Goal: Task Accomplishment & Management: Manage account settings

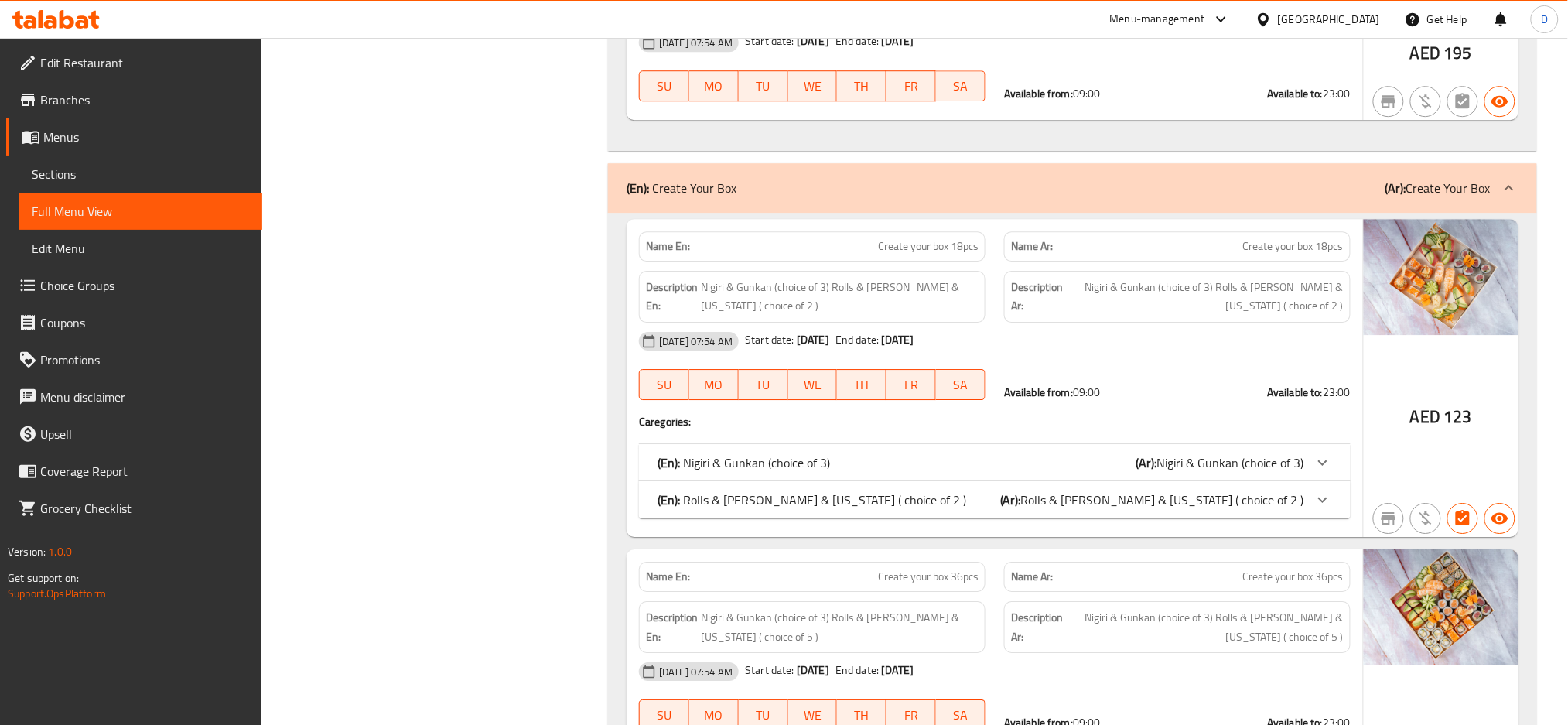
scroll to position [3461, 0]
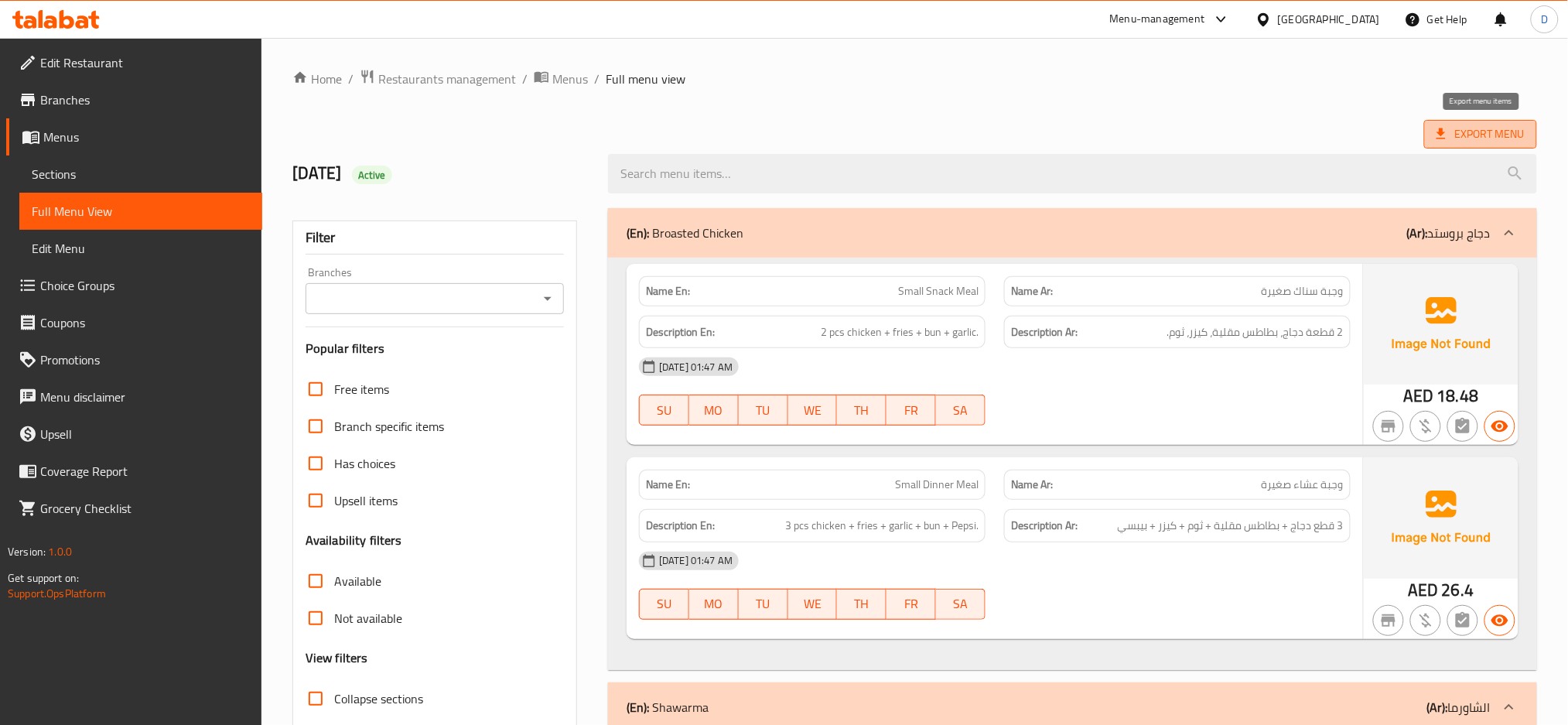
click at [1507, 130] on span "Export Menu" at bounding box center [1481, 134] width 89 height 20
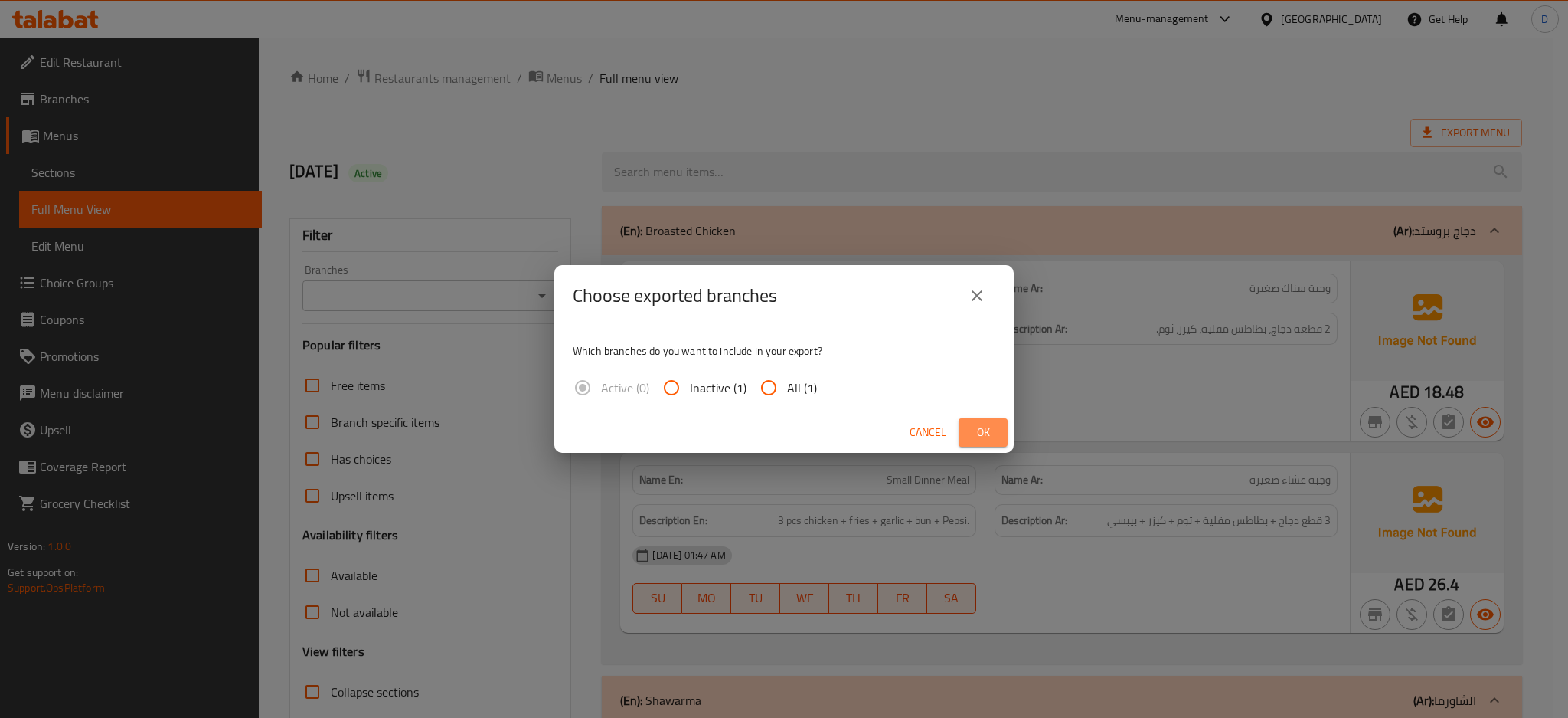
click at [989, 423] on span "Ok" at bounding box center [983, 432] width 24 height 19
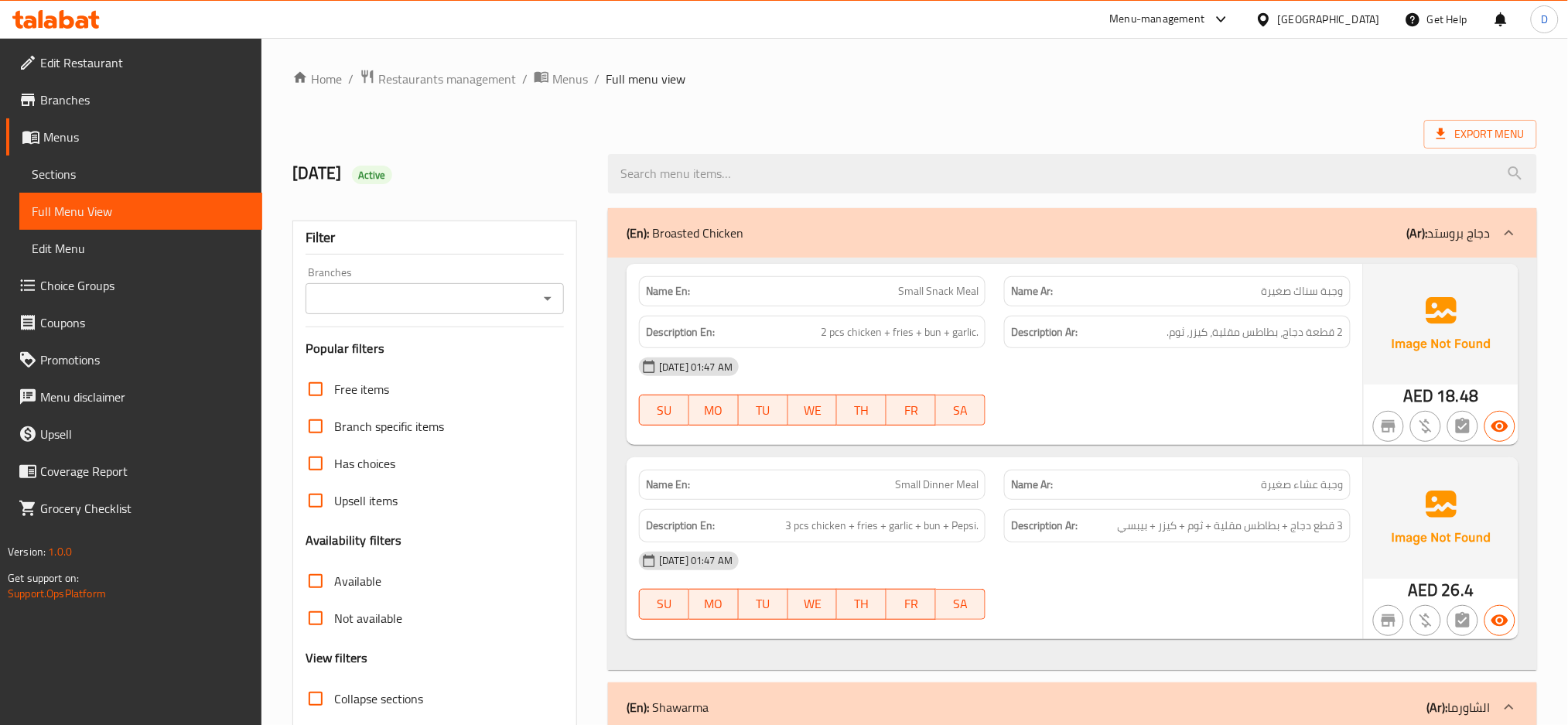
click at [1288, 29] on div "[GEOGRAPHIC_DATA]" at bounding box center [1317, 20] width 149 height 37
click at [1288, 21] on div "[GEOGRAPHIC_DATA]" at bounding box center [1329, 20] width 102 height 17
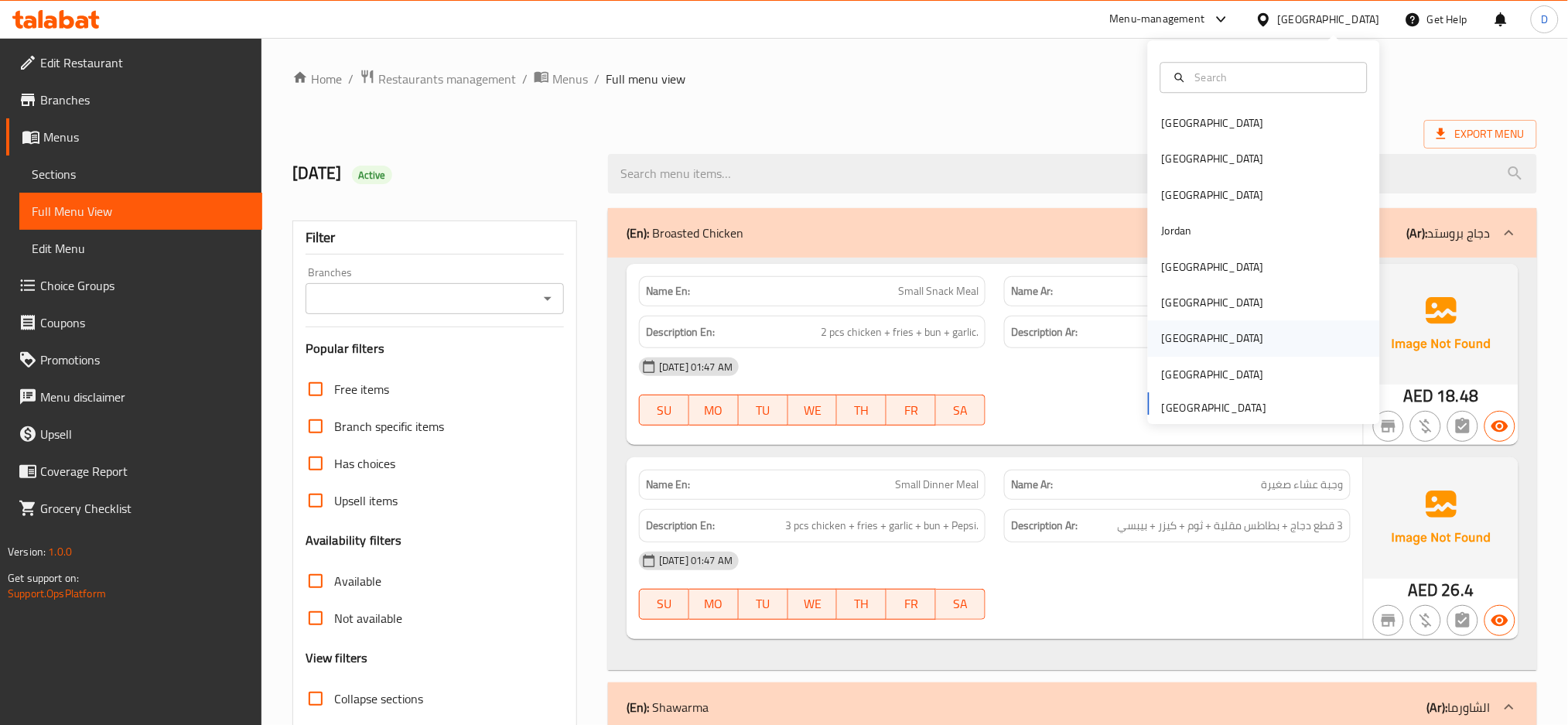
click at [1191, 332] on div "Qatar" at bounding box center [1264, 339] width 232 height 36
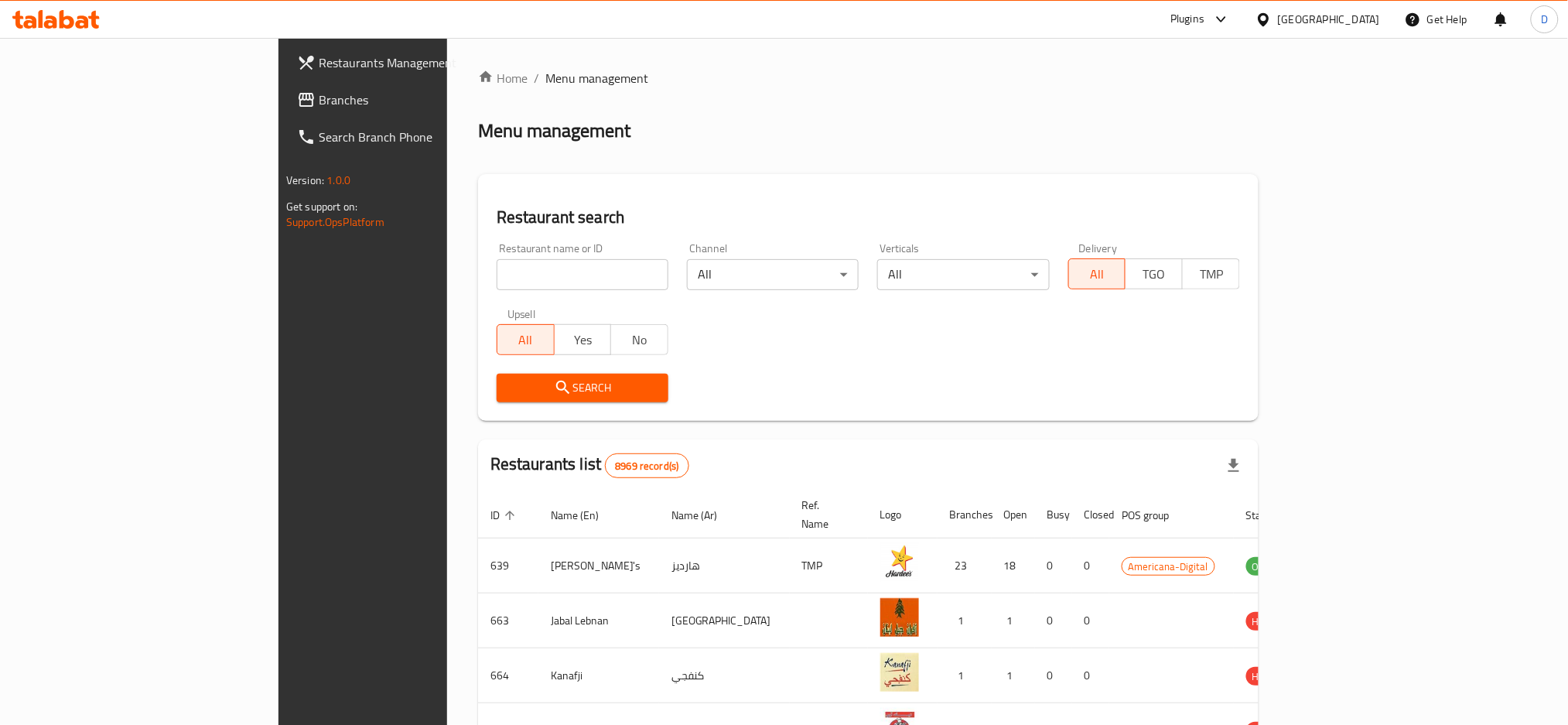
click at [1205, 26] on div "Plugins" at bounding box center [1188, 20] width 34 height 19
click at [1144, 273] on div "Restaurant-Management" at bounding box center [1150, 284] width 147 height 36
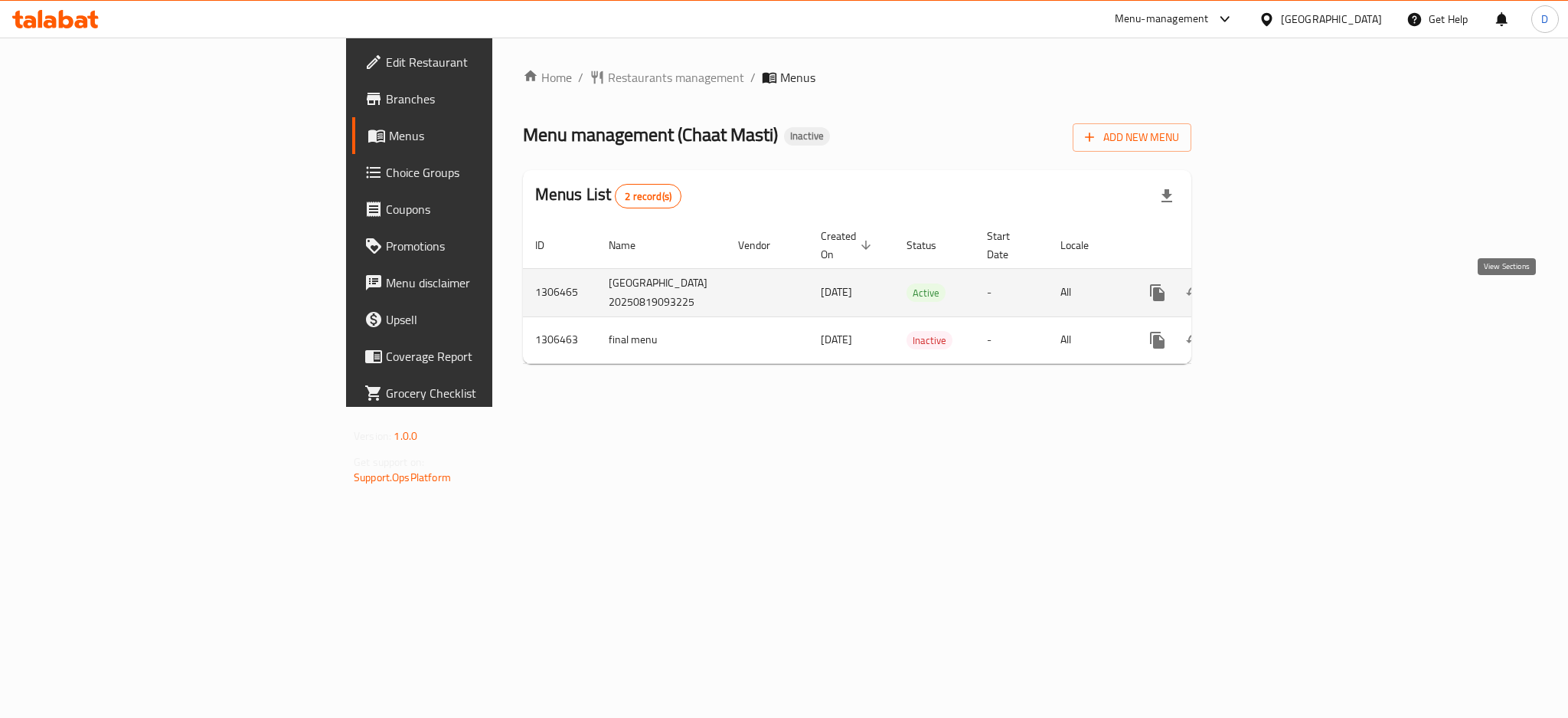
click at [1286, 301] on link "enhanced table" at bounding box center [1269, 293] width 37 height 37
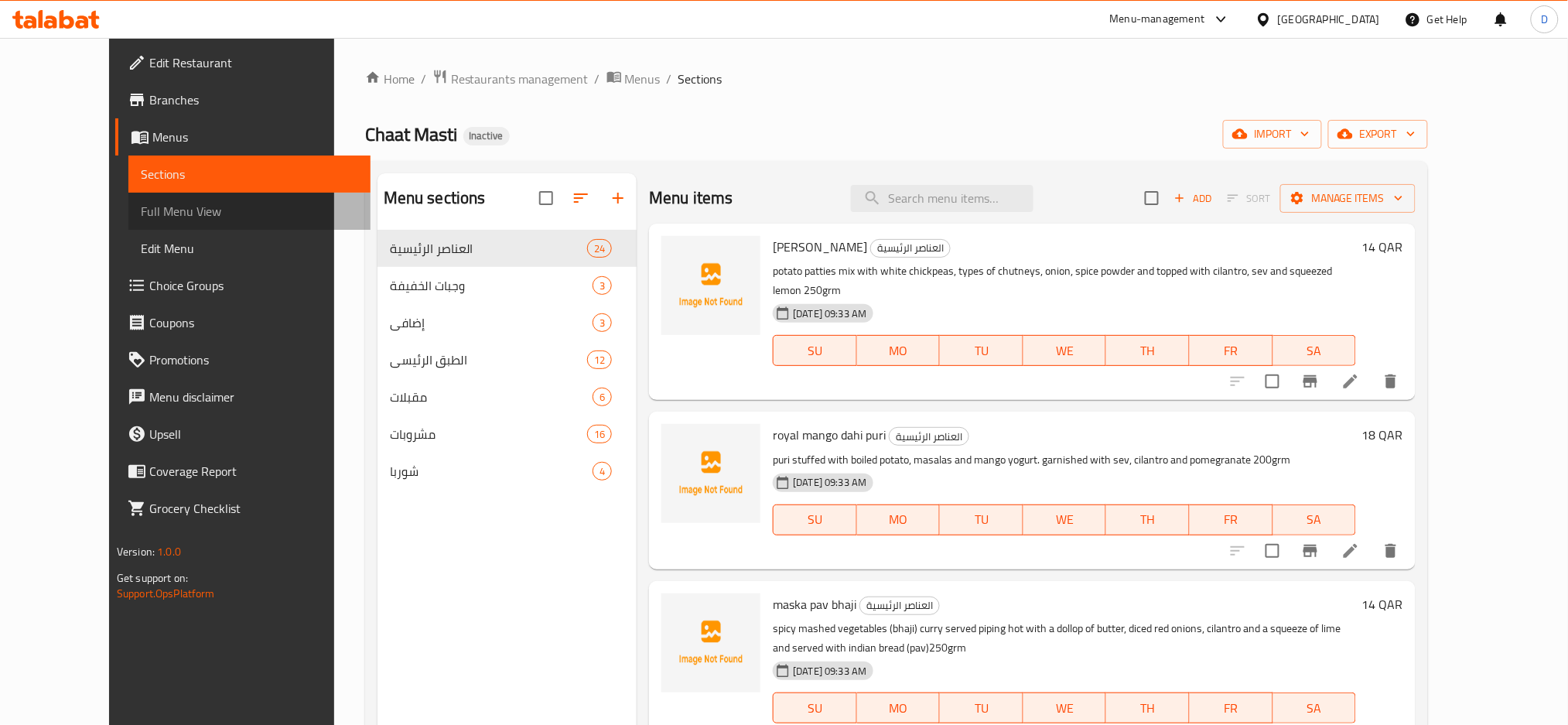
click at [192, 211] on span "Full Menu View" at bounding box center [250, 211] width 218 height 19
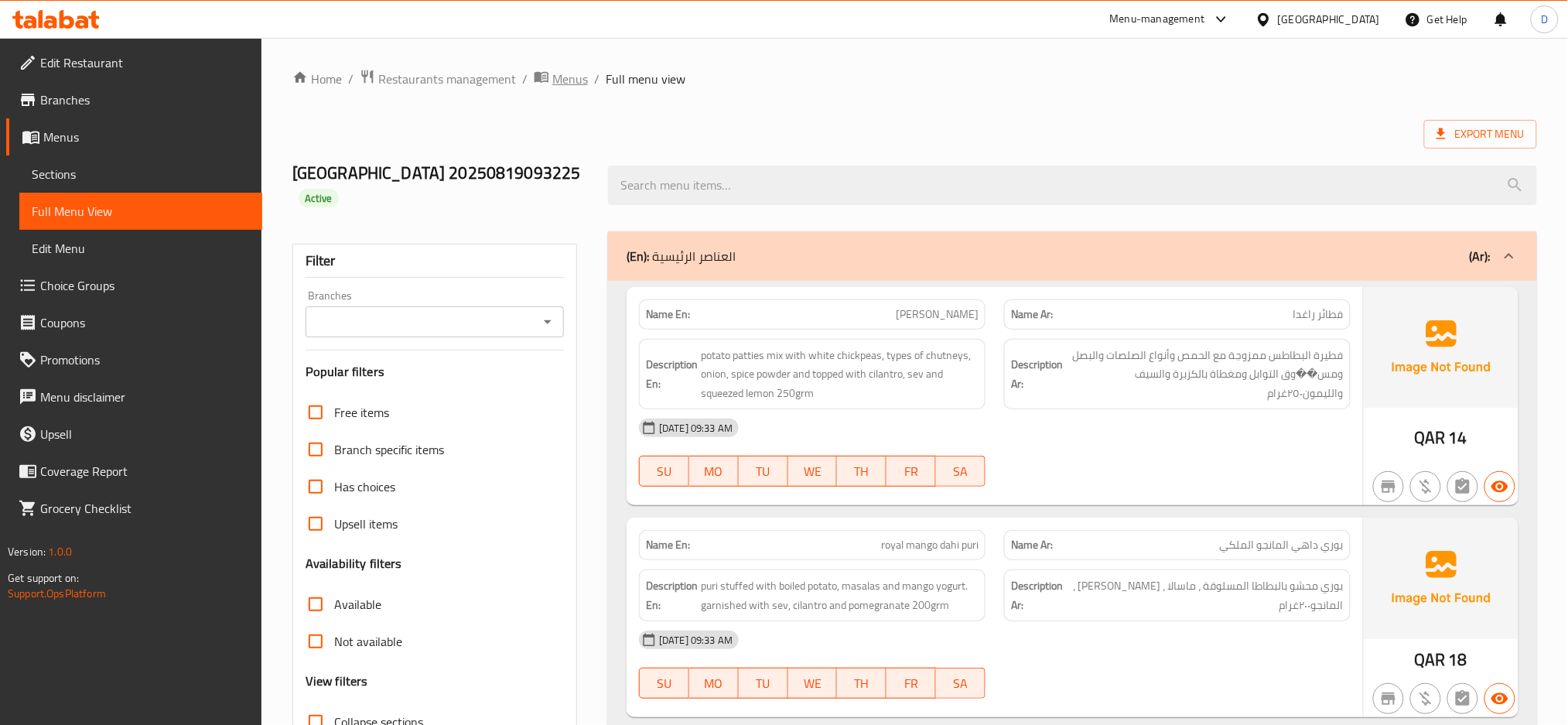
click at [566, 70] on span "Menus" at bounding box center [570, 79] width 36 height 19
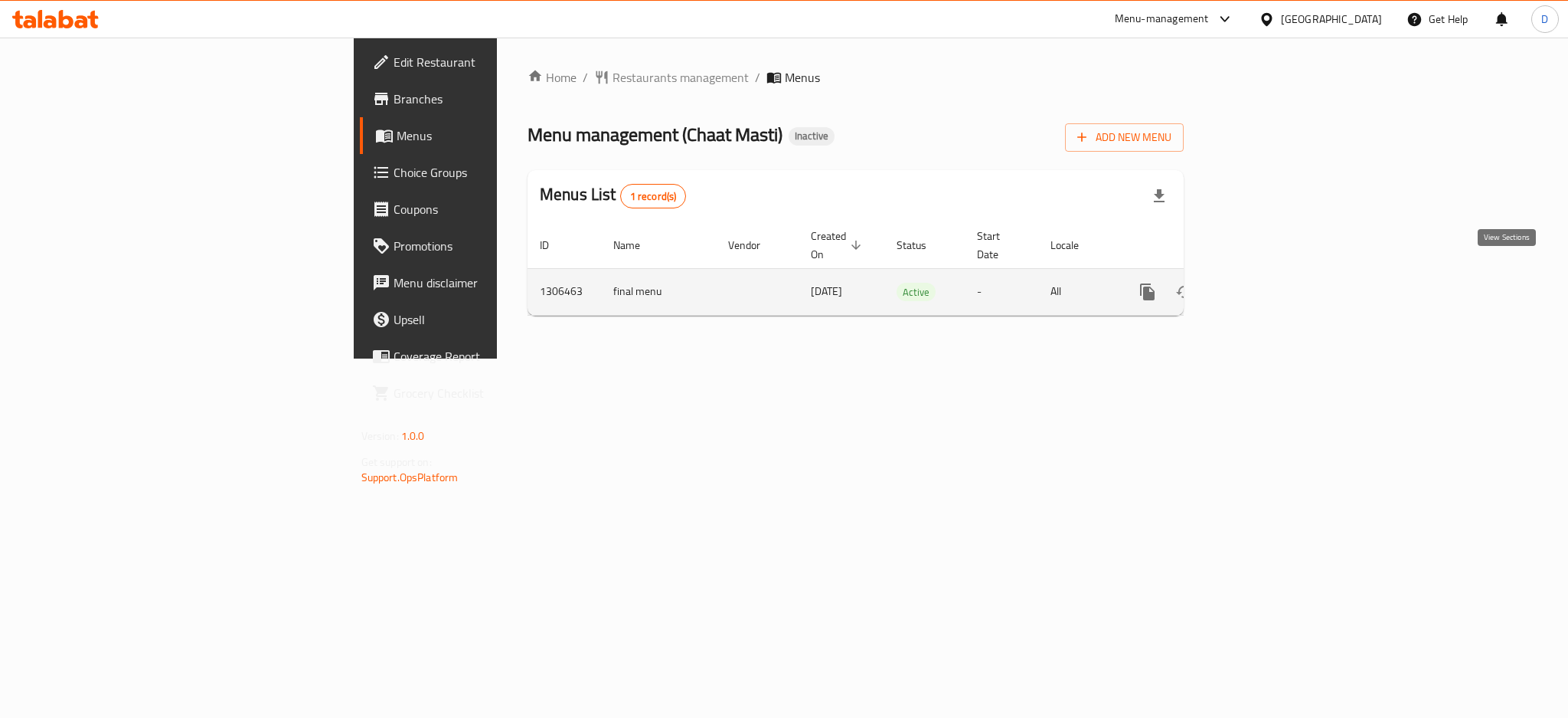
click at [1268, 283] on icon "enhanced table" at bounding box center [1258, 292] width 19 height 19
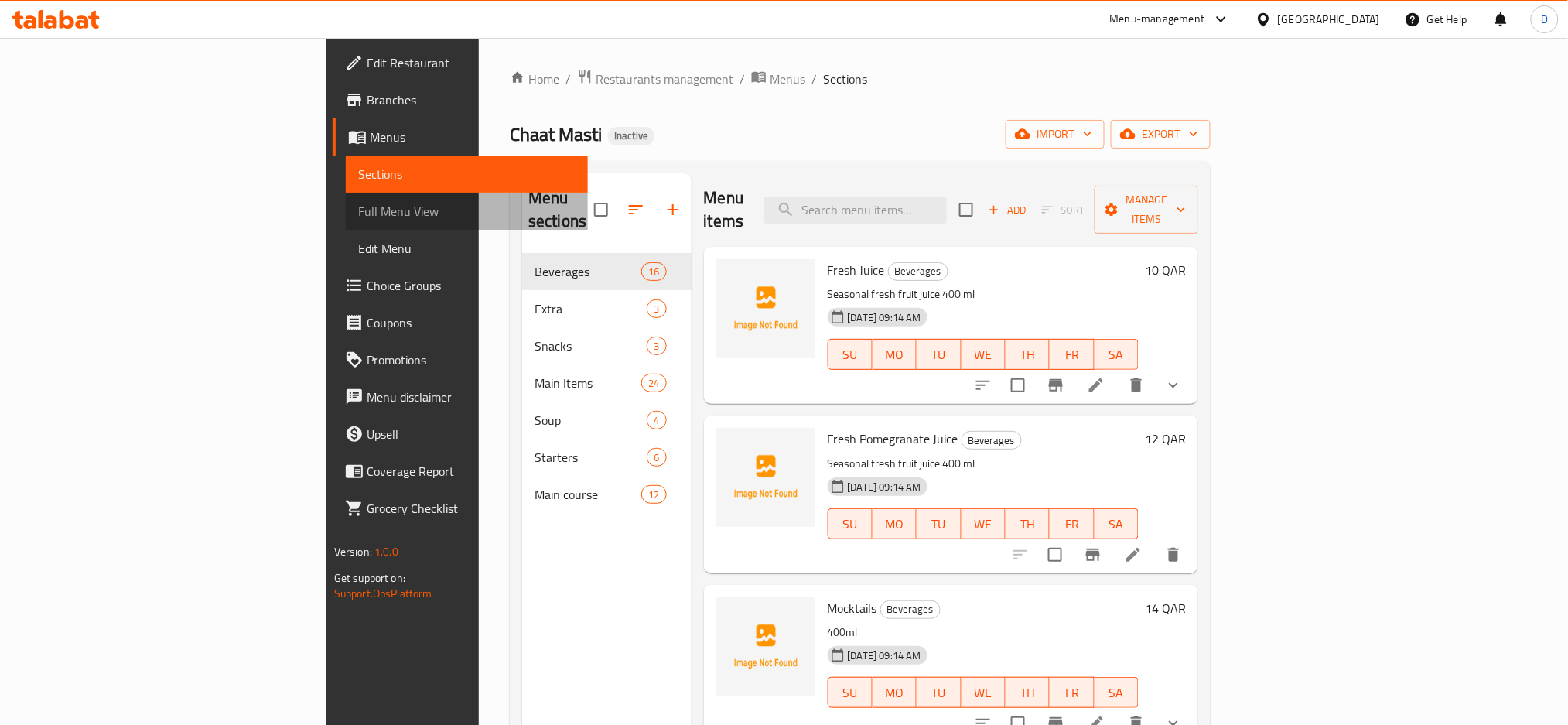
click at [358, 203] on span "Full Menu View" at bounding box center [467, 211] width 218 height 19
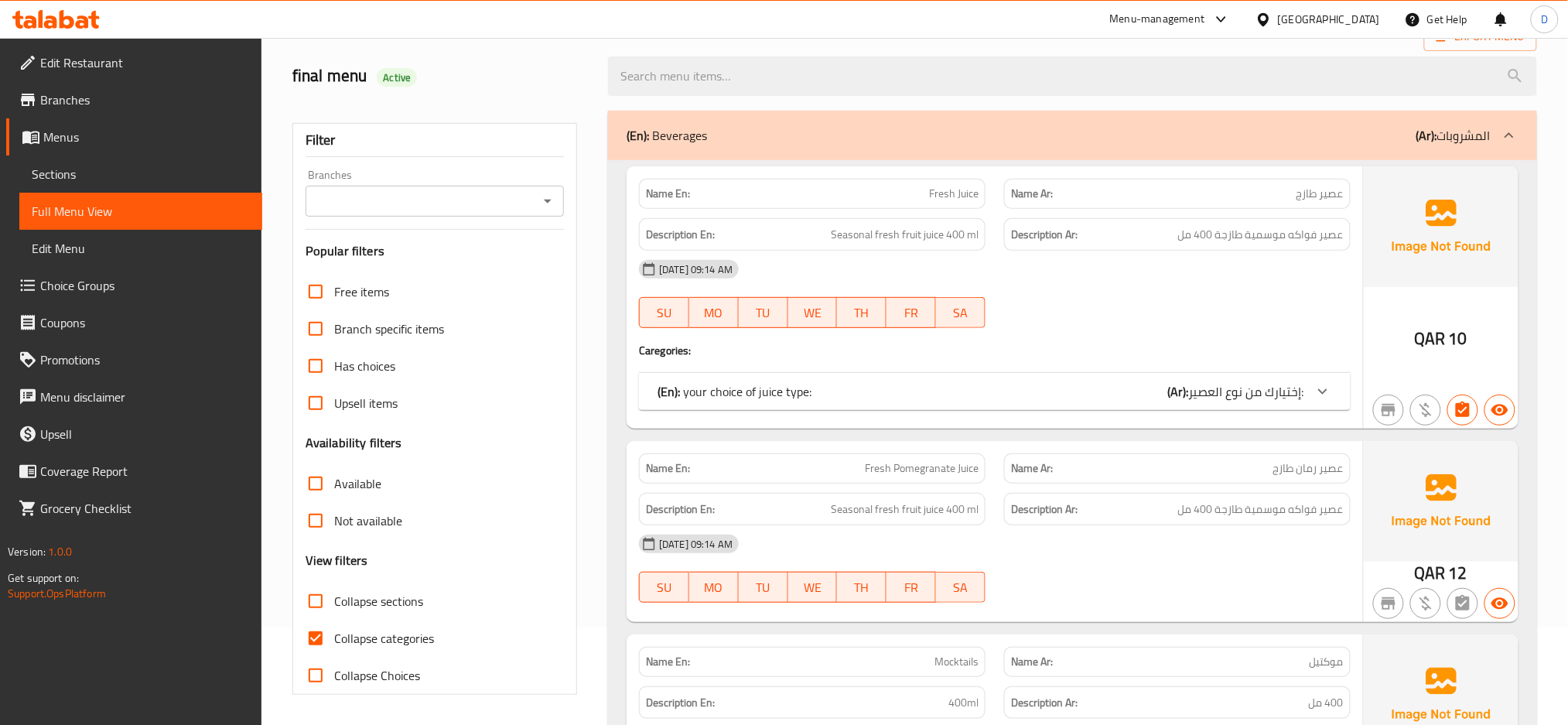
scroll to position [115, 0]
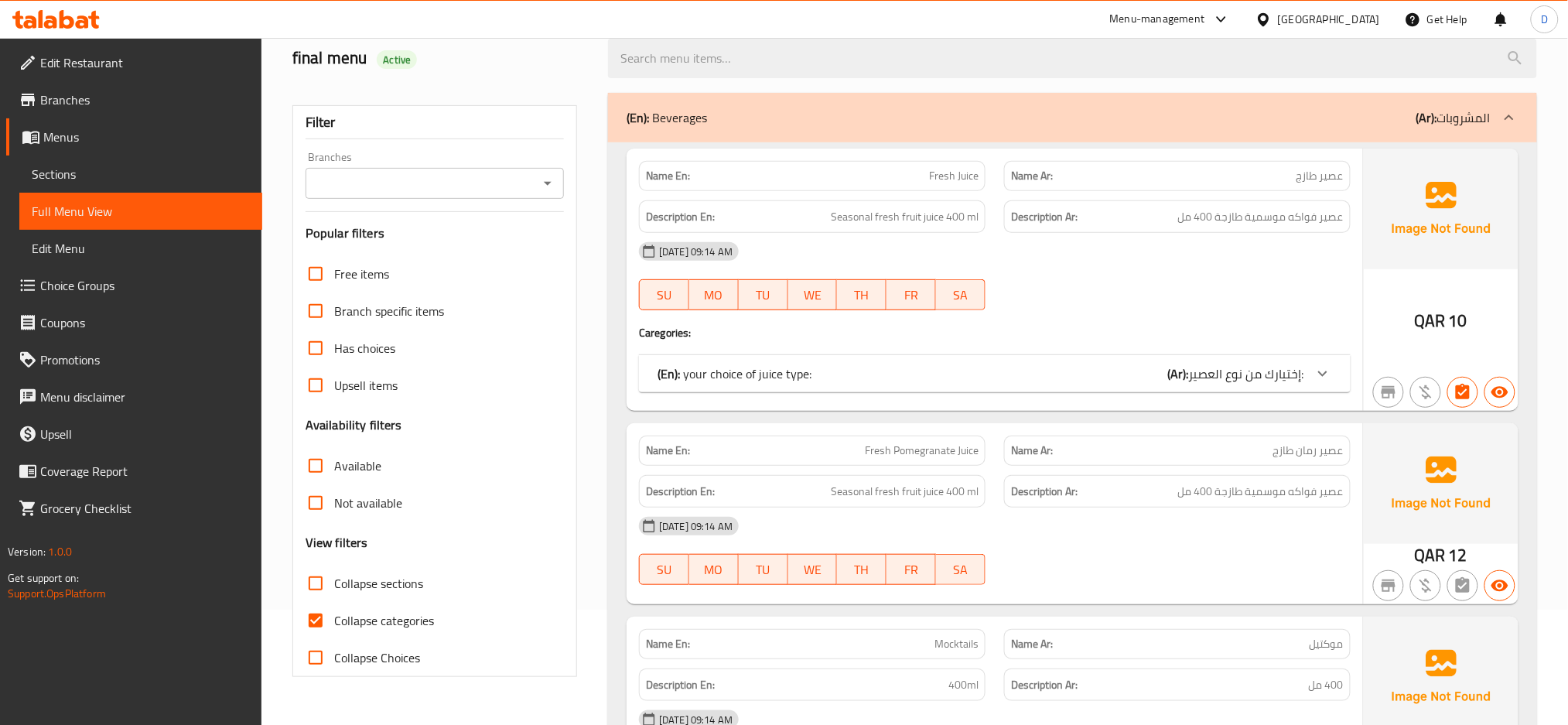
click at [429, 619] on span "Collapse categories" at bounding box center [383, 620] width 100 height 19
click at [334, 619] on input "Collapse categories" at bounding box center [316, 620] width 37 height 37
checkbox input "false"
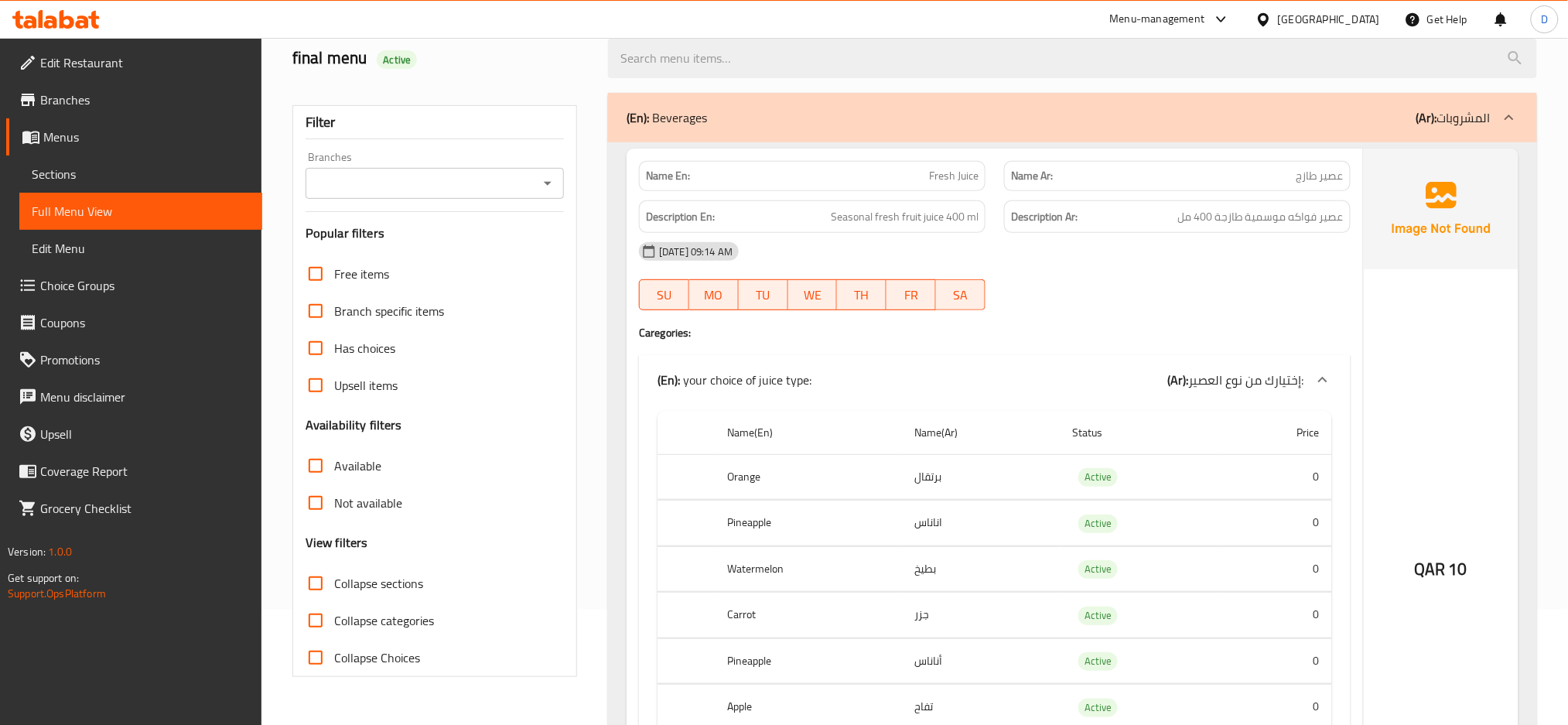
click at [421, 586] on span "Collapse sections" at bounding box center [378, 584] width 89 height 19
click at [334, 586] on input "Collapse sections" at bounding box center [316, 584] width 37 height 37
checkbox input "true"
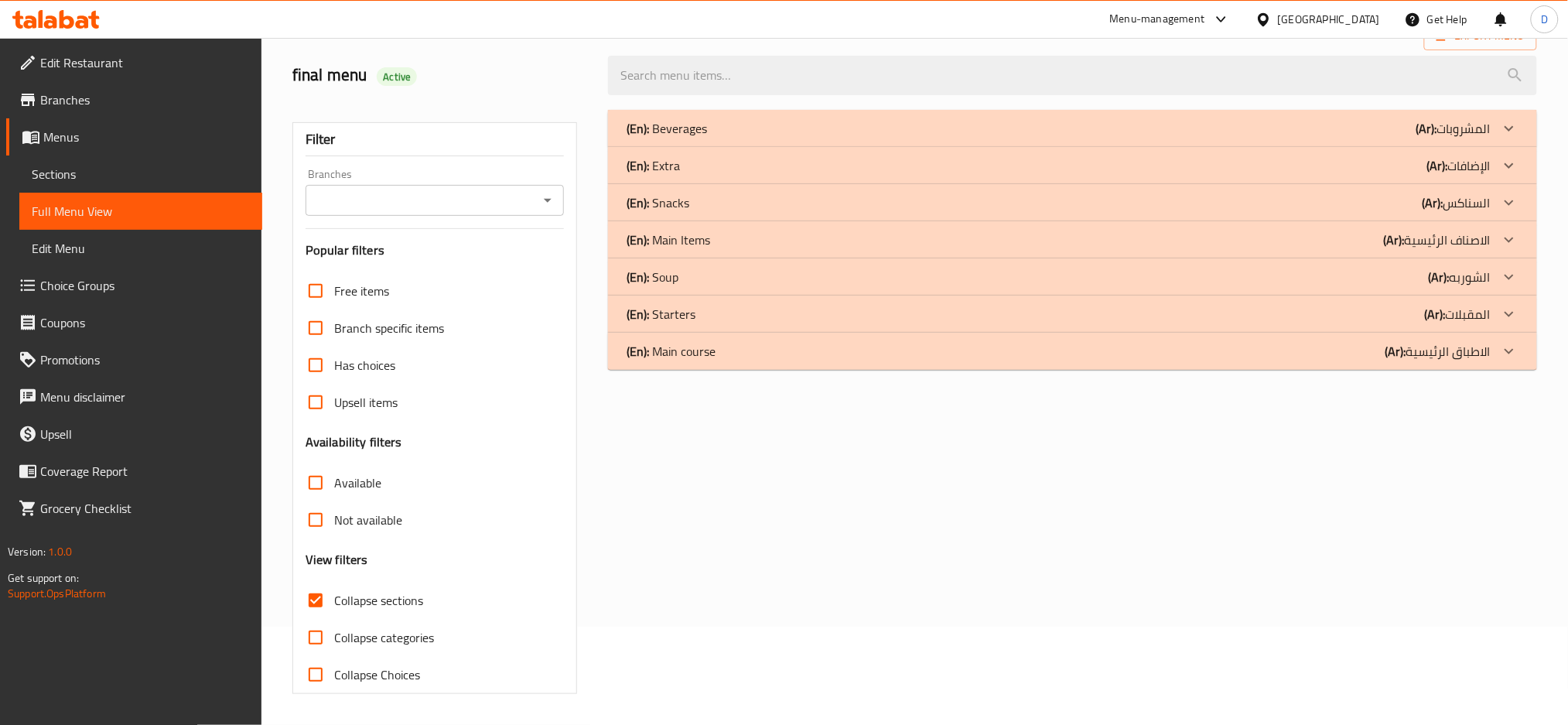
scroll to position [99, 0]
click at [1081, 122] on div "(En): Beverages (Ar): المشروبات" at bounding box center [1058, 129] width 864 height 19
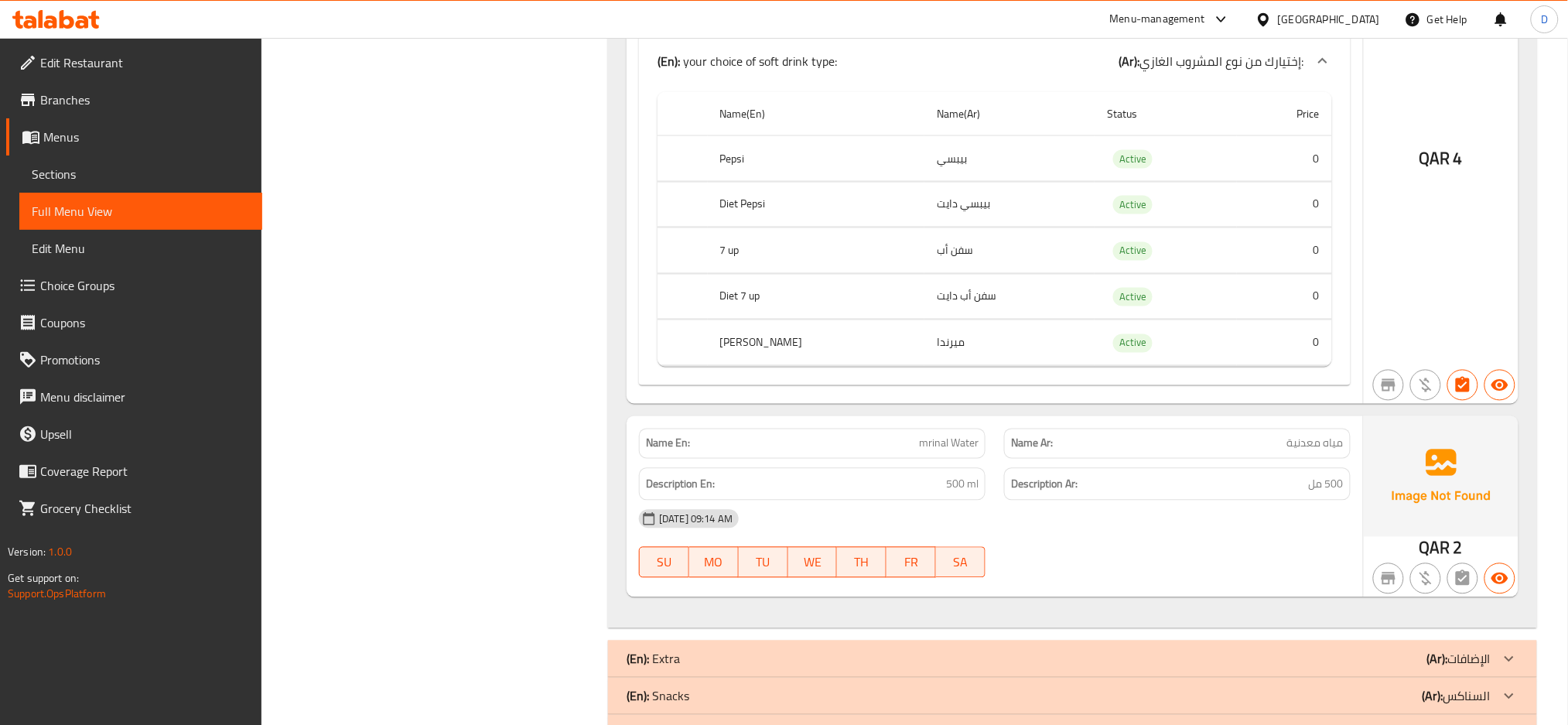
scroll to position [5251, 0]
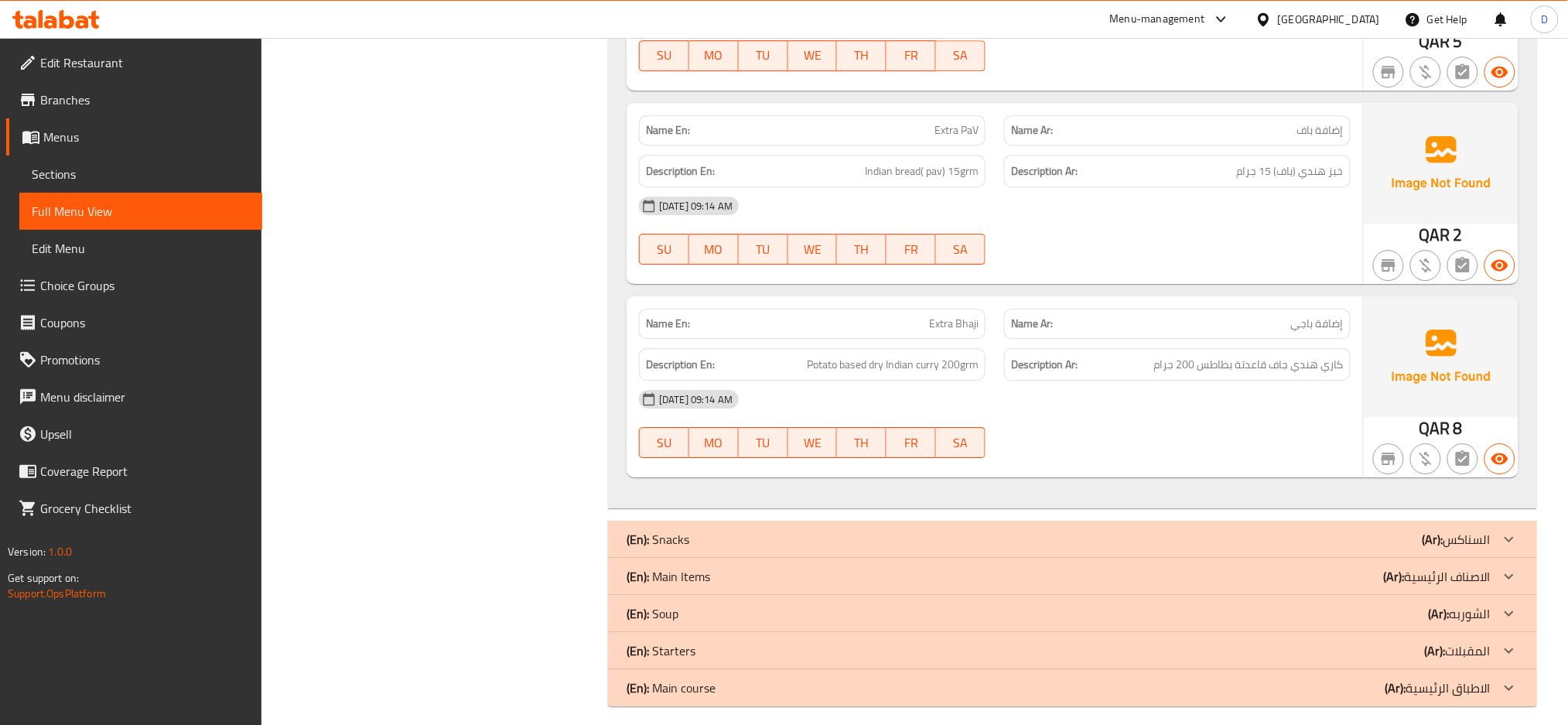
scroll to position [5945, 0]
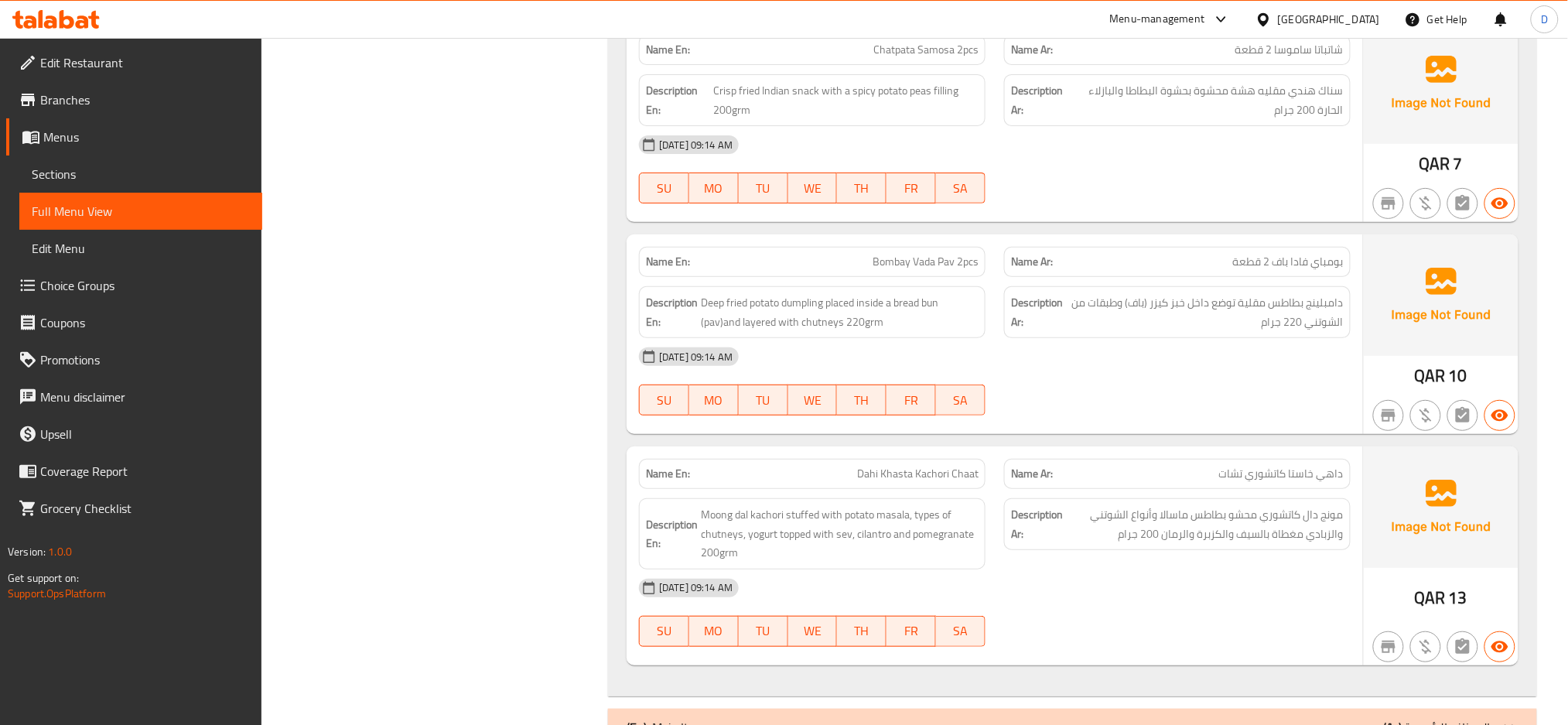
scroll to position [6499, 0]
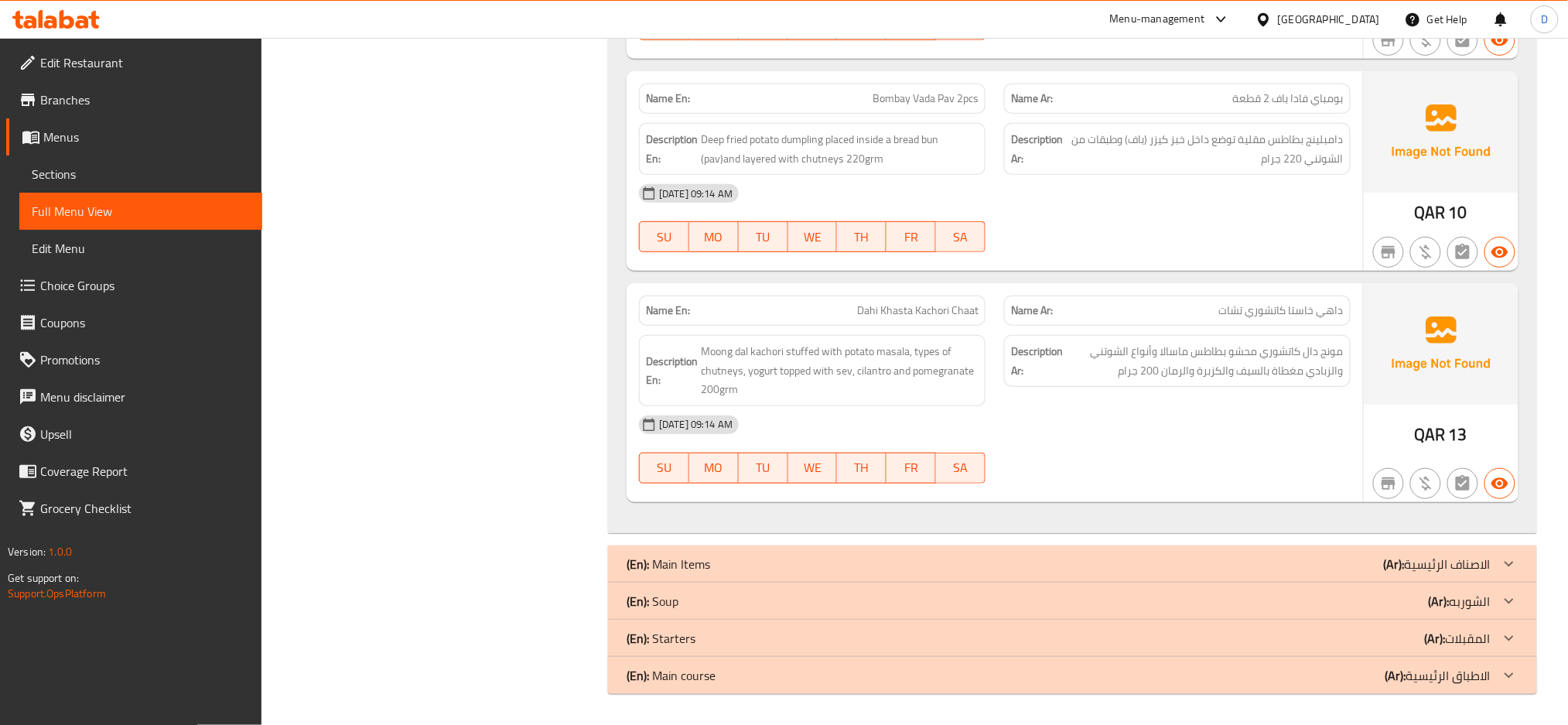
scroll to position [6667, 0]
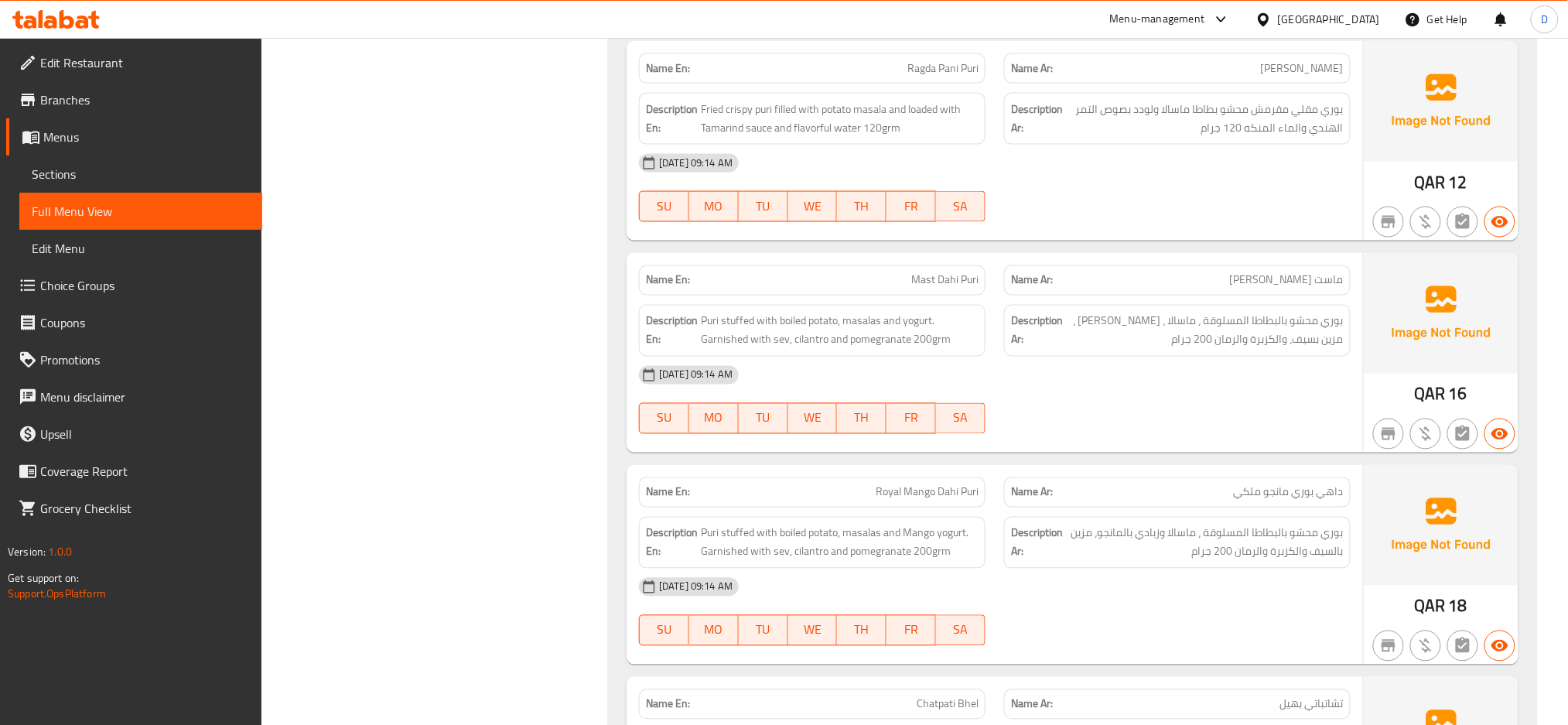
scroll to position [7253, 0]
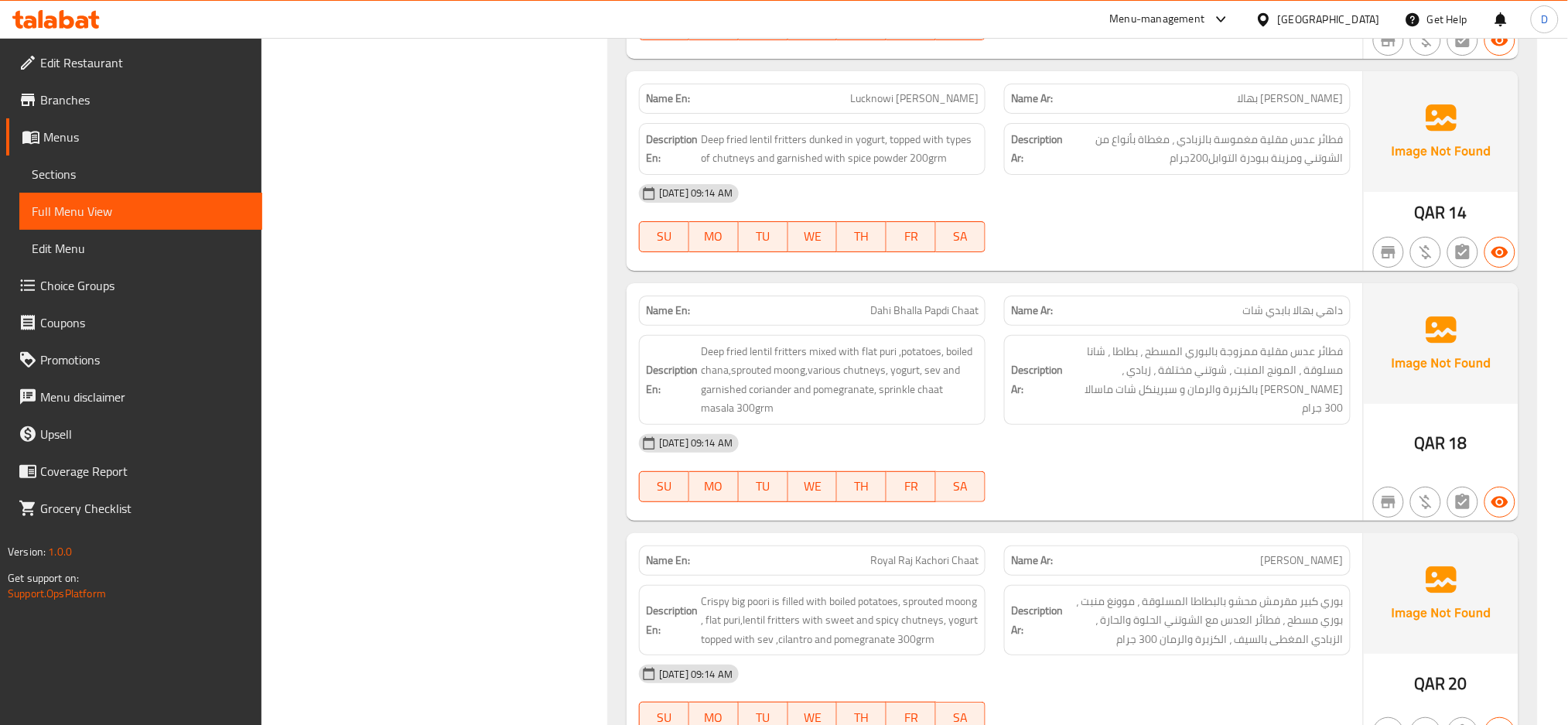
scroll to position [8504, 0]
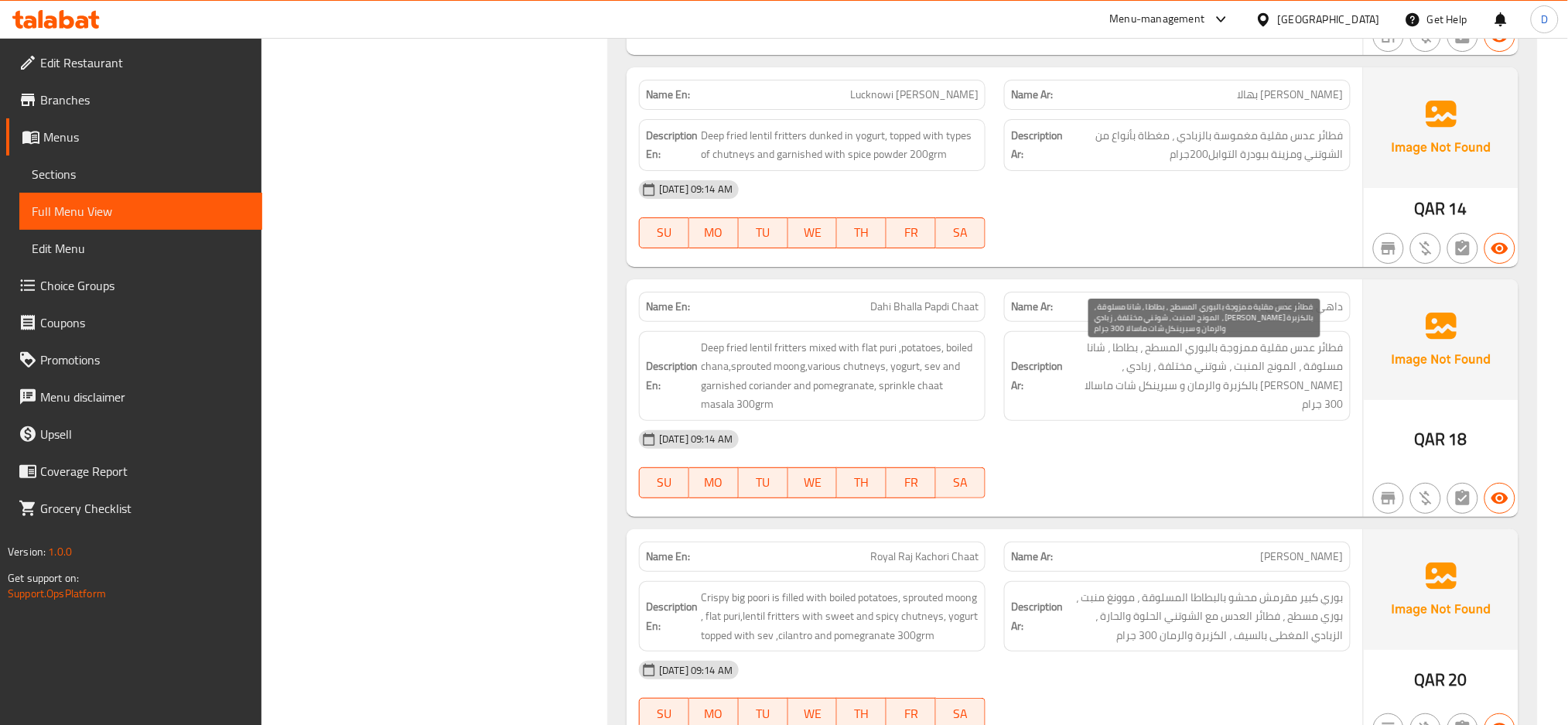
click at [1124, 360] on span "فطائر عدس مقلية ممزوجة بالبوري المسطح ، بطاطا ، شانا مسلوقة ، المونج المنبت ، ش…" at bounding box center [1205, 376] width 278 height 76
click at [1279, 382] on span "فطائر عدس مقلية ممزوجة بالبوري المسطح ، بطاطا ، شانا مسلوقة ، المونج المنبت ، ش…" at bounding box center [1205, 376] width 278 height 76
click at [1280, 393] on span "فطائر عدس مقلية ممزوجة بالبوري المسطح ، بطاطا ، شانا مسلوقة ، المونج المنبت ، ش…" at bounding box center [1205, 376] width 278 height 76
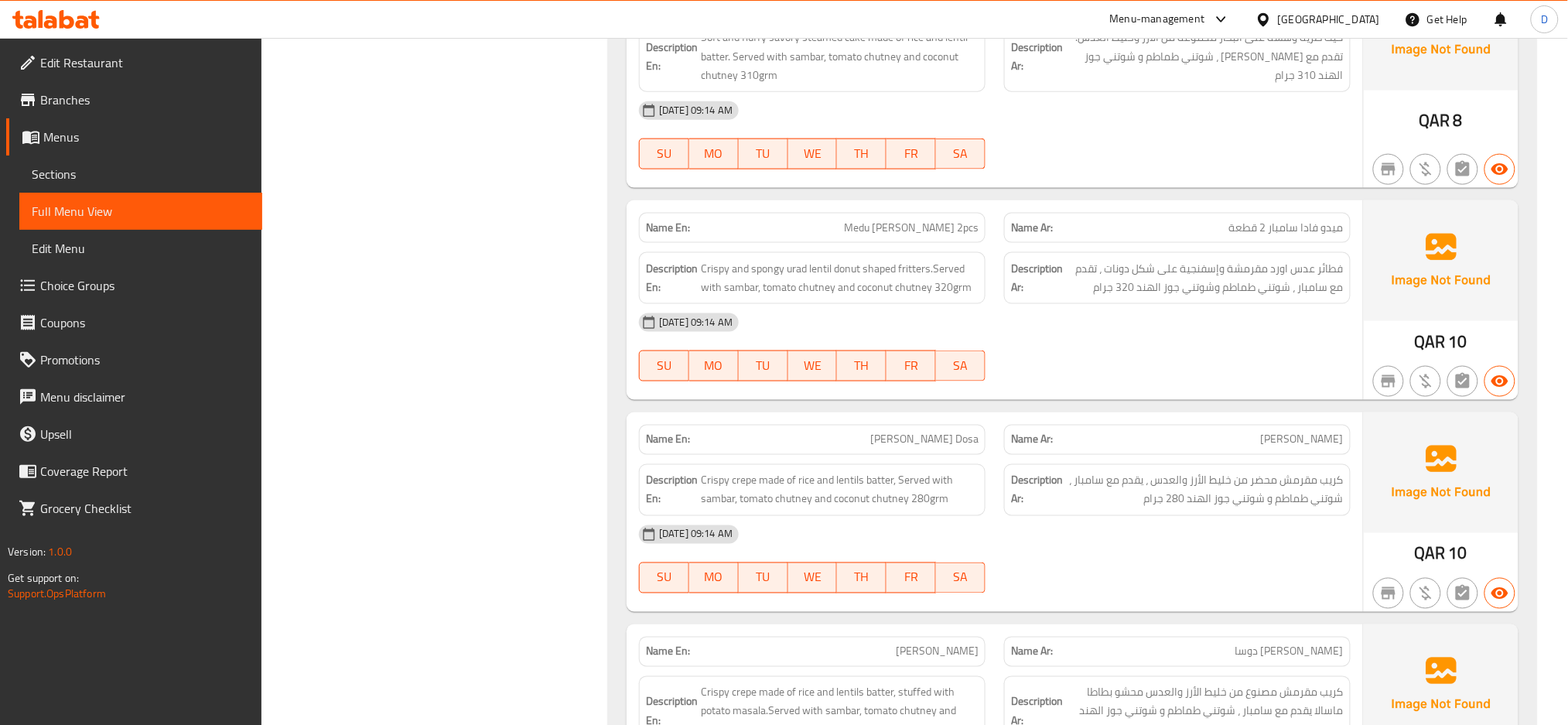
scroll to position [11355, 0]
click at [1245, 390] on div at bounding box center [1178, 381] width 366 height 19
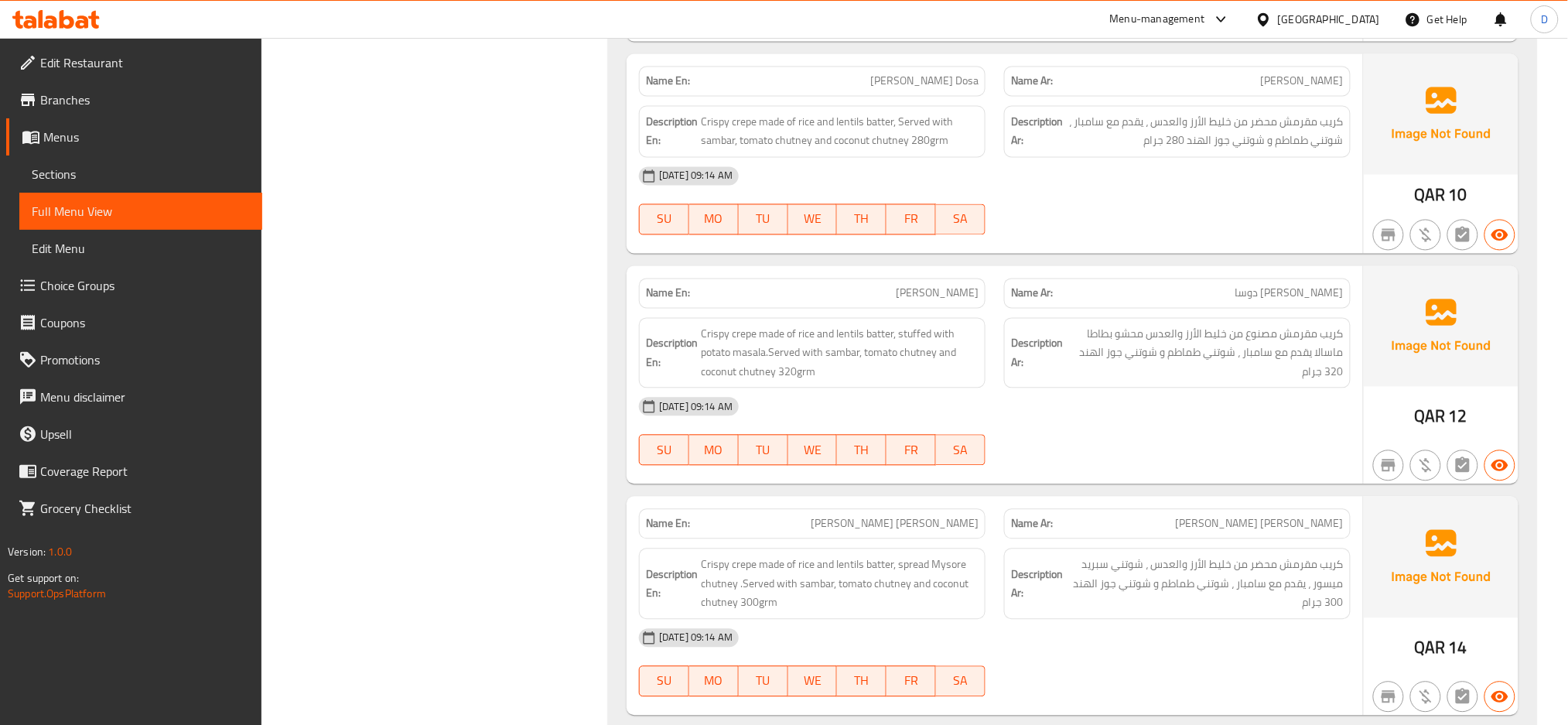
scroll to position [11747, 0]
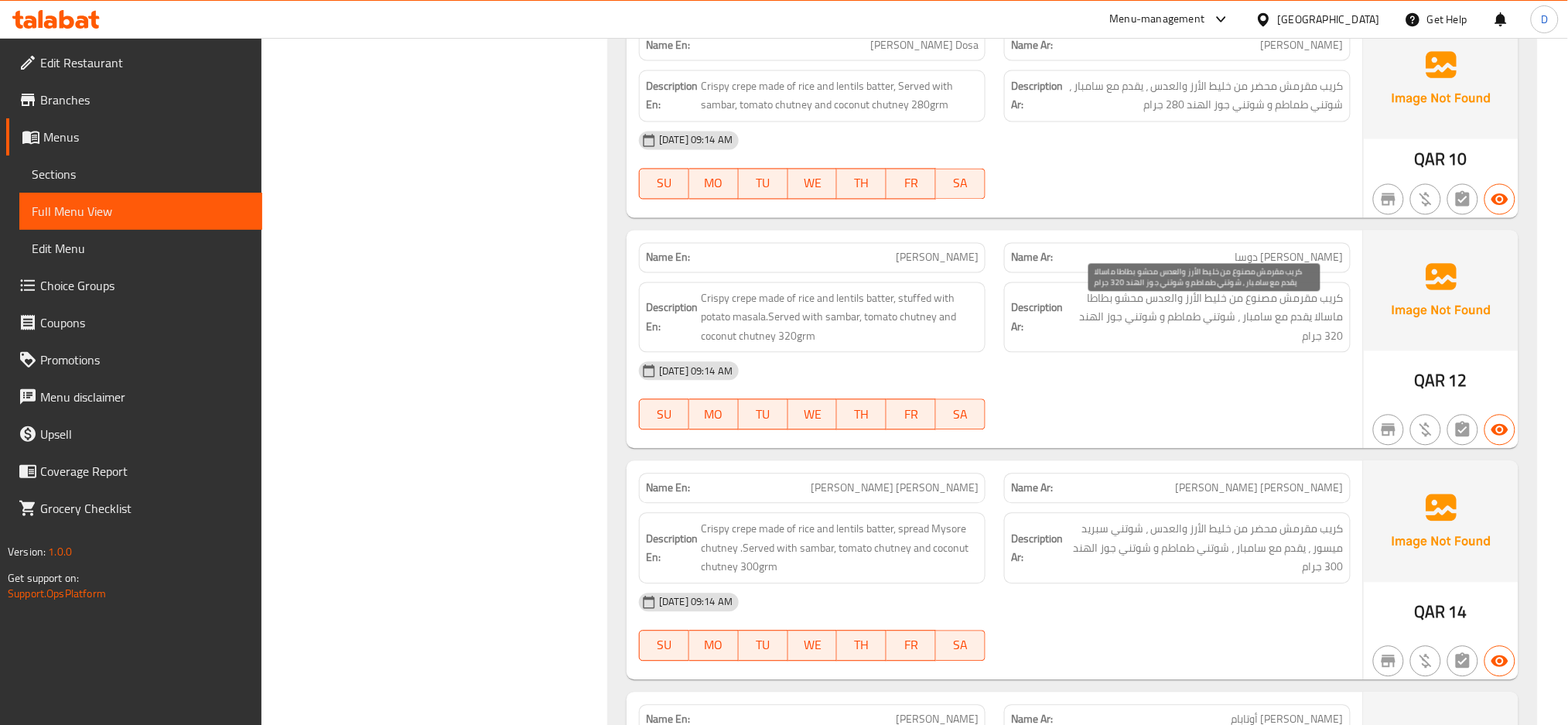
click at [1282, 347] on span "كريب مقرمش مصنوع من خليط الأرز والعدس محشو بطاطا ماسالا يقدم مع سامبار ، شوتني …" at bounding box center [1205, 318] width 278 height 57
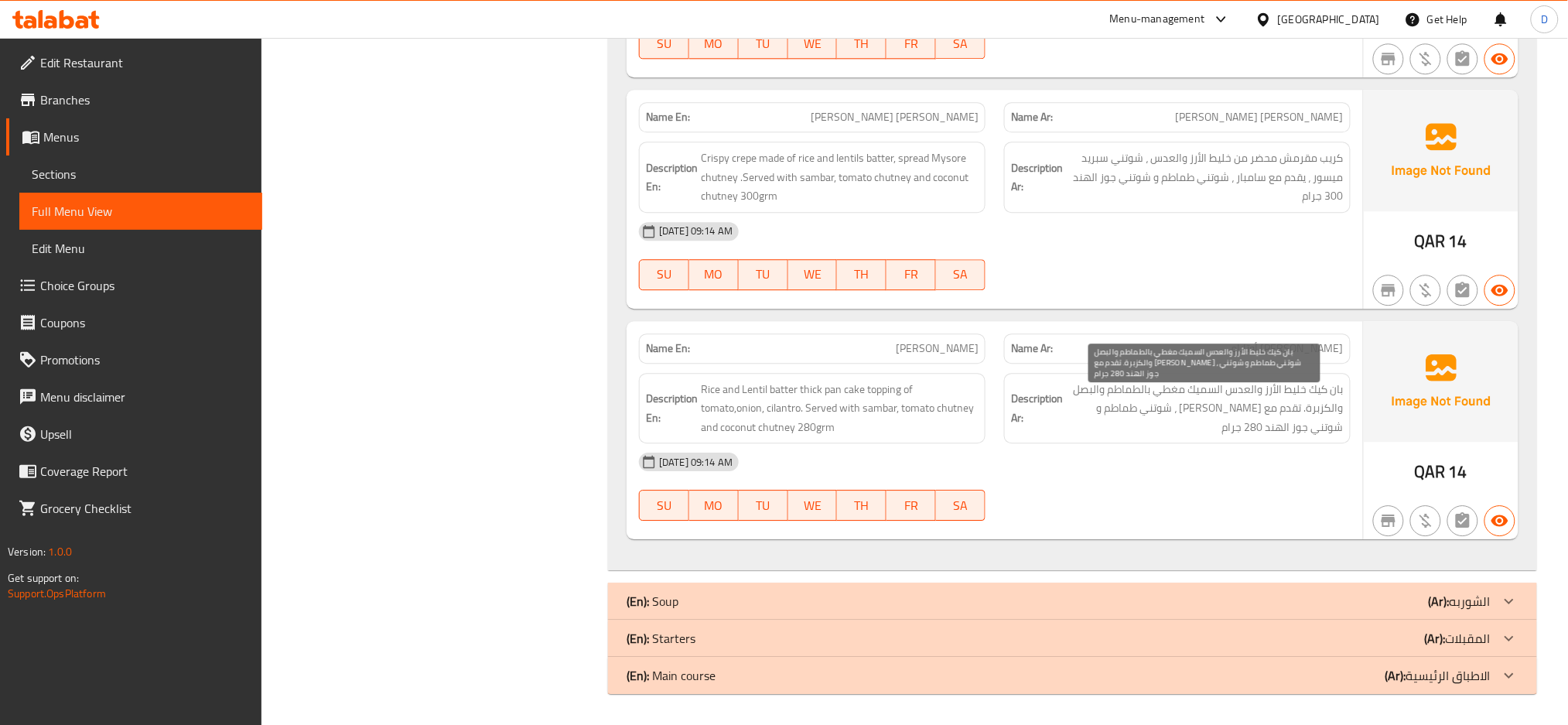
scroll to position [12131, 0]
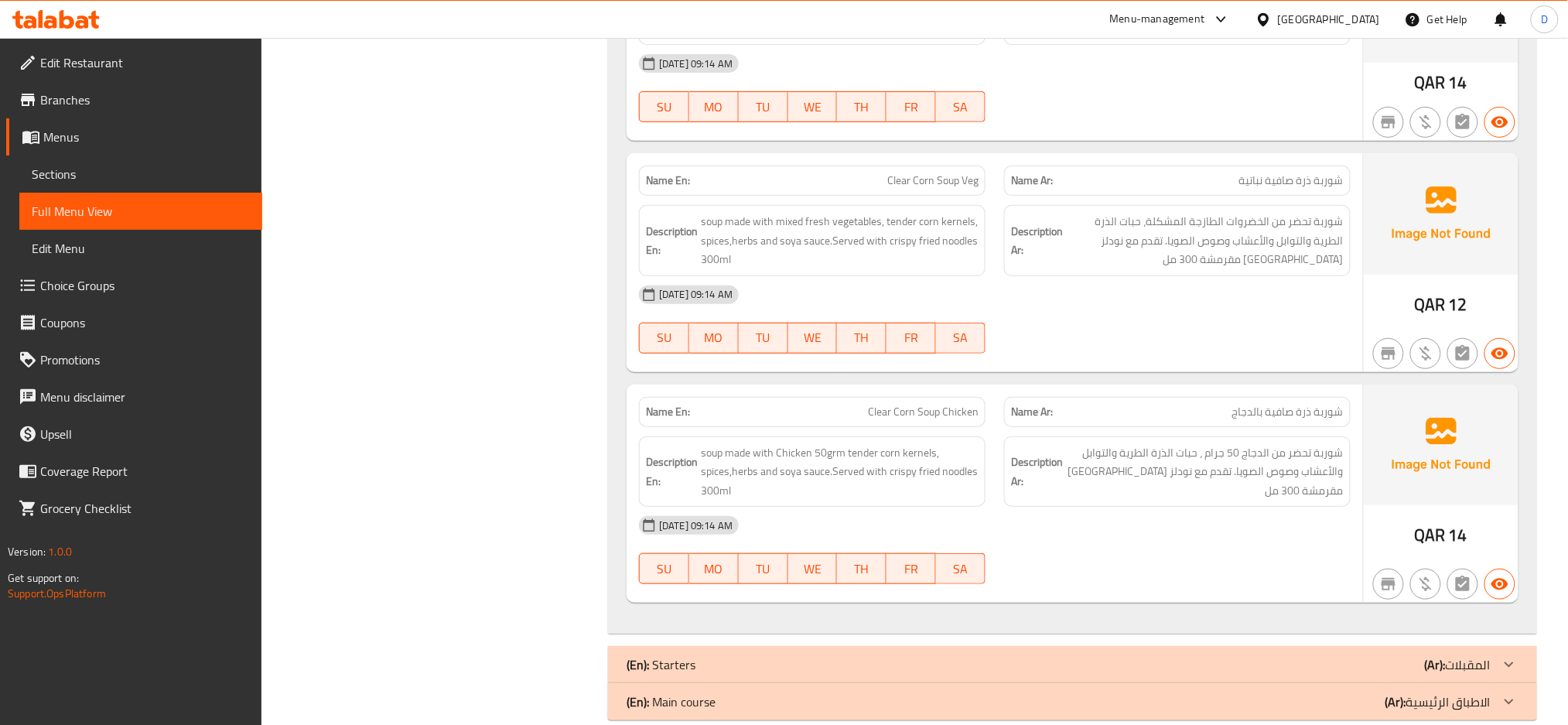
scroll to position [13067, 0]
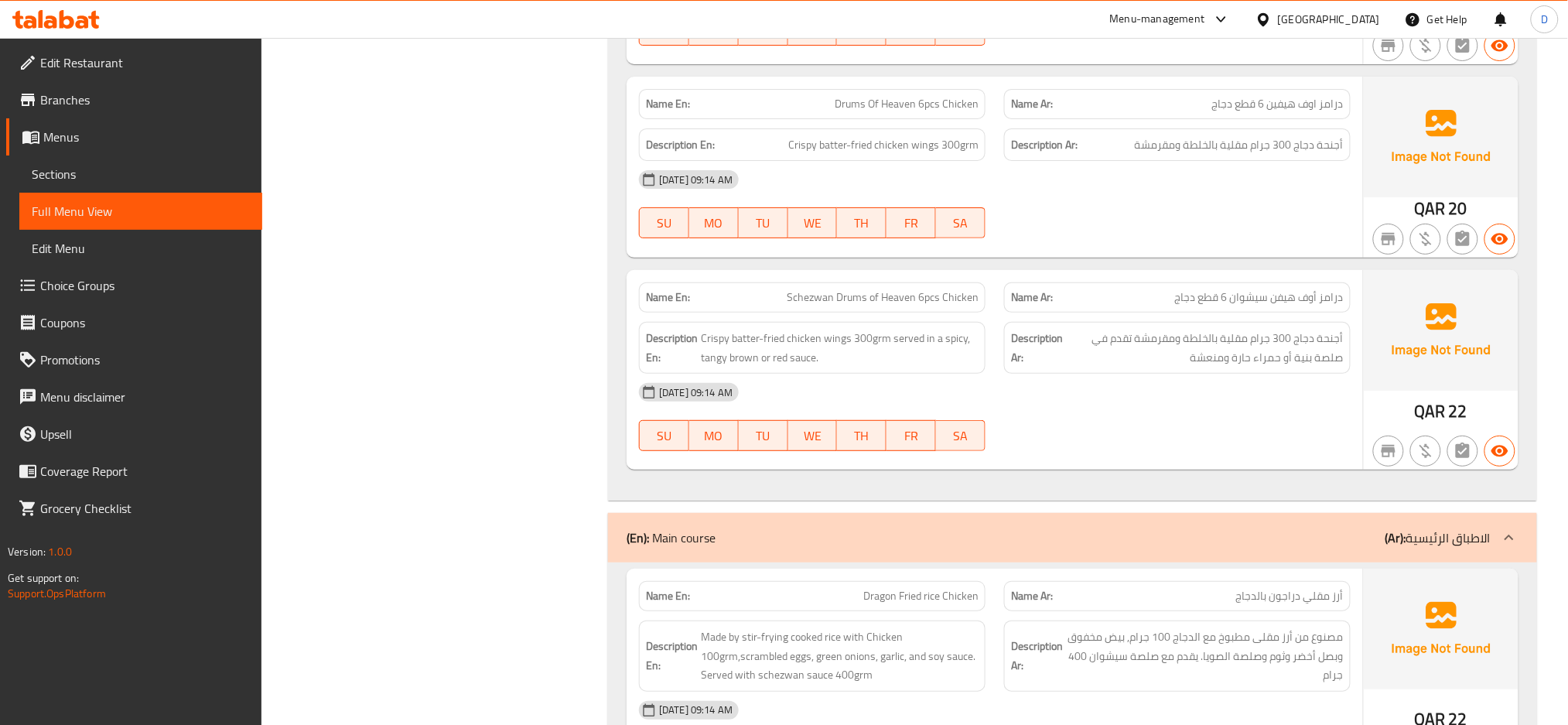
scroll to position [15011, 0]
copy span "Schezwan Drums of Heaven 6pcs Chicken"
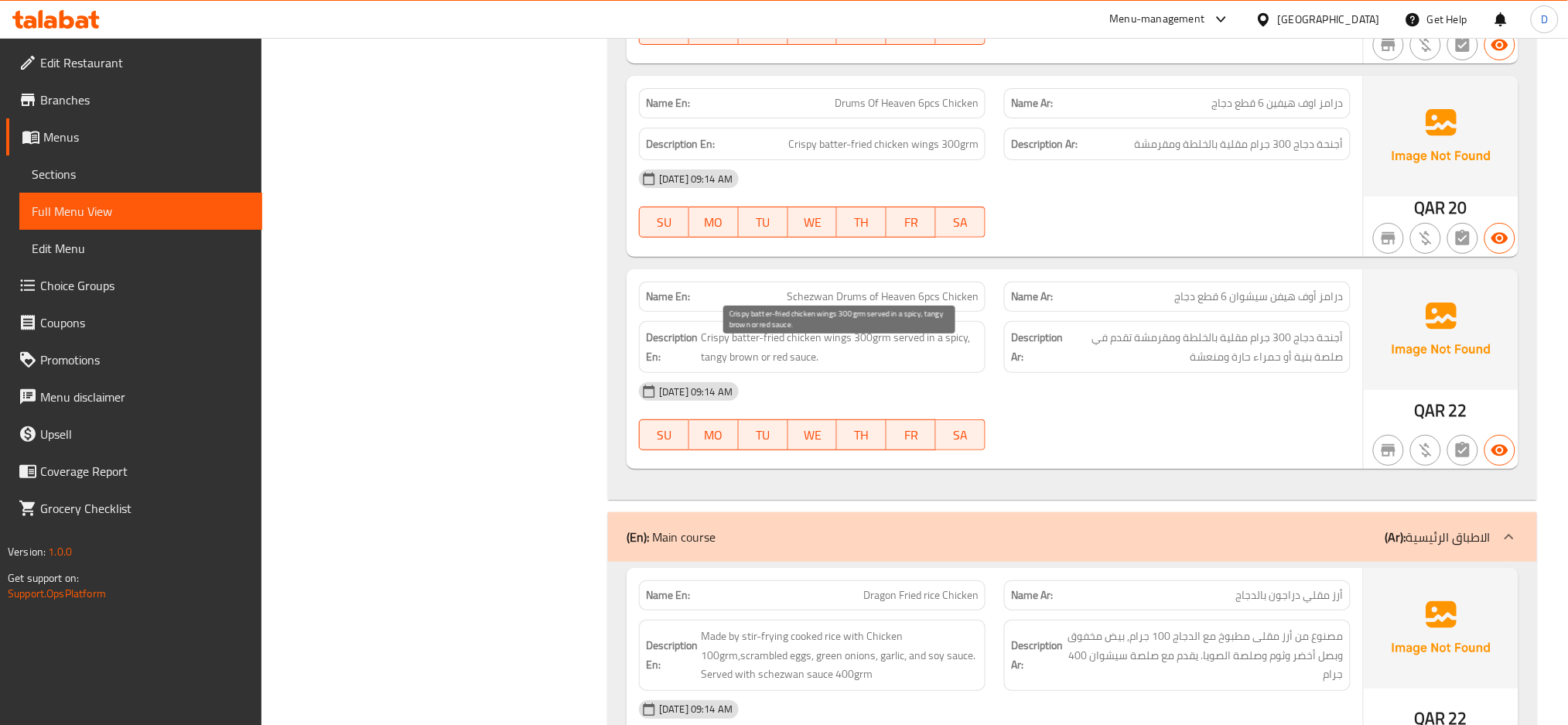
click at [769, 347] on span "Crispy batter-fried chicken wings 300grm served in a spicy, tangy brown or red …" at bounding box center [840, 347] width 278 height 37
copy span "Crispy batter-fried chicken wings 300grm served in a spicy, tangy brown or red …"
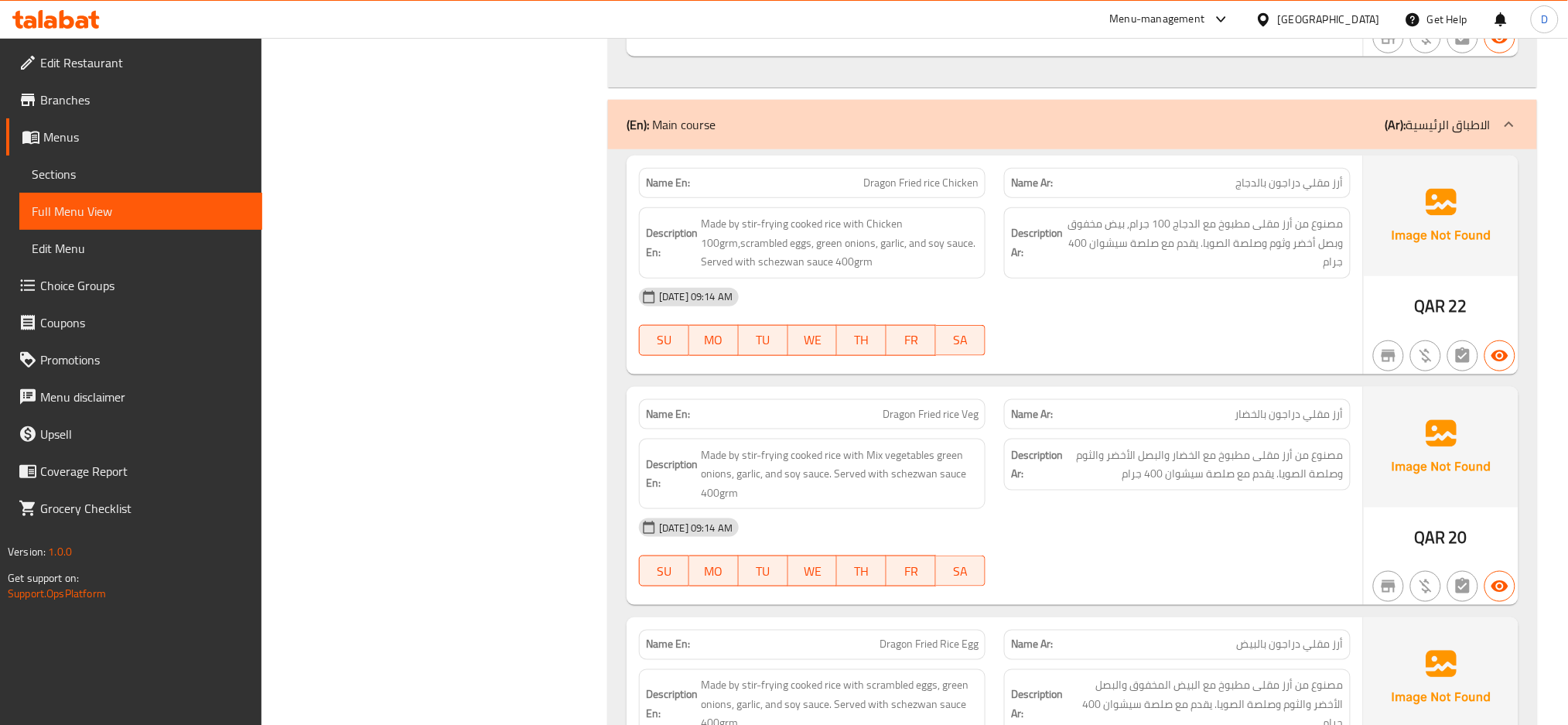
scroll to position [15427, 0]
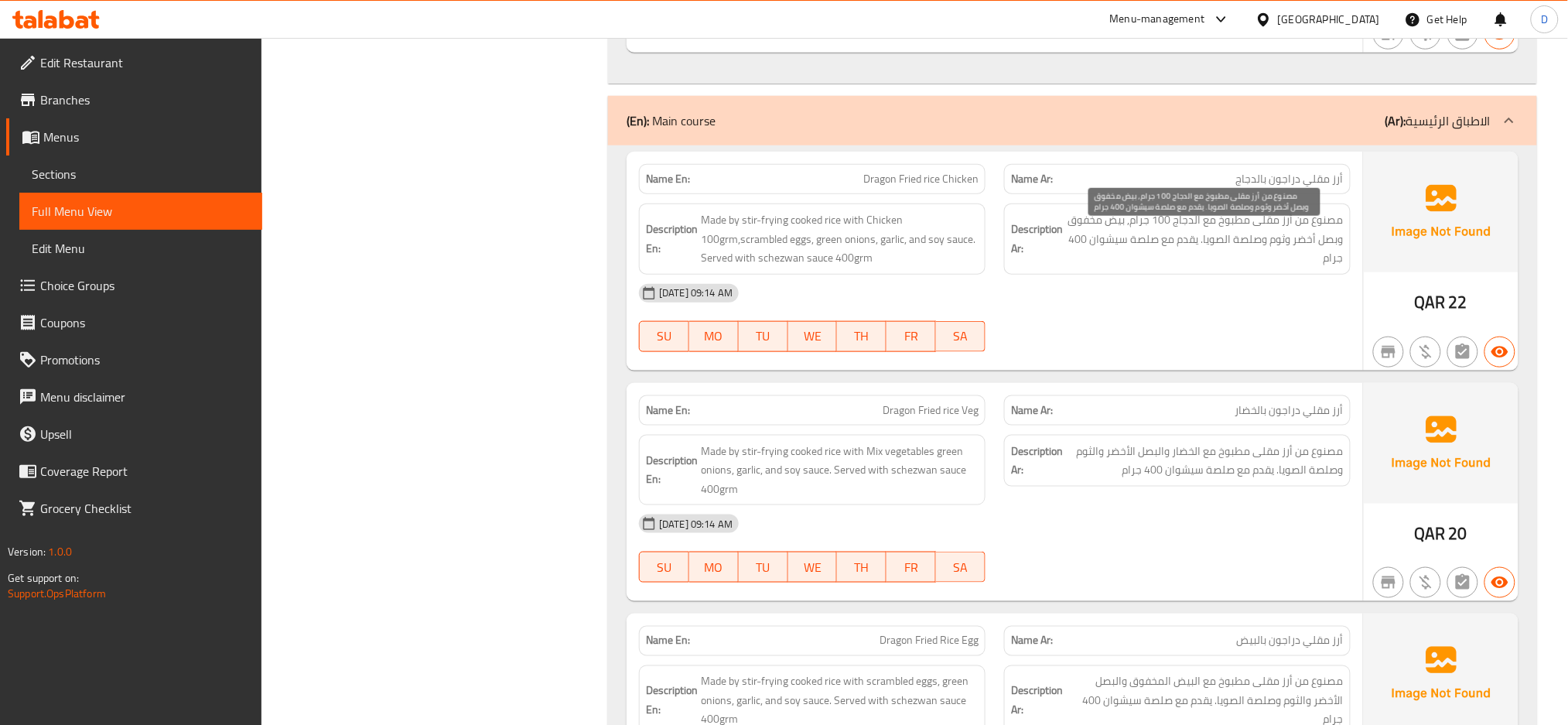
click at [1087, 268] on span "مصنوع من أرز مقلى مطبوخ مع الدجاج 100 جرام, بيض مخفوق وبصل أخضر وثوم وصلصة الصو…" at bounding box center [1205, 239] width 278 height 57
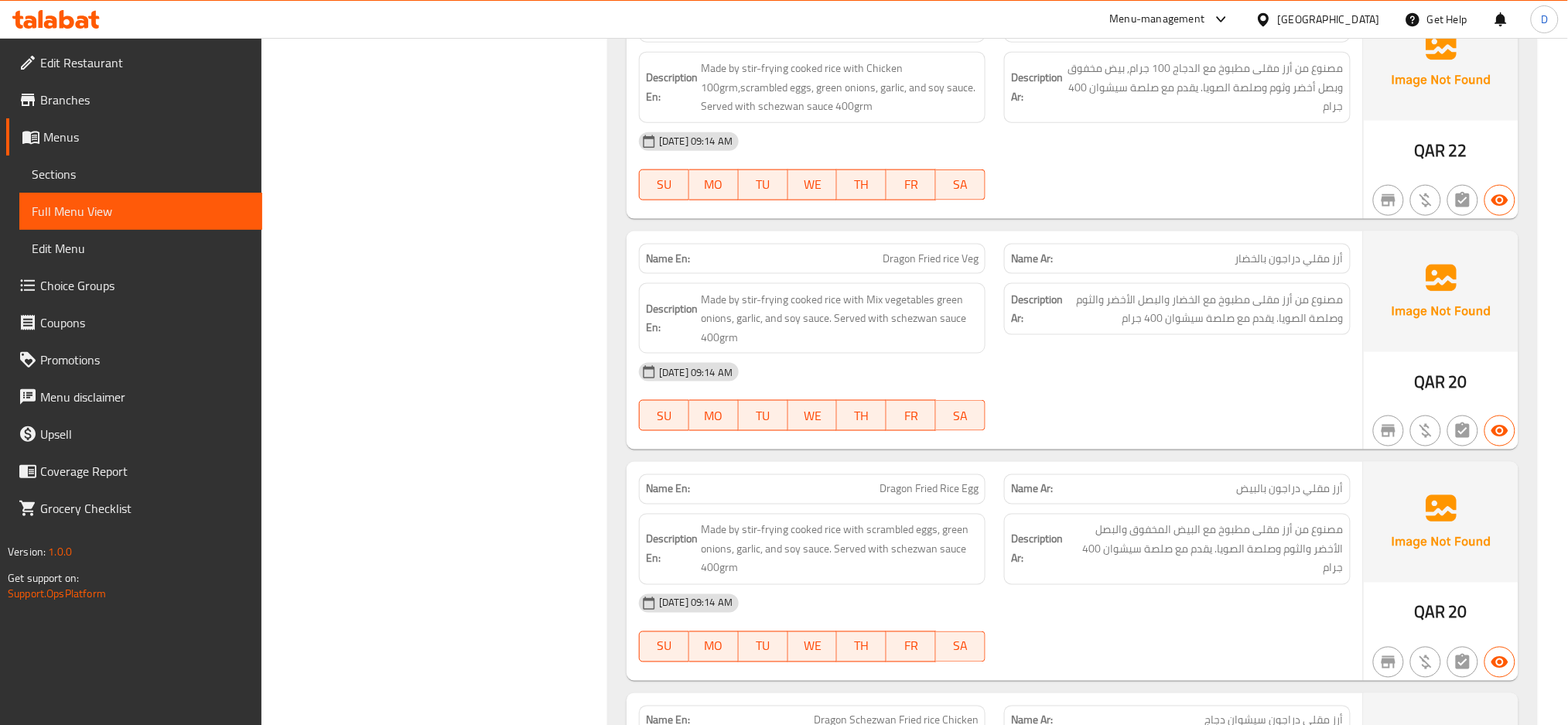
scroll to position [15579, 0]
copy span "Dragon Fried rice Veg"
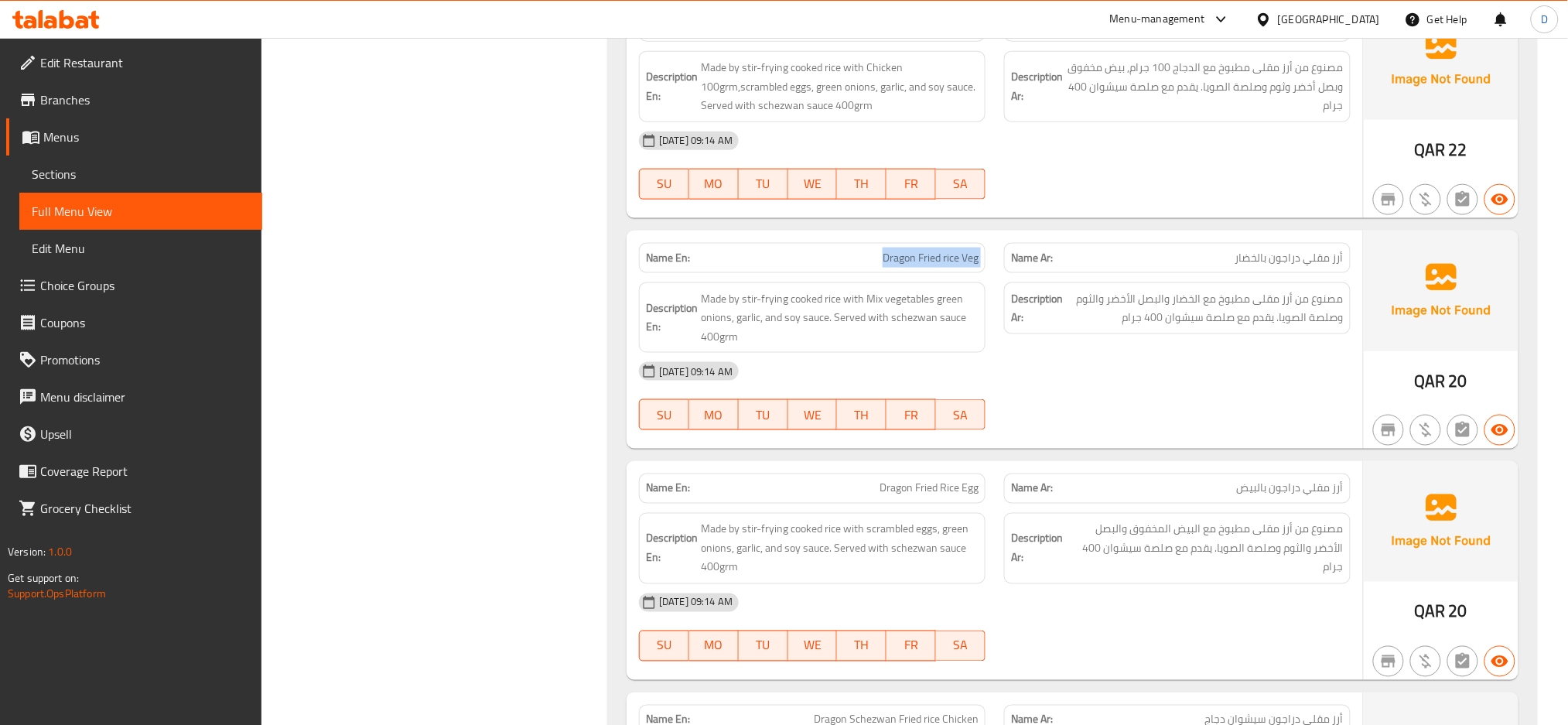
drag, startPoint x: 640, startPoint y: 43, endPoint x: 960, endPoint y: 267, distance: 390.6
copy span "Dragon Fried rice Veg"
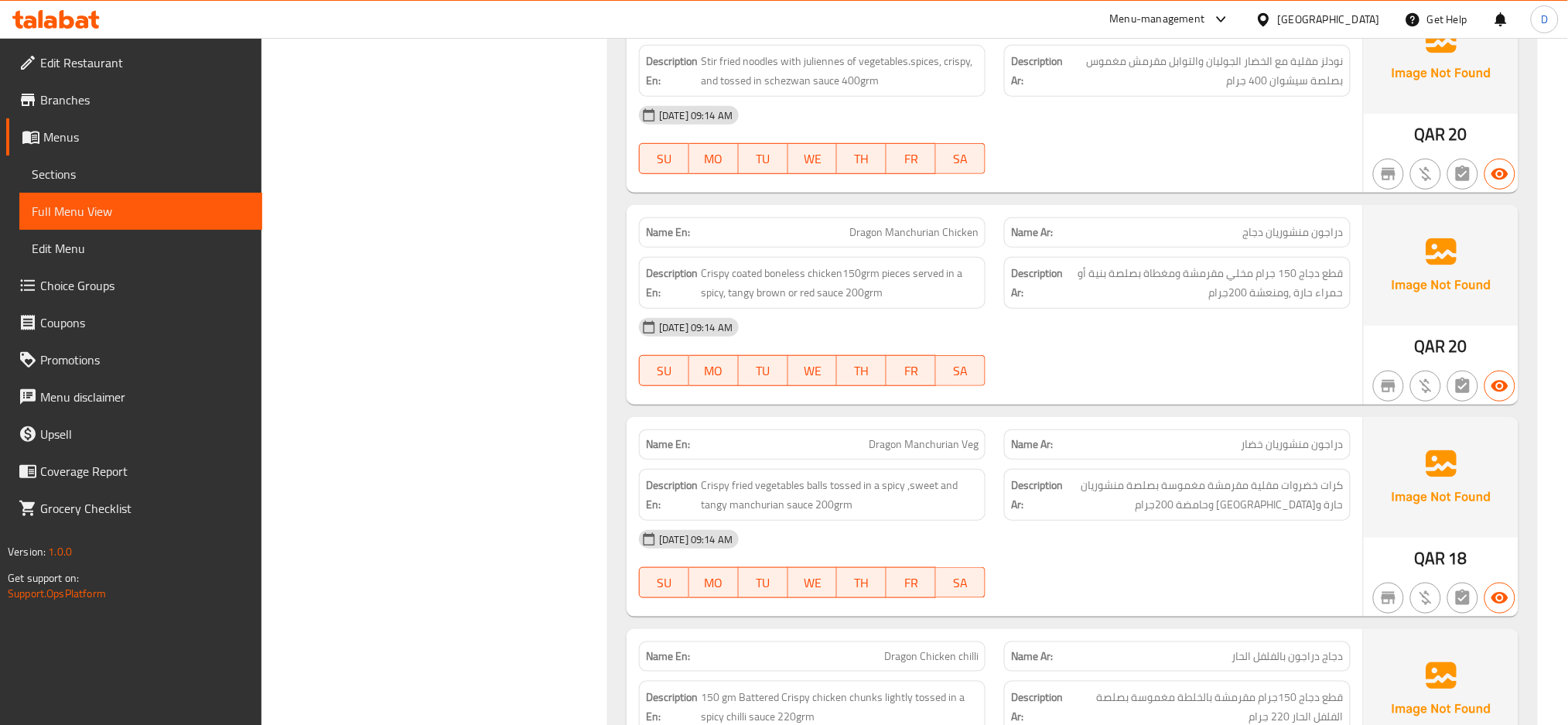
scroll to position [17358, 0]
copy span "Dragon Manchurian Chicken"
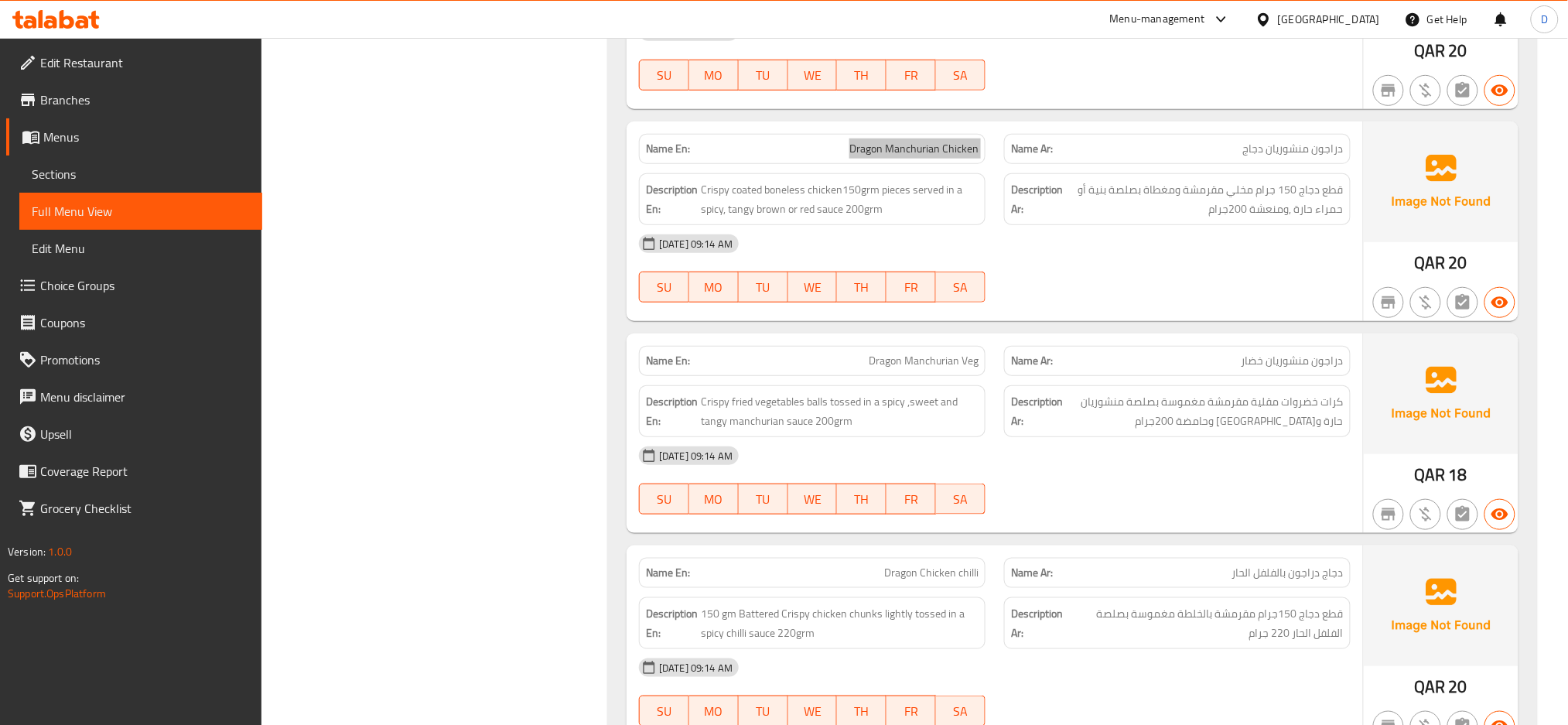
scroll to position [17541, 0]
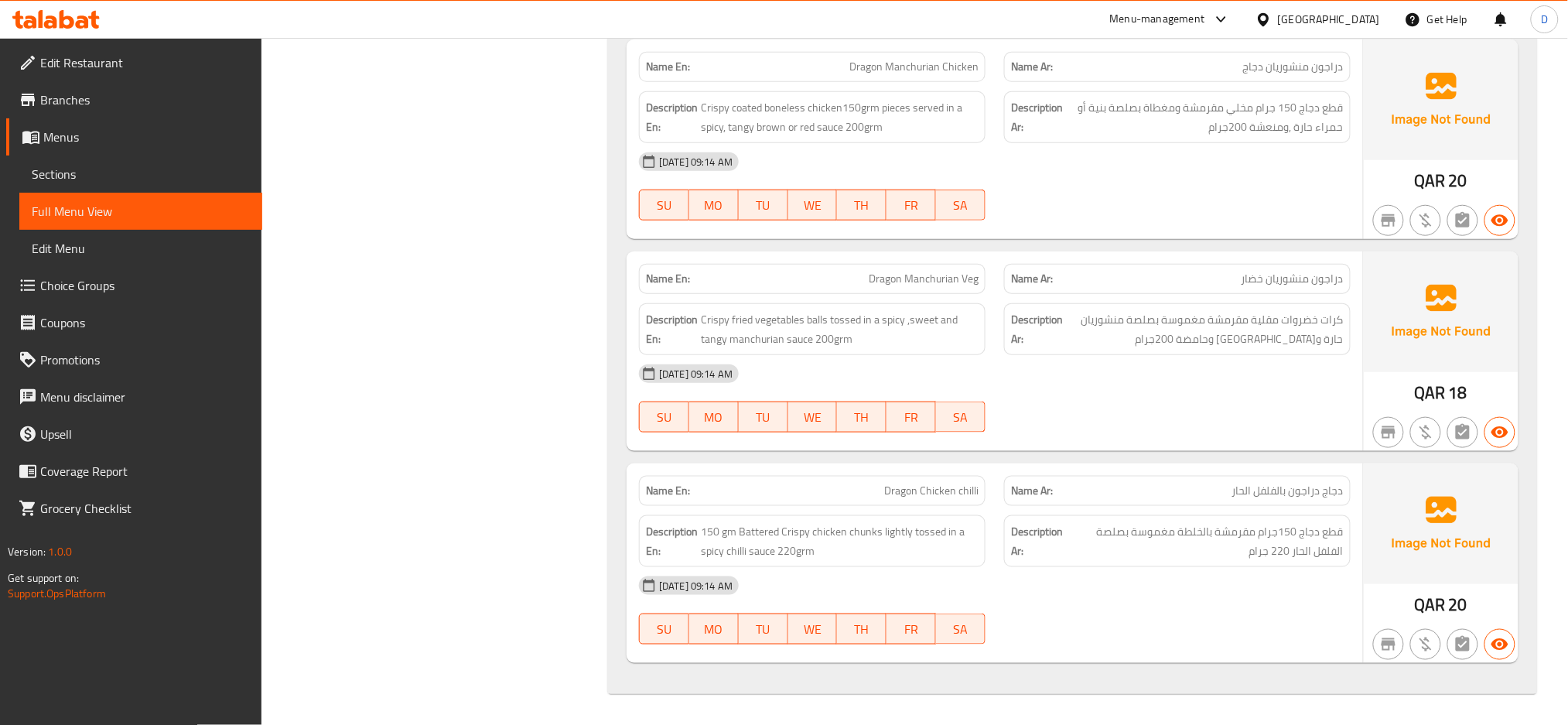
click at [136, 182] on span "Sections" at bounding box center [141, 174] width 218 height 19
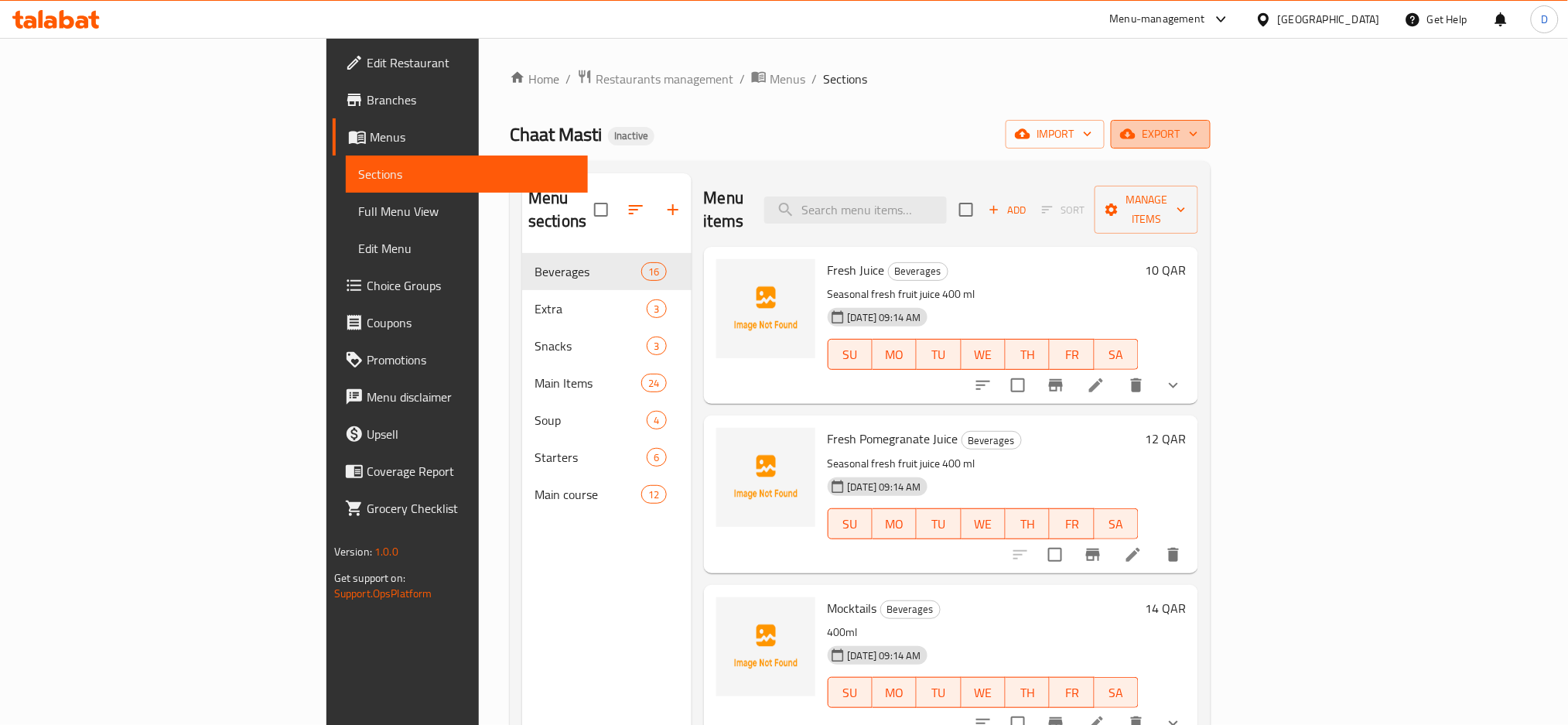
click at [1198, 140] on span "export" at bounding box center [1161, 134] width 75 height 20
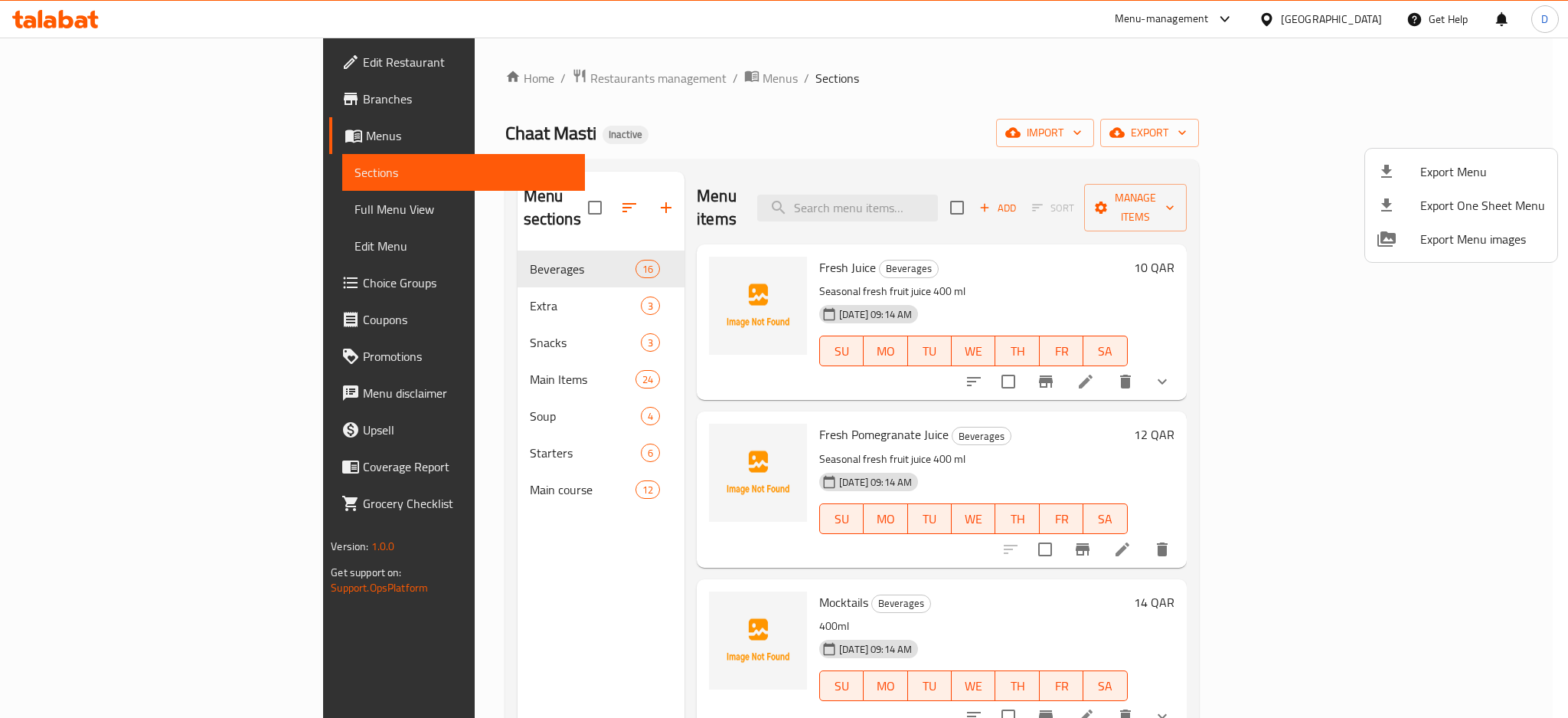
click at [415, 479] on div at bounding box center [784, 359] width 1568 height 718
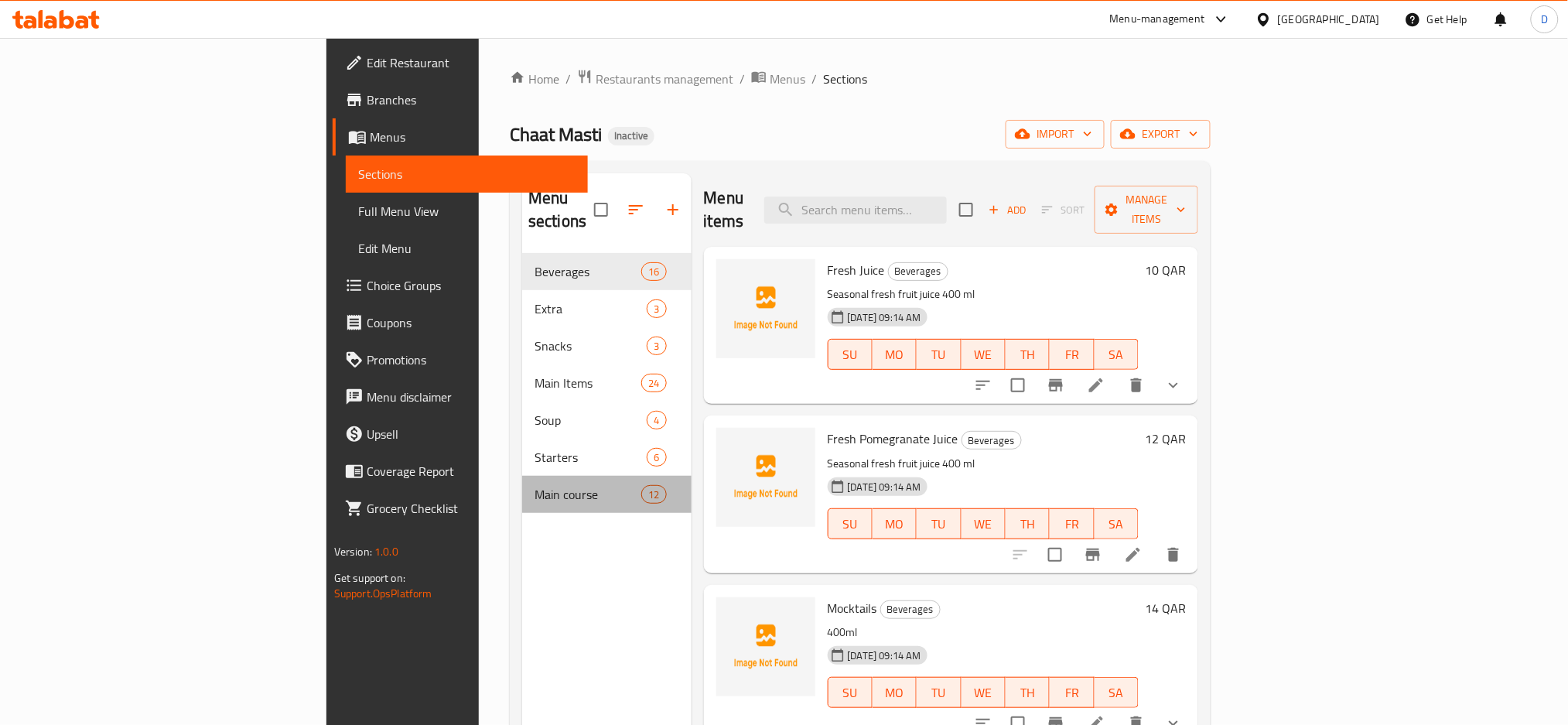
click at [522, 484] on div "Main course 12" at bounding box center [607, 494] width 170 height 37
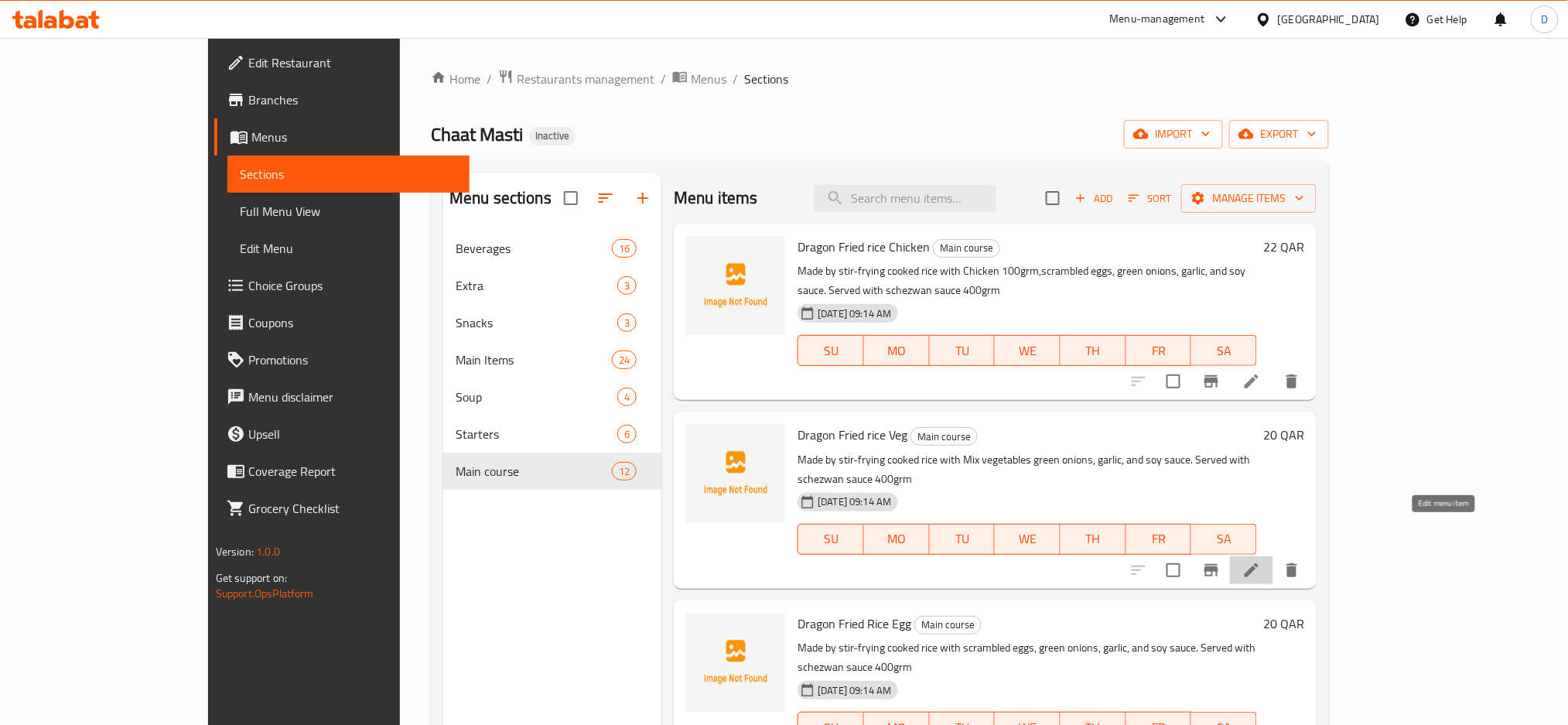
click at [1261, 561] on icon at bounding box center [1252, 570] width 19 height 19
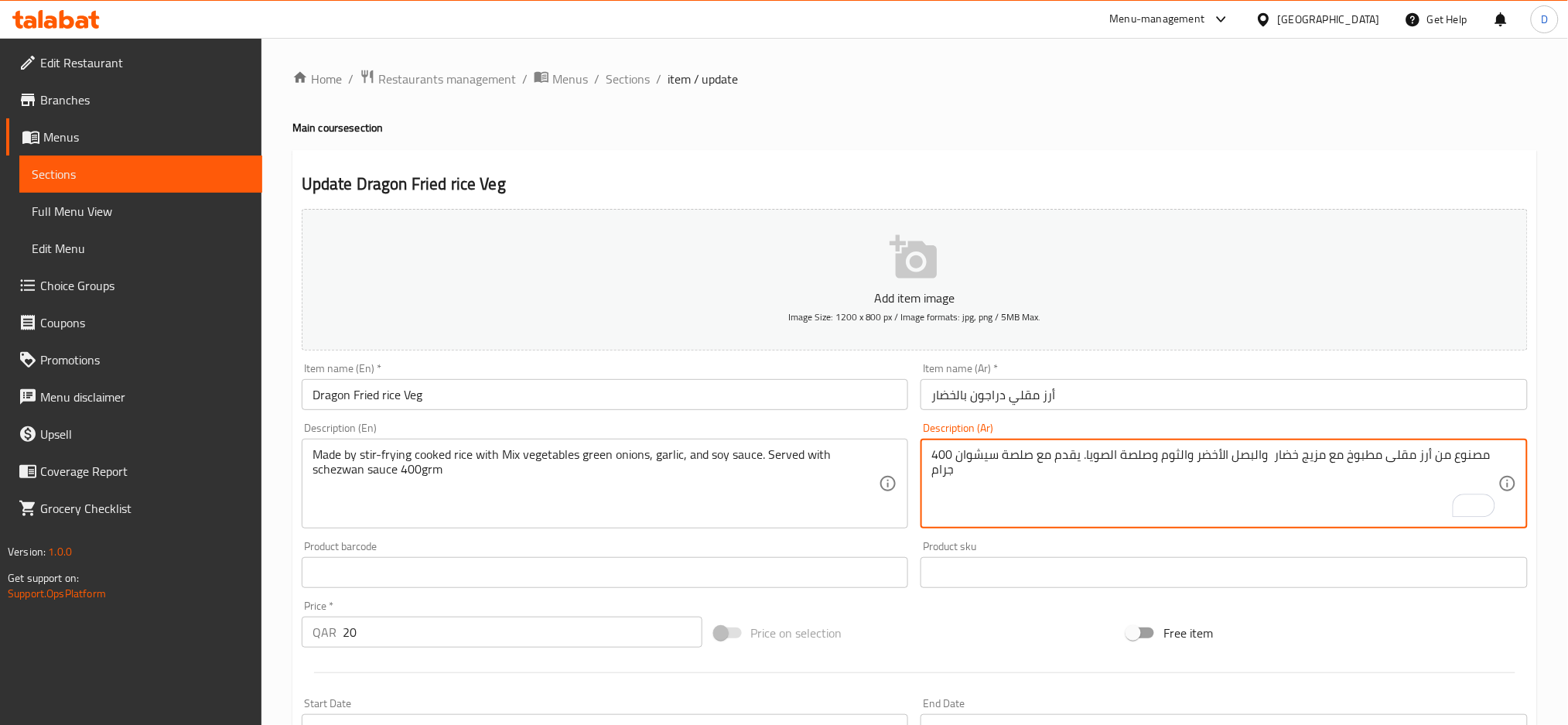
scroll to position [365, 0]
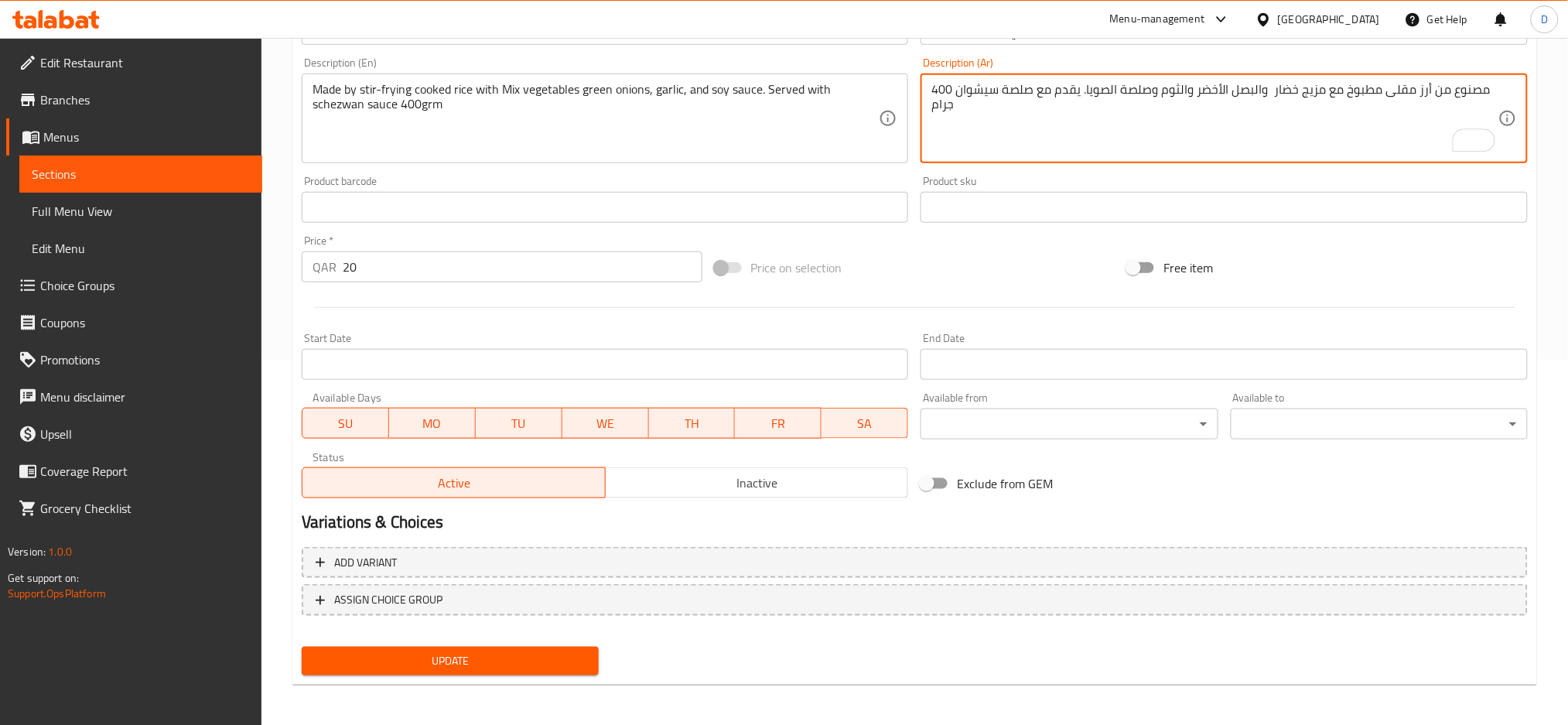
type textarea "مصنوع من أرز مقلى مطبوخ مع مزيج خضار والبصل الأخضر والثوم وصلصة الصويا. يقدم مع…"
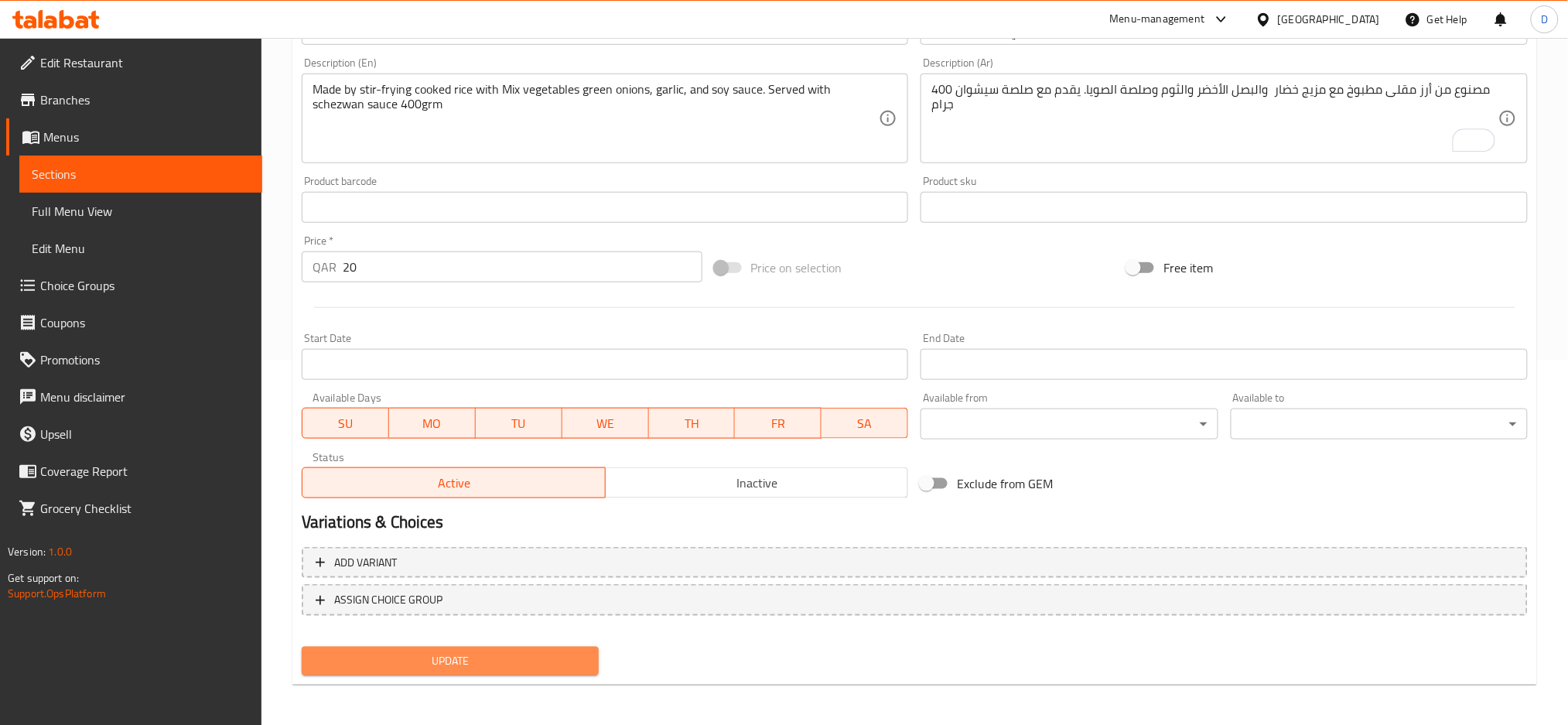
click at [540, 653] on span "Update" at bounding box center [451, 660] width 273 height 20
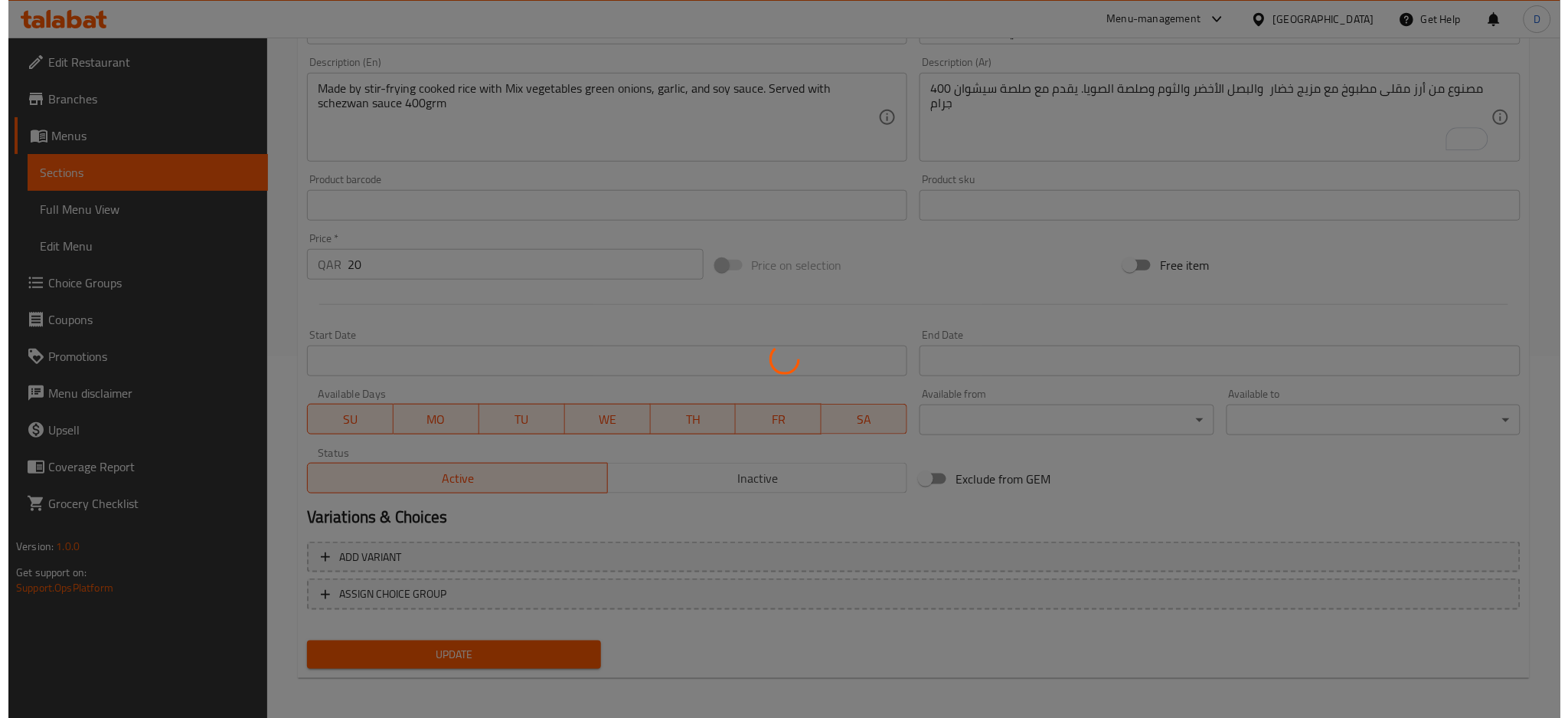
scroll to position [0, 0]
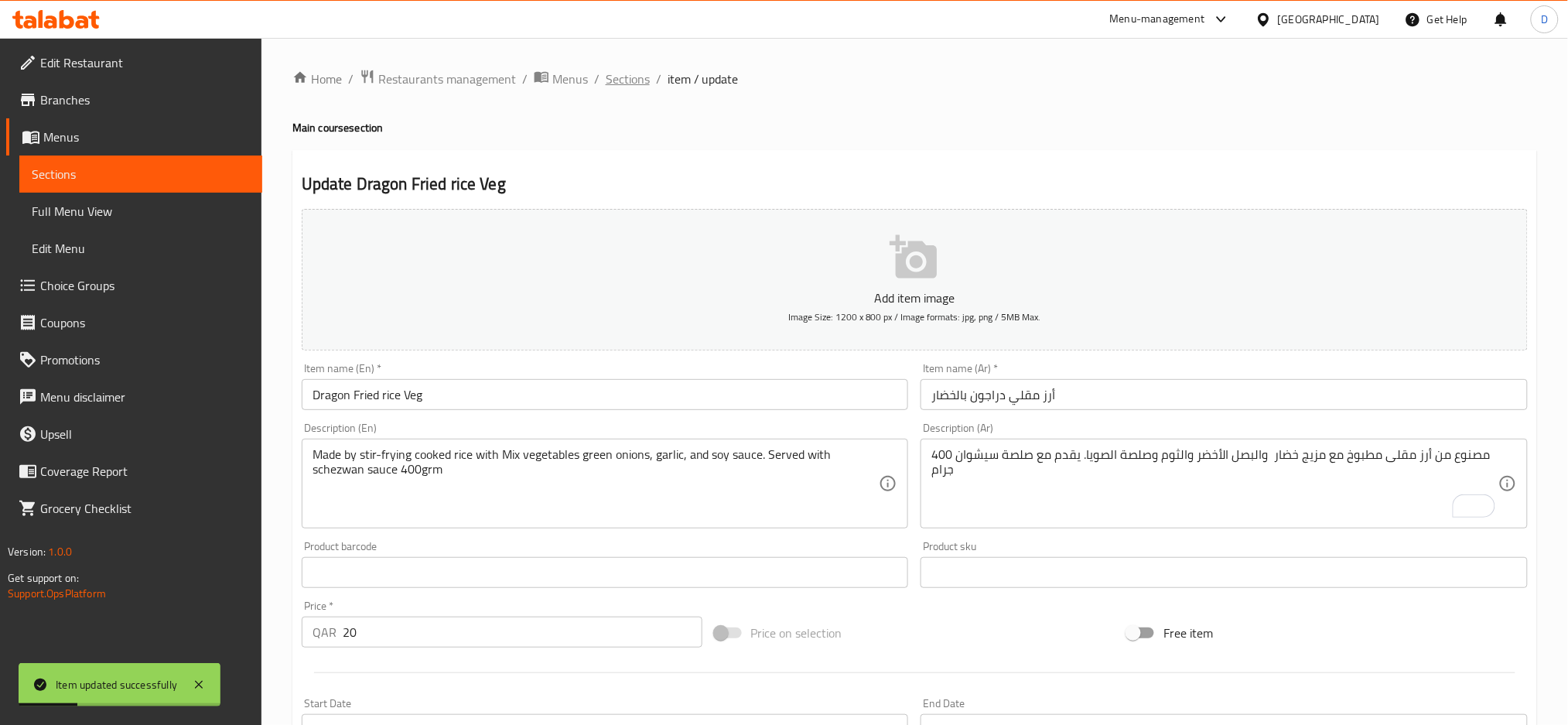
click at [641, 81] on span "Sections" at bounding box center [628, 79] width 44 height 19
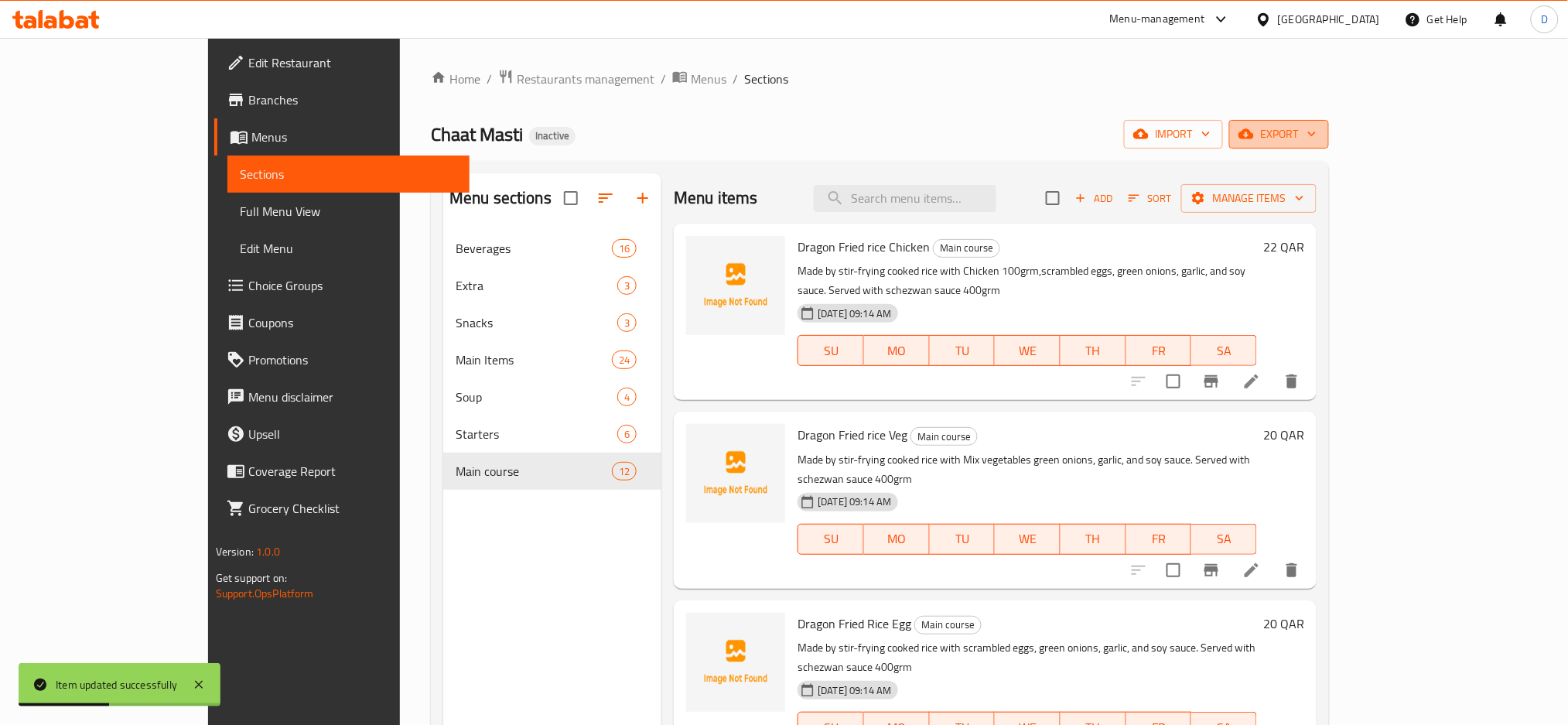
click at [1317, 129] on span "export" at bounding box center [1279, 134] width 75 height 20
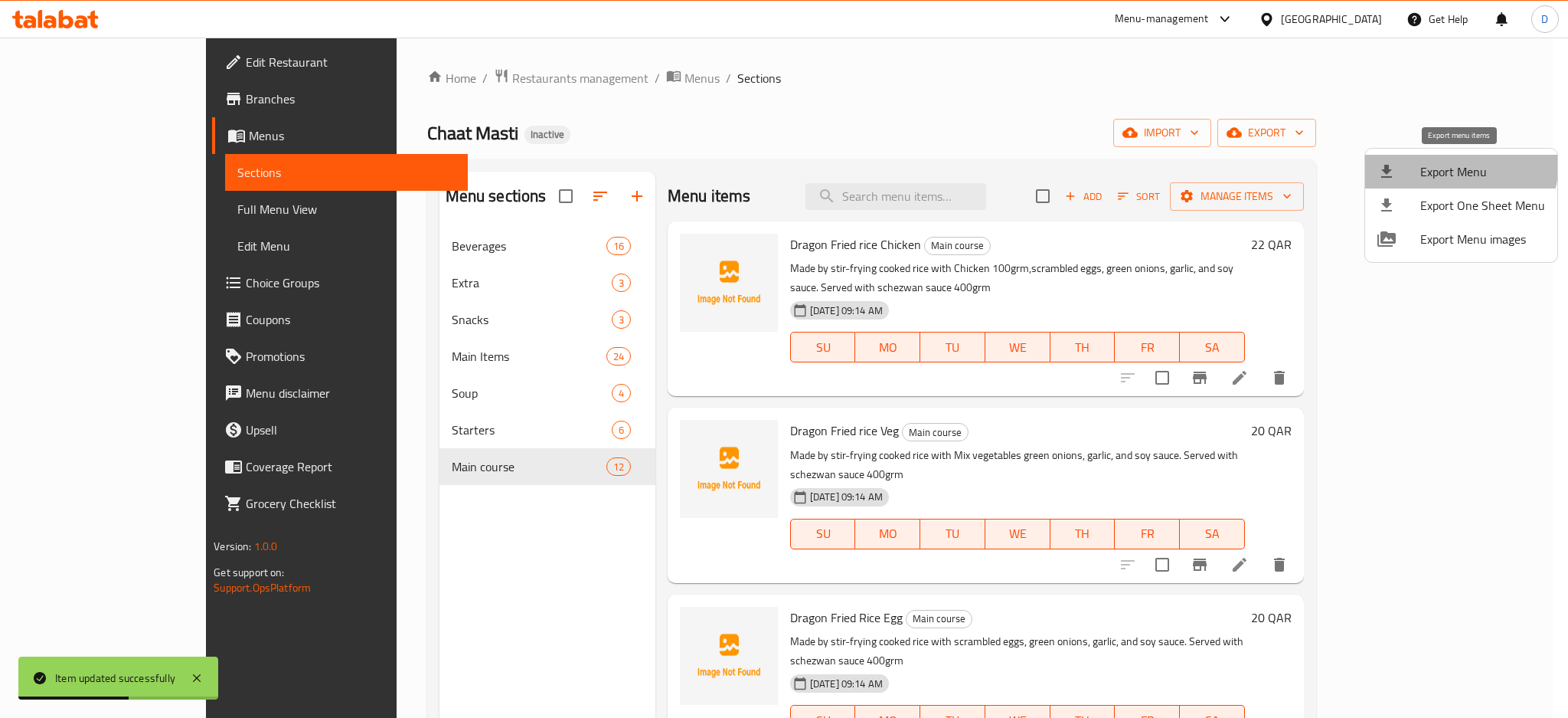
click at [1435, 162] on span "Export Menu" at bounding box center [1483, 171] width 125 height 19
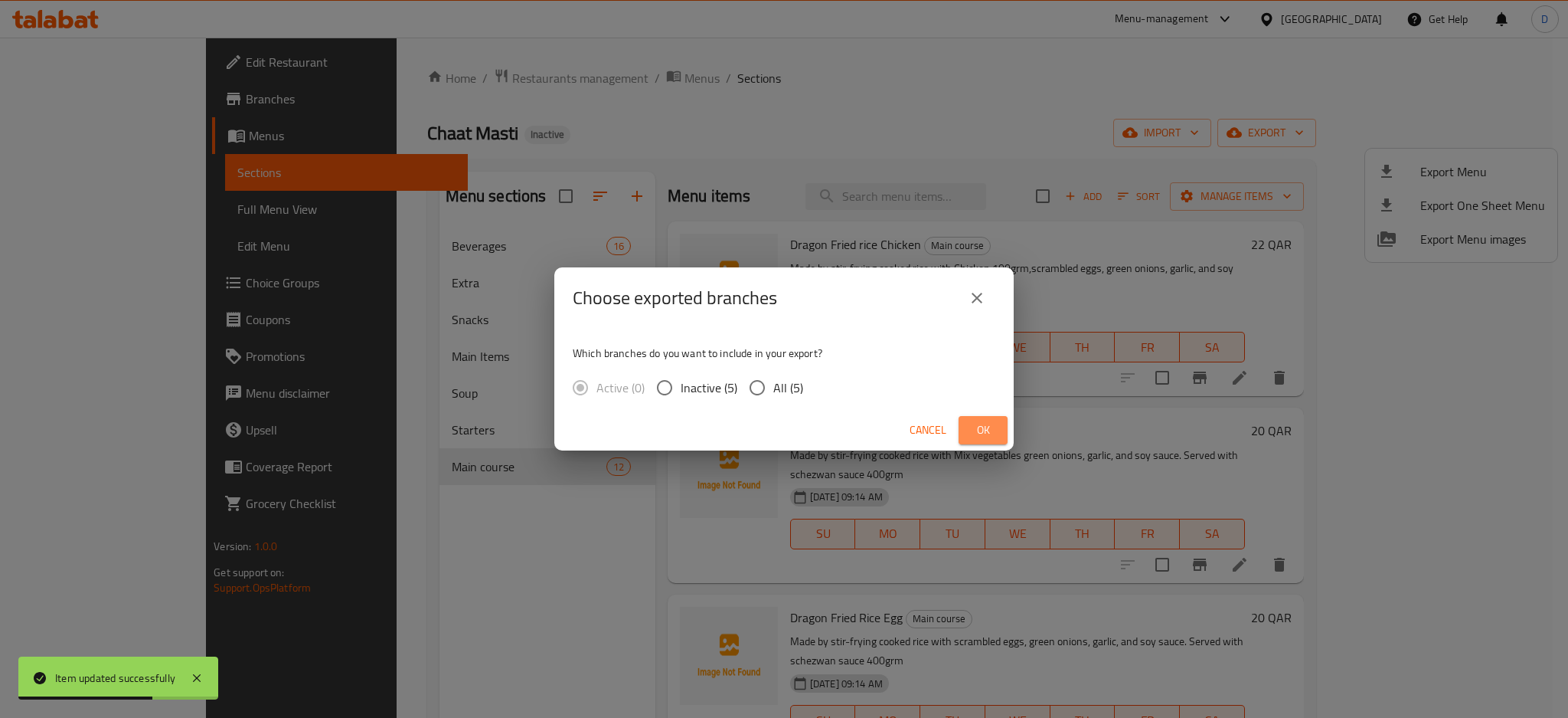
click at [1006, 429] on button "Ok" at bounding box center [983, 430] width 49 height 29
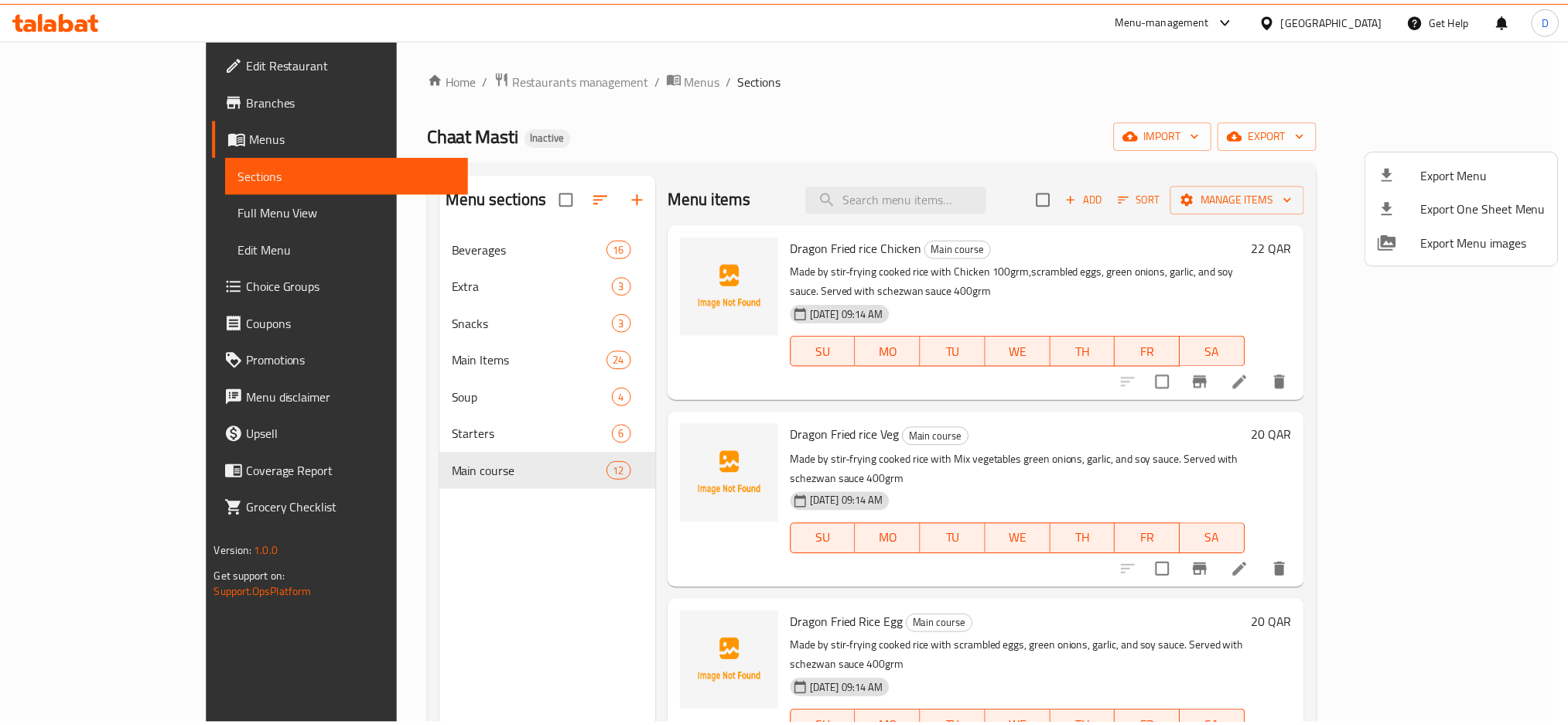
scroll to position [1231, 0]
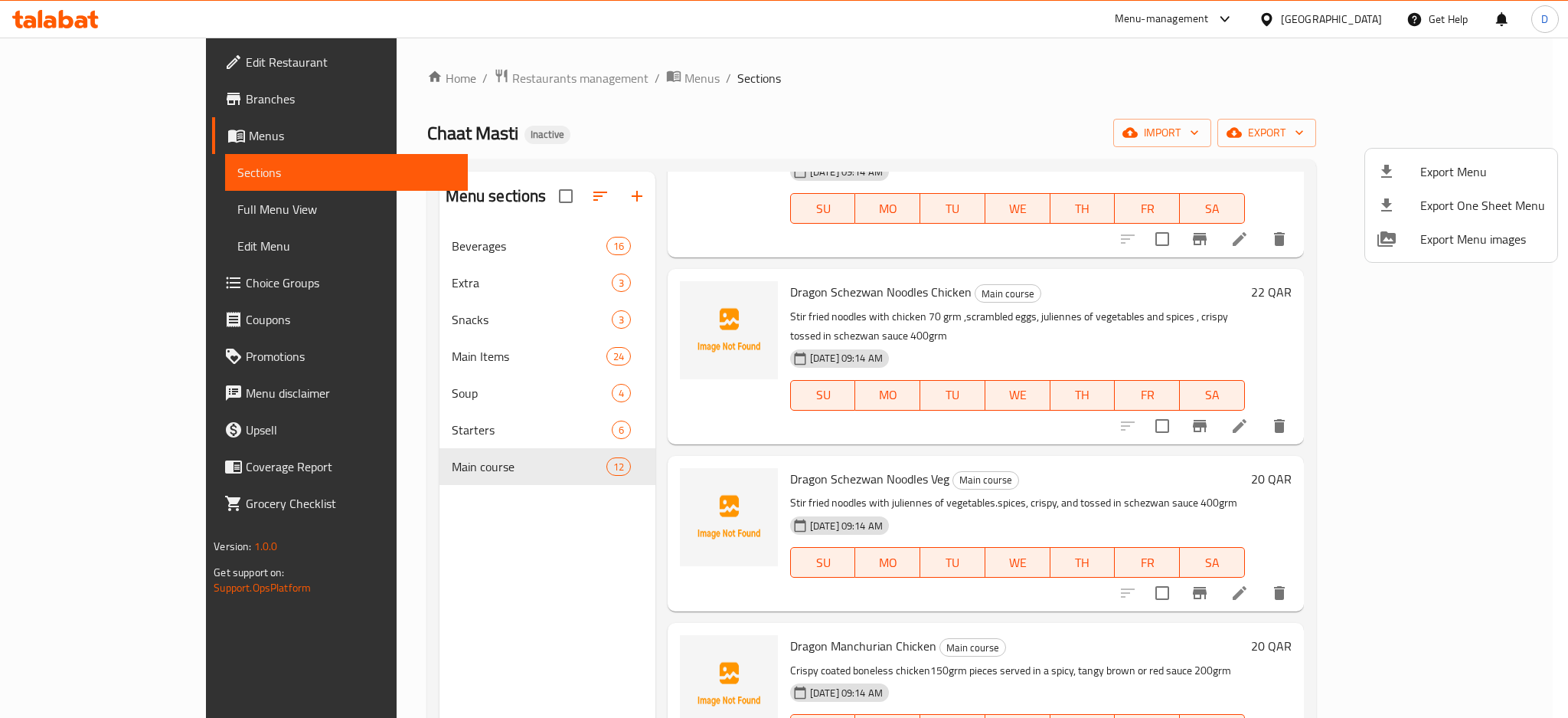
click at [1472, 644] on div at bounding box center [784, 359] width 1568 height 718
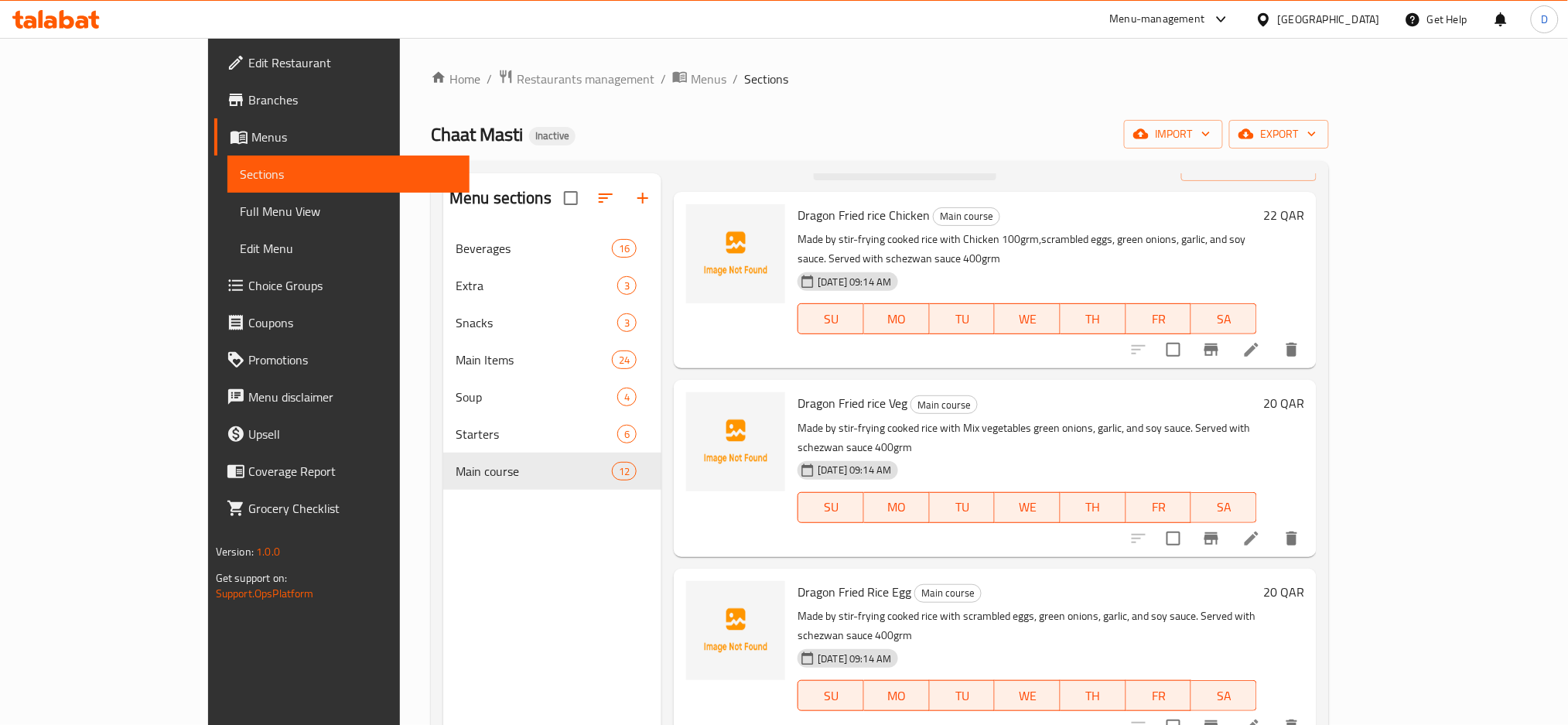
scroll to position [0, 0]
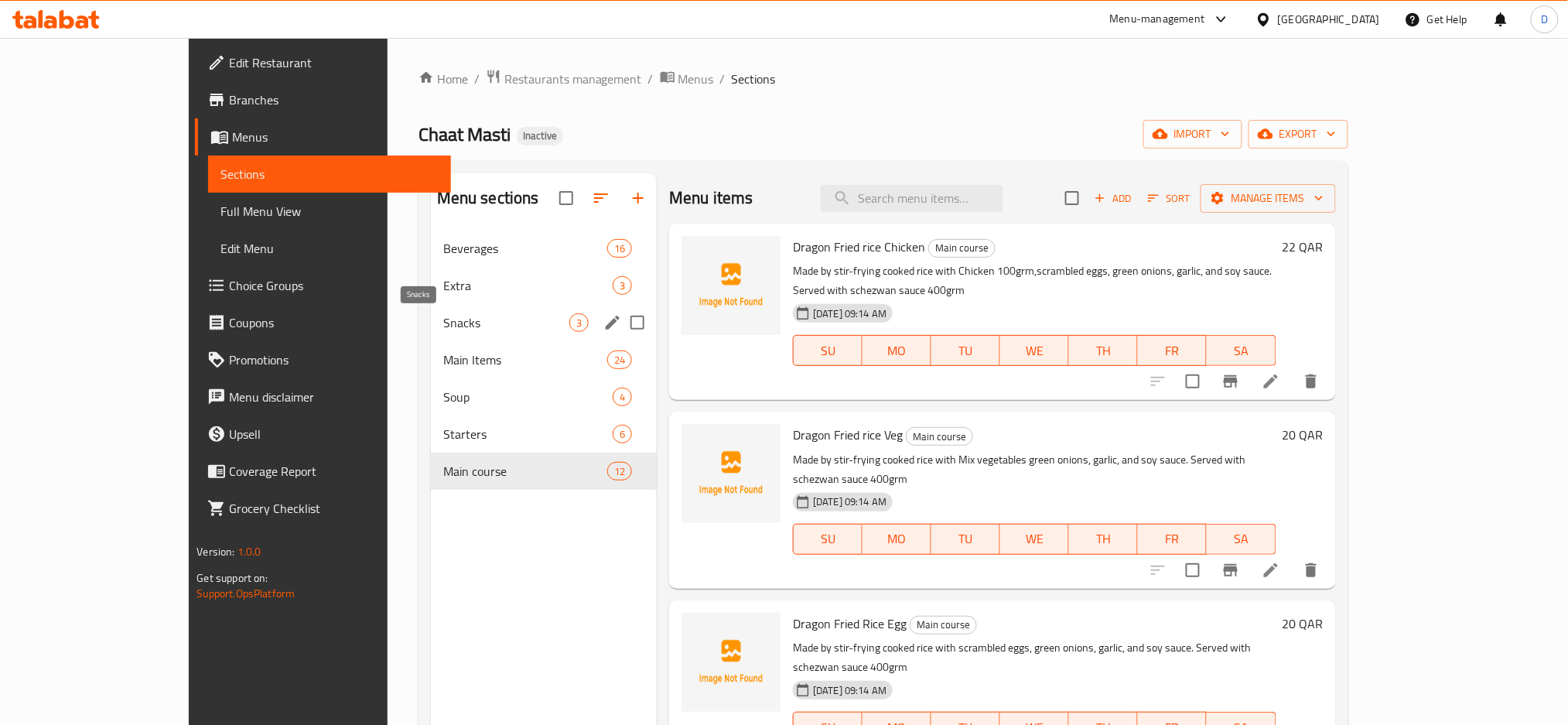
click at [458, 326] on span "Snacks" at bounding box center [506, 323] width 126 height 19
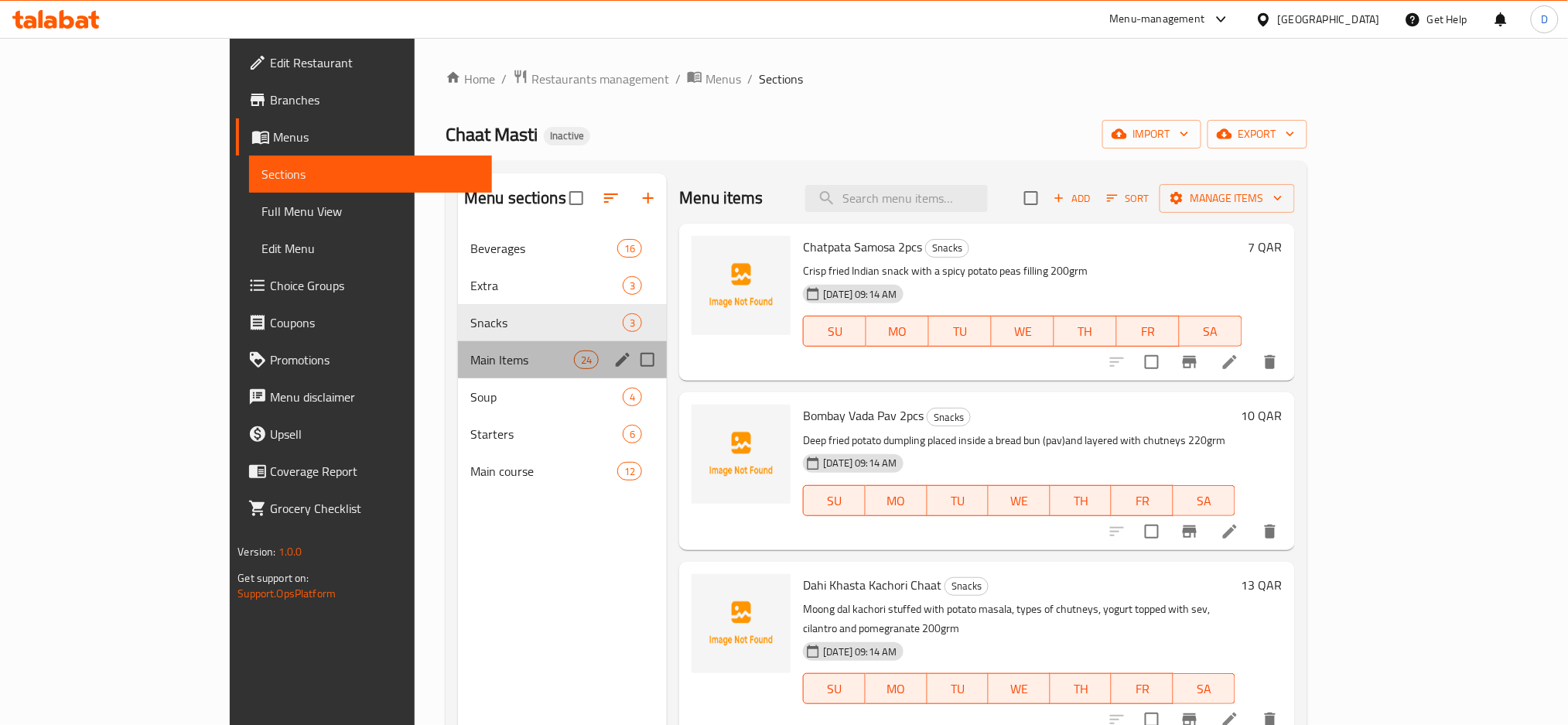
click at [458, 371] on div "Main Items 24" at bounding box center [562, 360] width 209 height 37
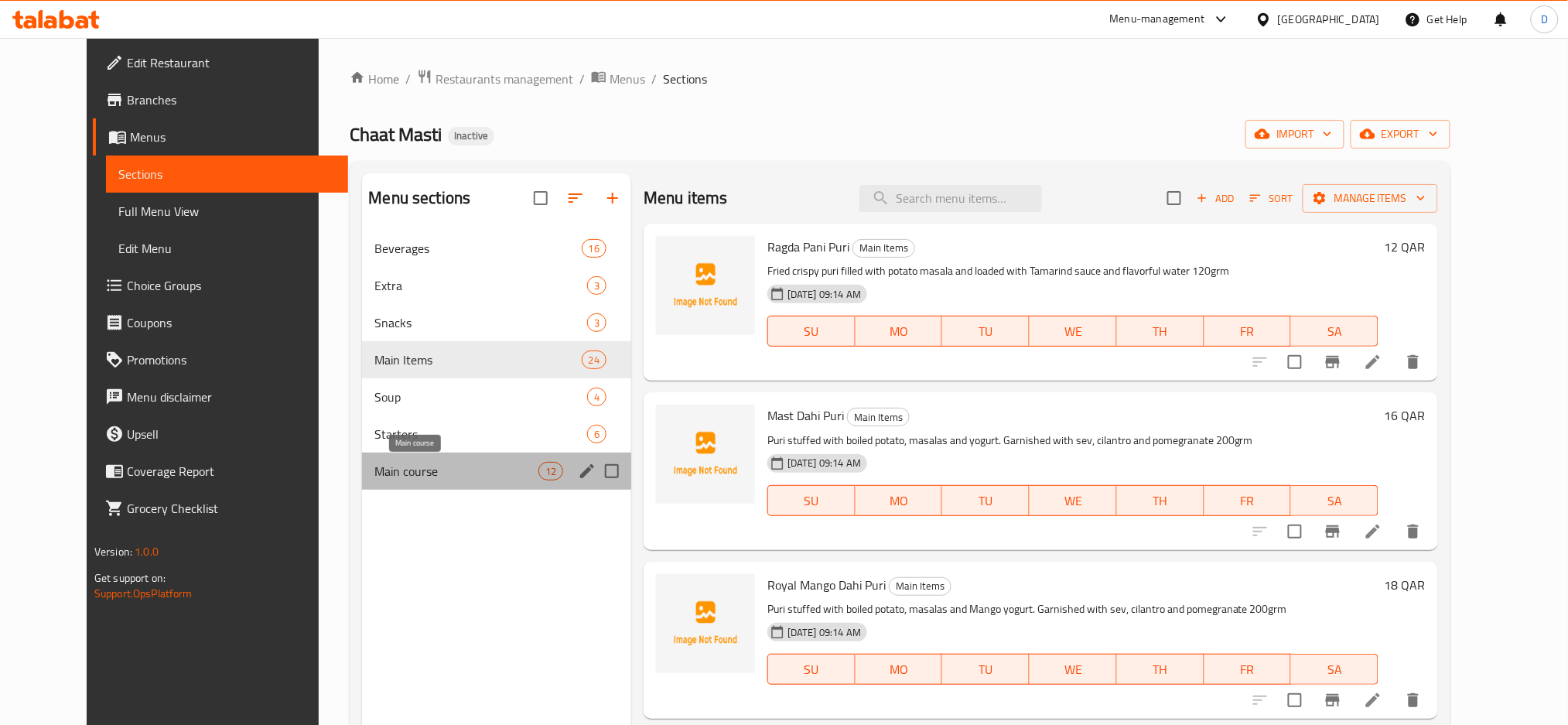
click at [487, 466] on span "Main course" at bounding box center [456, 471] width 164 height 19
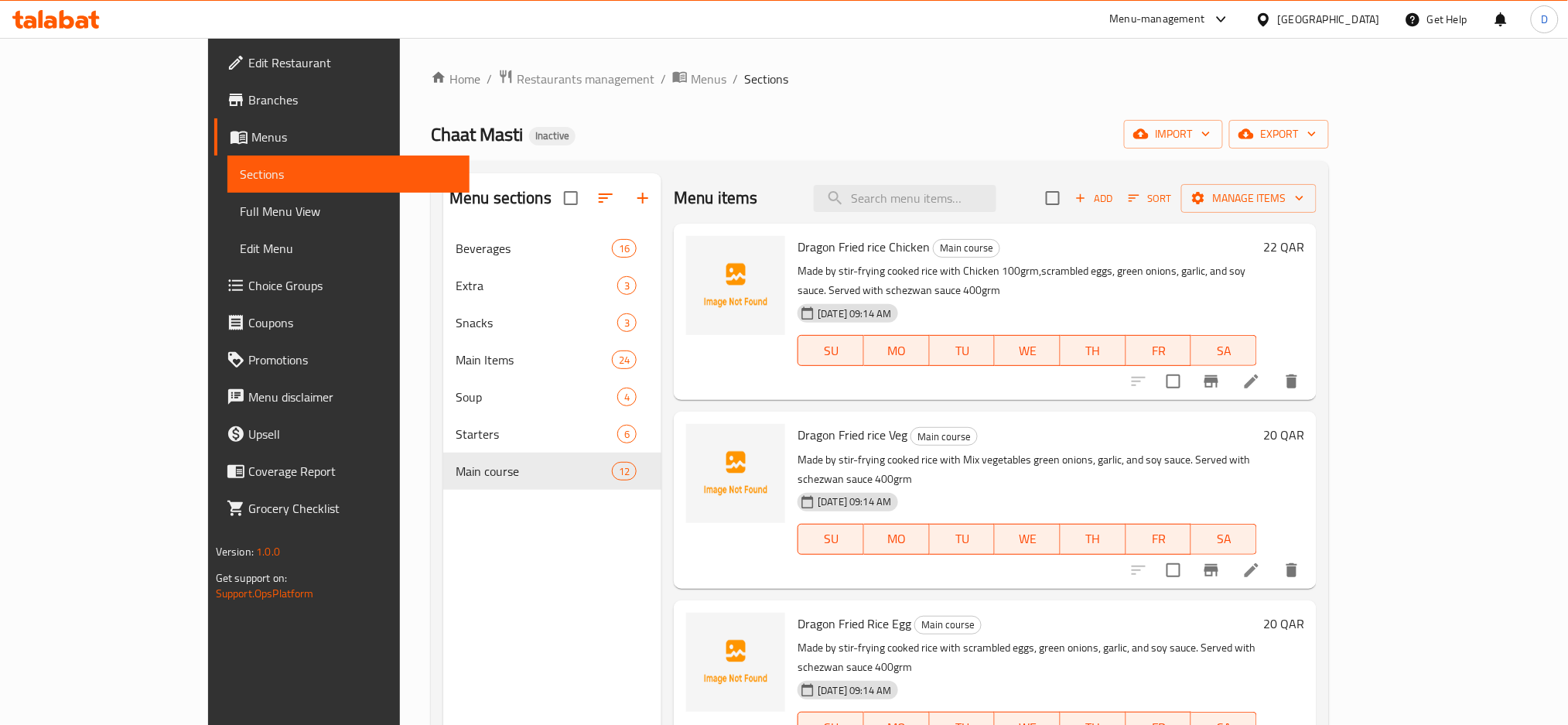
click at [948, 450] on p "Made by stir-frying cooked rice with Mix vegetables green onions, garlic, and s…" at bounding box center [1027, 469] width 459 height 38
click at [1261, 561] on icon at bounding box center [1252, 570] width 19 height 19
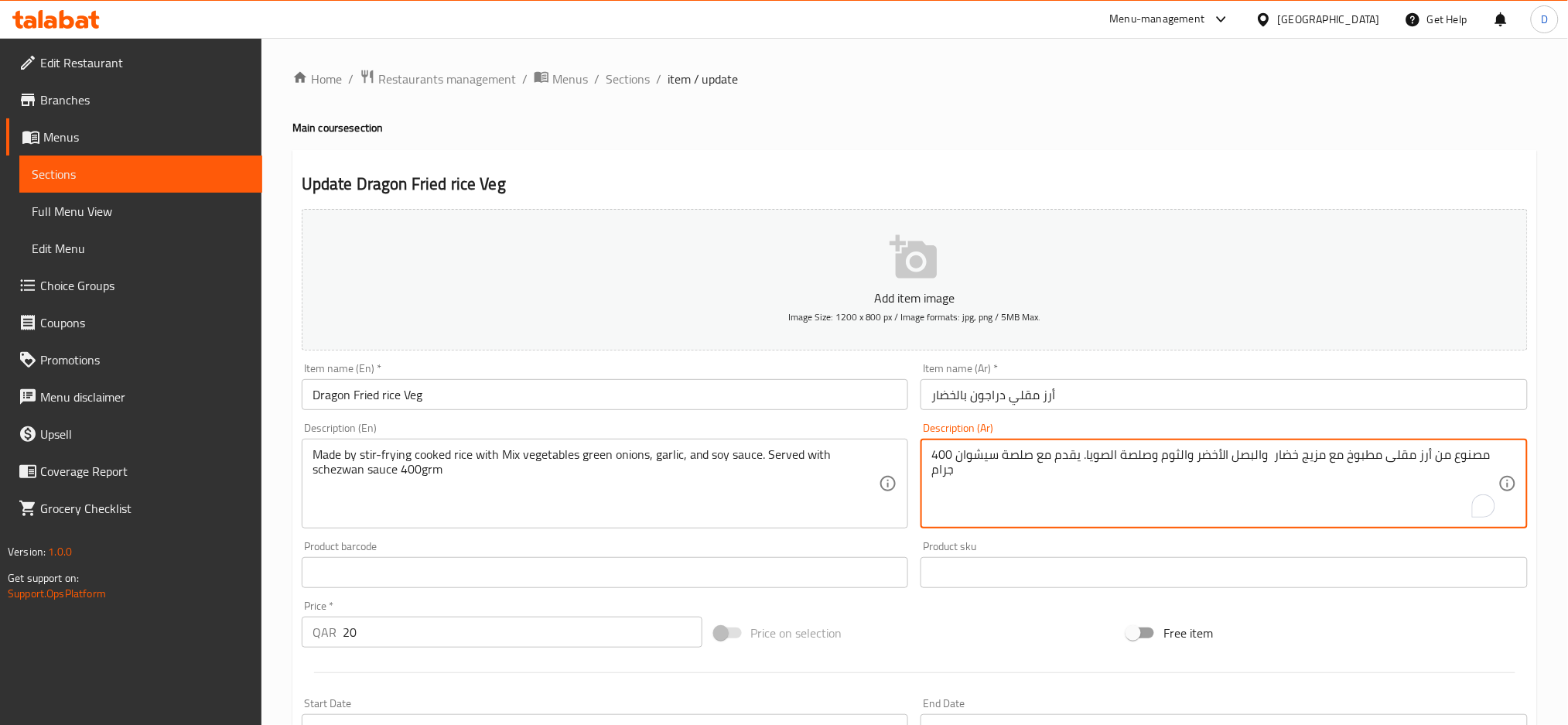
drag, startPoint x: 1271, startPoint y: 452, endPoint x: 1299, endPoint y: 457, distance: 28.4
click at [1261, 457] on textarea "مصنوع من أرز مقلى مطبوخ مع مزيج خضار والبصل الأخضر والثوم وصلصة الصويا. يقدم مع…" at bounding box center [1215, 484] width 568 height 73
drag, startPoint x: 1269, startPoint y: 457, endPoint x: 1322, endPoint y: 464, distance: 53.5
click at [1322, 464] on textarea "مصنوع من أرز مقلى مطبوخ مع مزيج خضار والبصل الأخضر والثوم وصلصة الصويا. يقدم مع…" at bounding box center [1215, 484] width 568 height 73
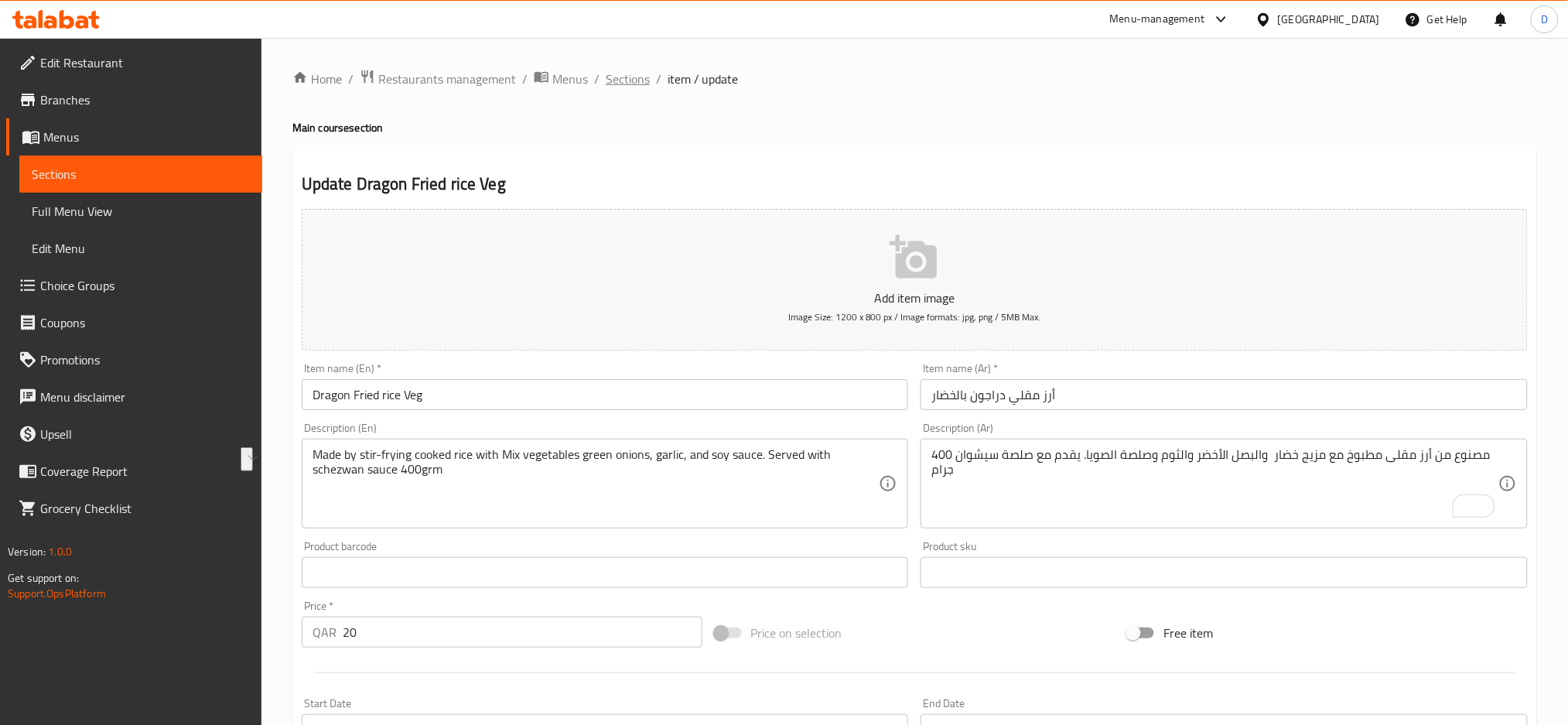
click at [622, 80] on span "Sections" at bounding box center [628, 79] width 44 height 19
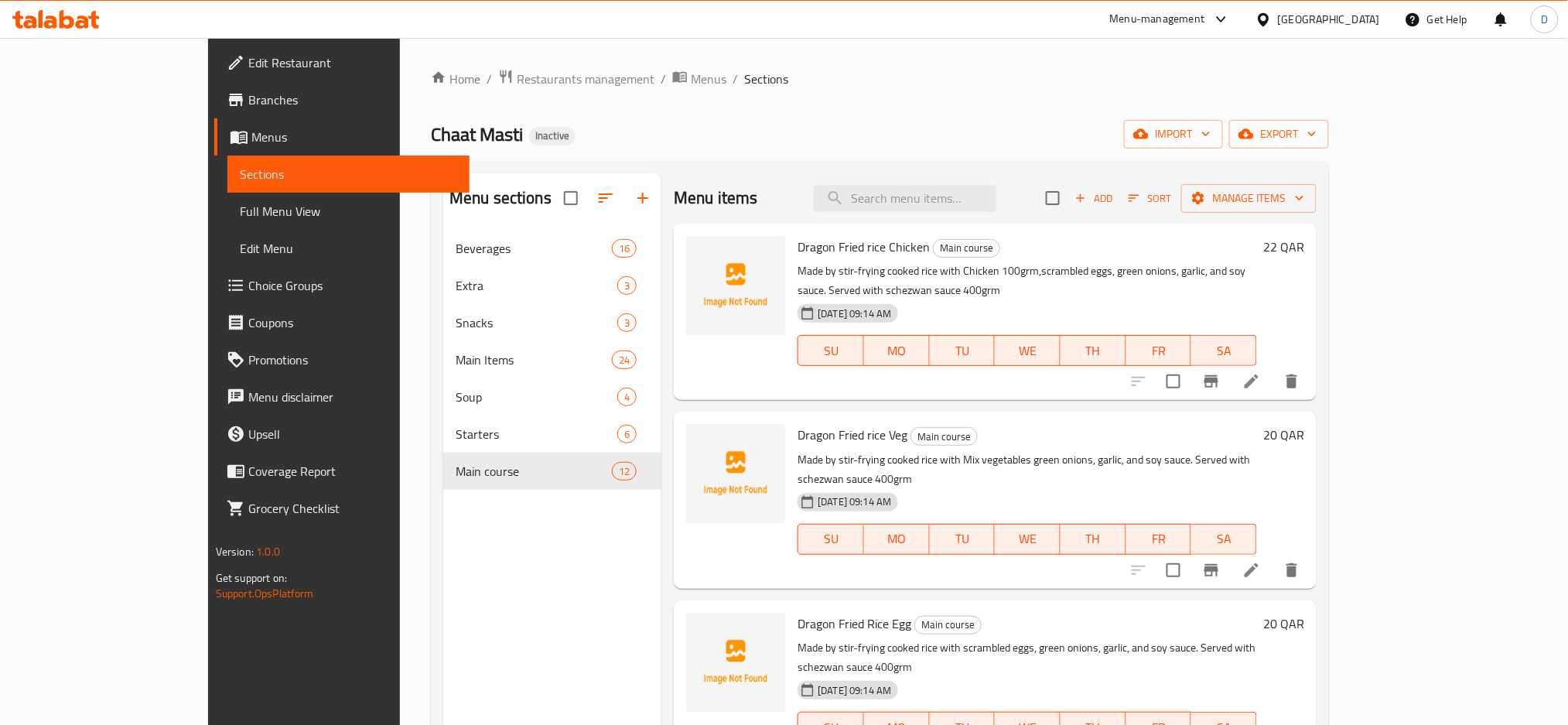
click at [1341, 6] on div "Qatar" at bounding box center [1317, 20] width 149 height 37
click at [1272, 14] on icon at bounding box center [1264, 20] width 16 height 16
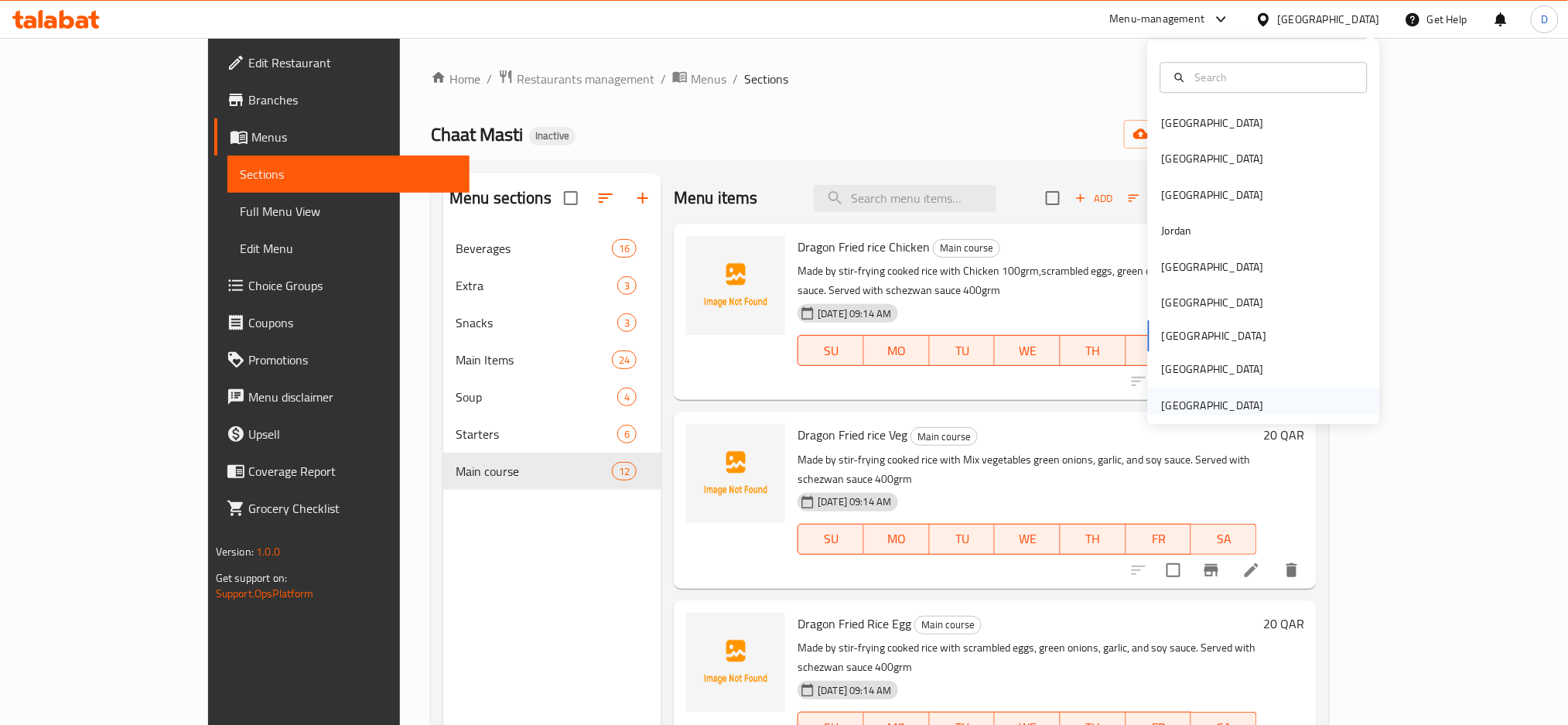
click at [1240, 406] on div "[GEOGRAPHIC_DATA]" at bounding box center [1213, 406] width 102 height 17
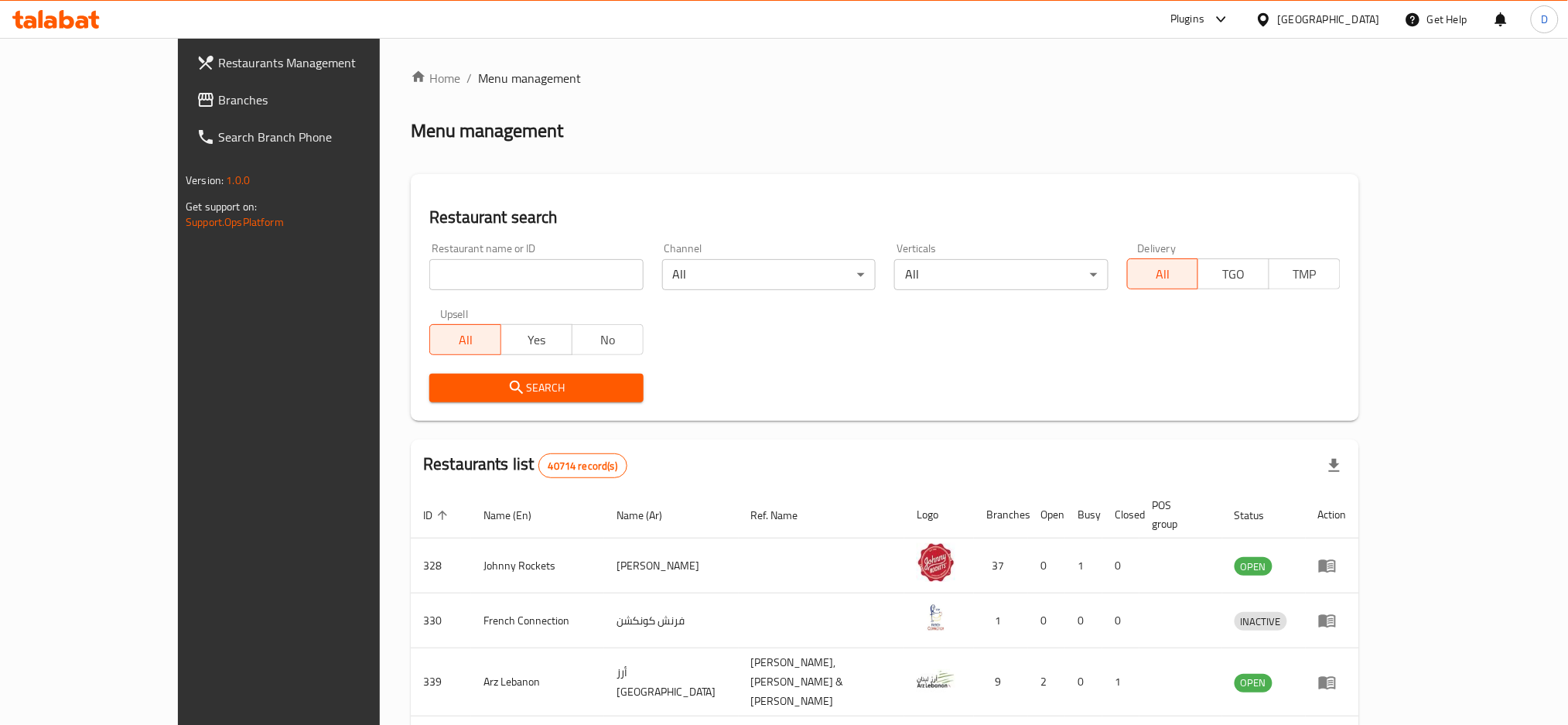
click at [1208, 21] on div at bounding box center [1219, 20] width 26 height 19
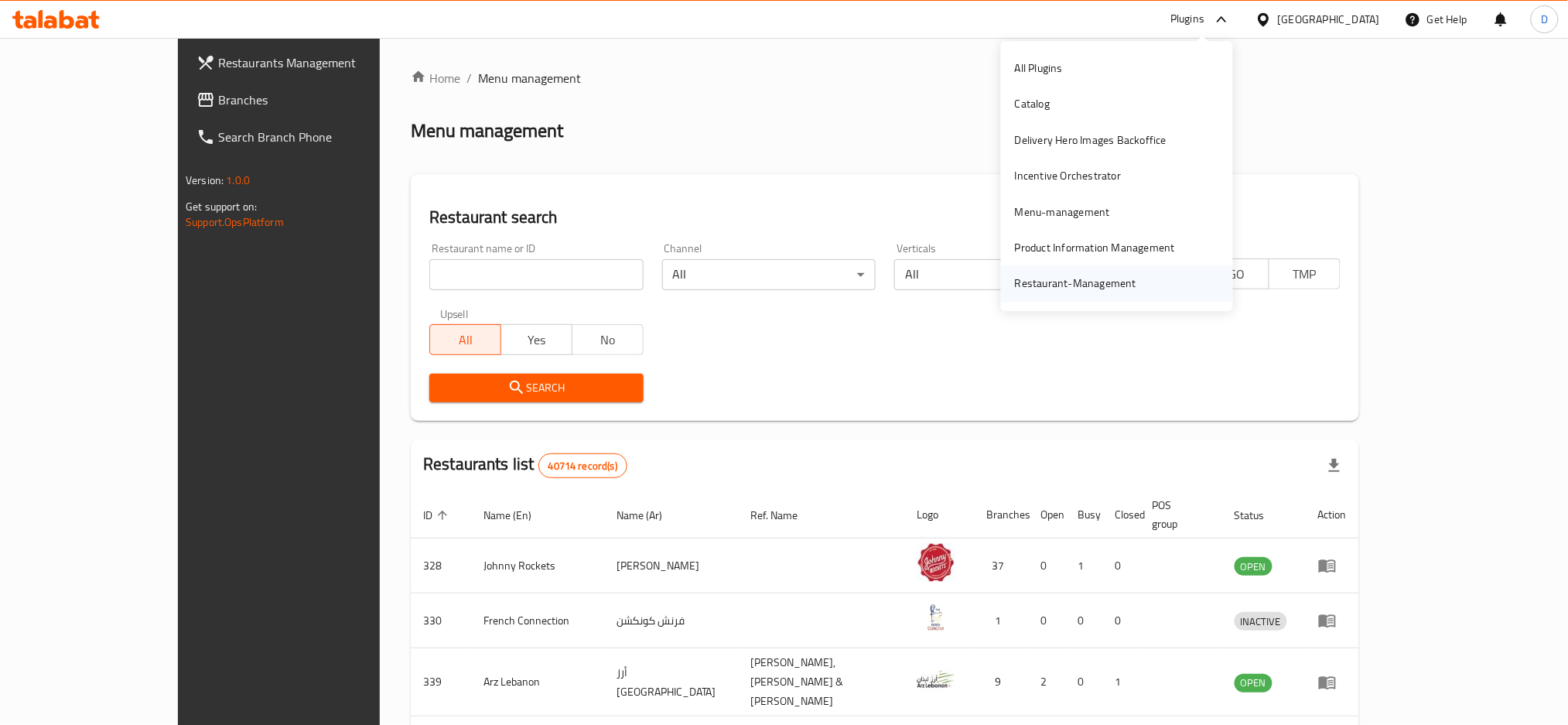
click at [1081, 290] on div "Restaurant-Management" at bounding box center [1075, 284] width 122 height 17
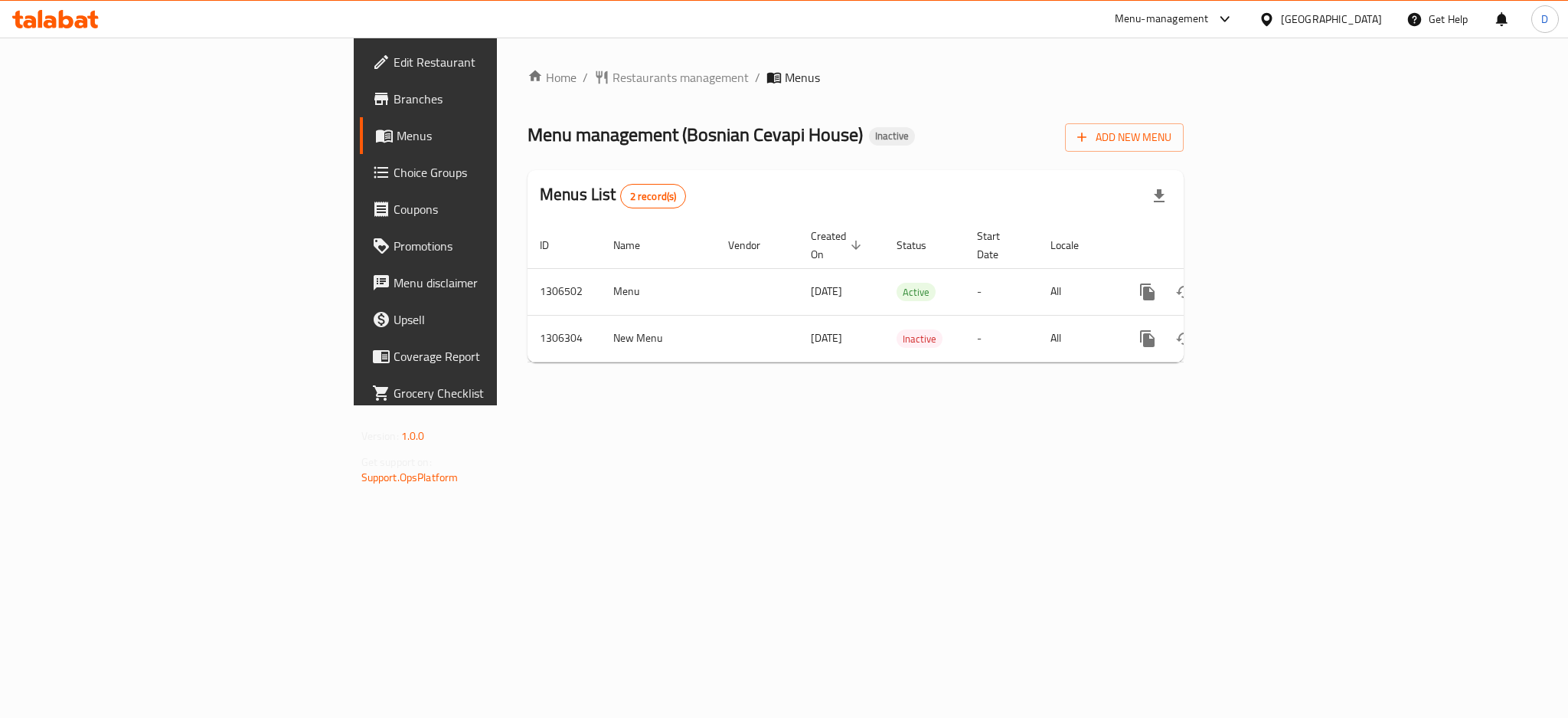
click at [1215, 405] on div "Home / Restaurants management / Menus Menu management ( Bosnian Cevapi House ) …" at bounding box center [855, 221] width 718 height 368
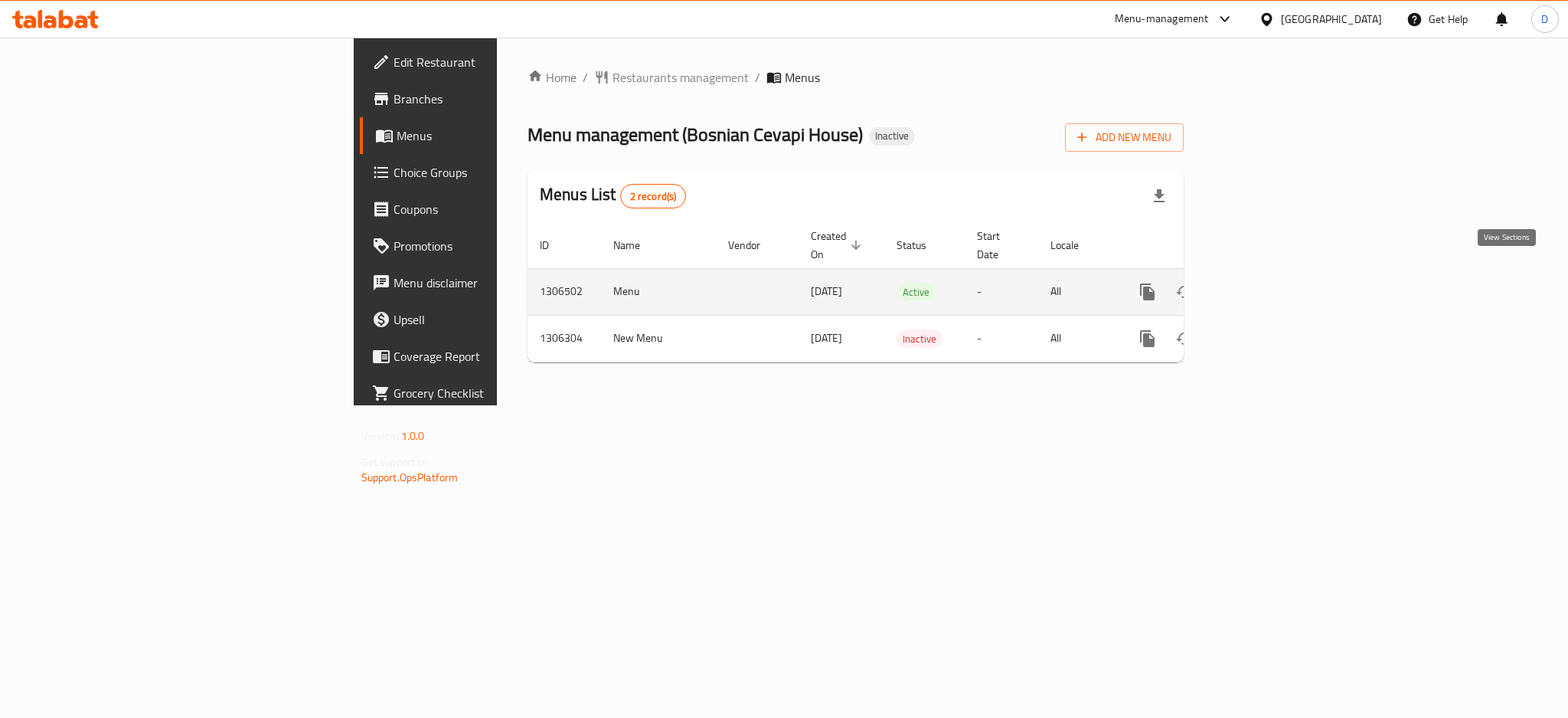
click at [1277, 277] on link "enhanced table" at bounding box center [1258, 292] width 37 height 37
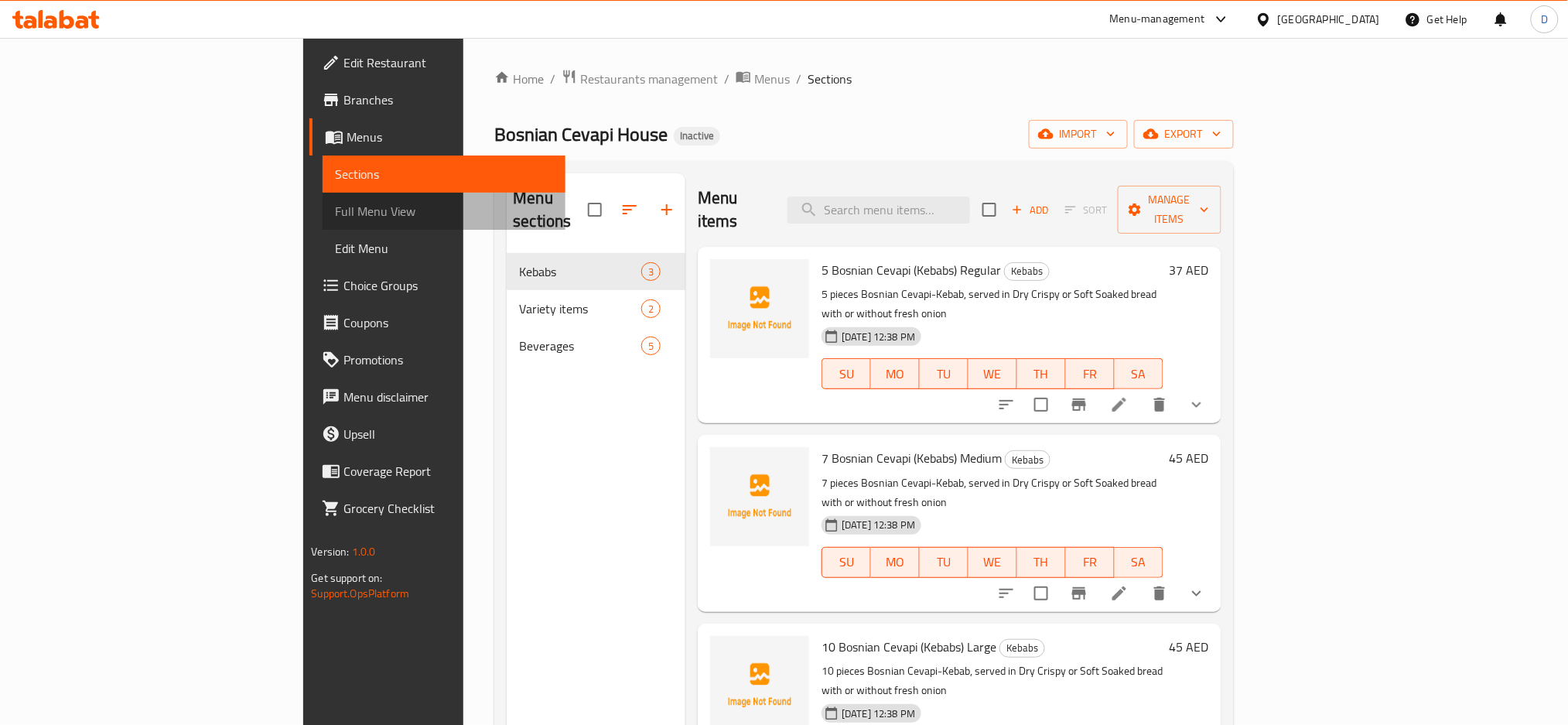
click at [335, 212] on span "Full Menu View" at bounding box center [444, 211] width 218 height 19
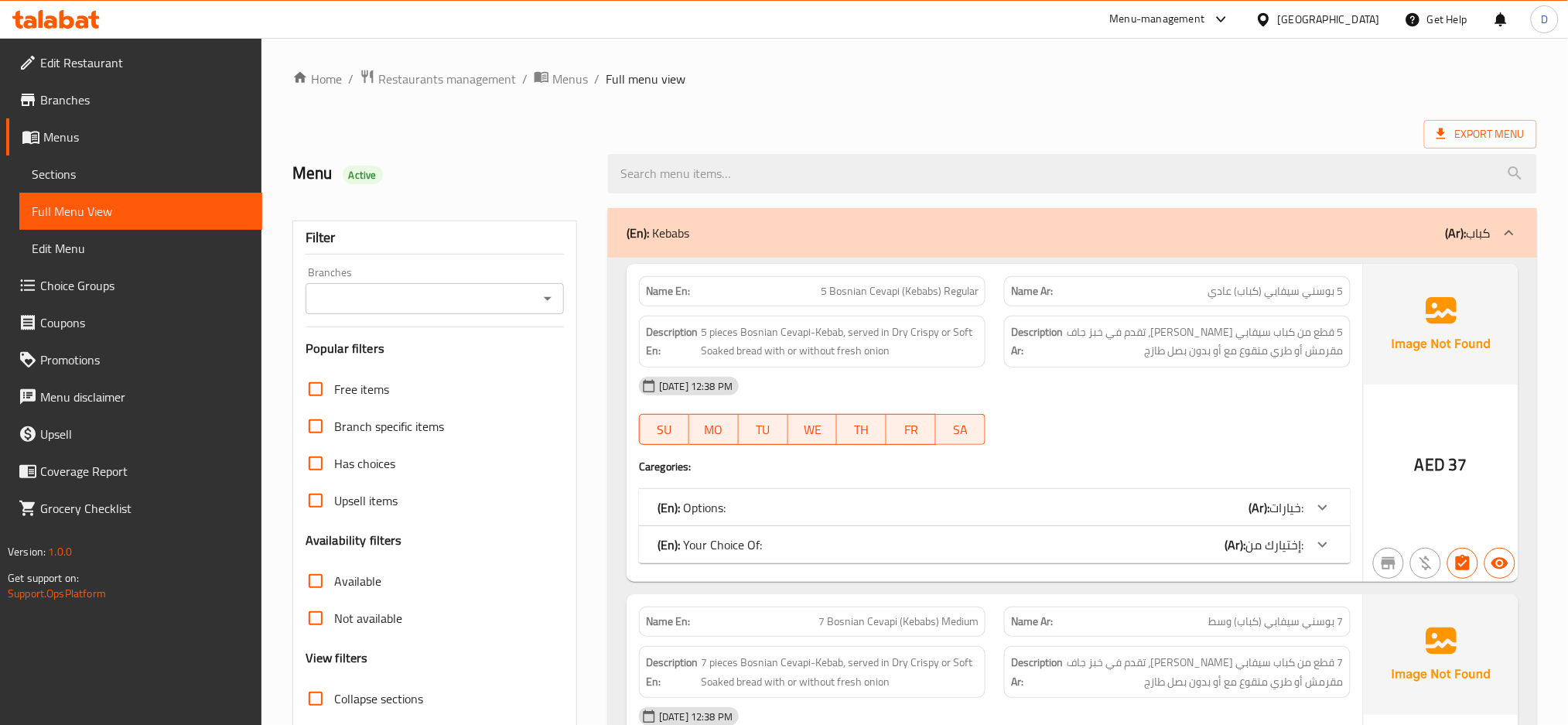
scroll to position [363, 0]
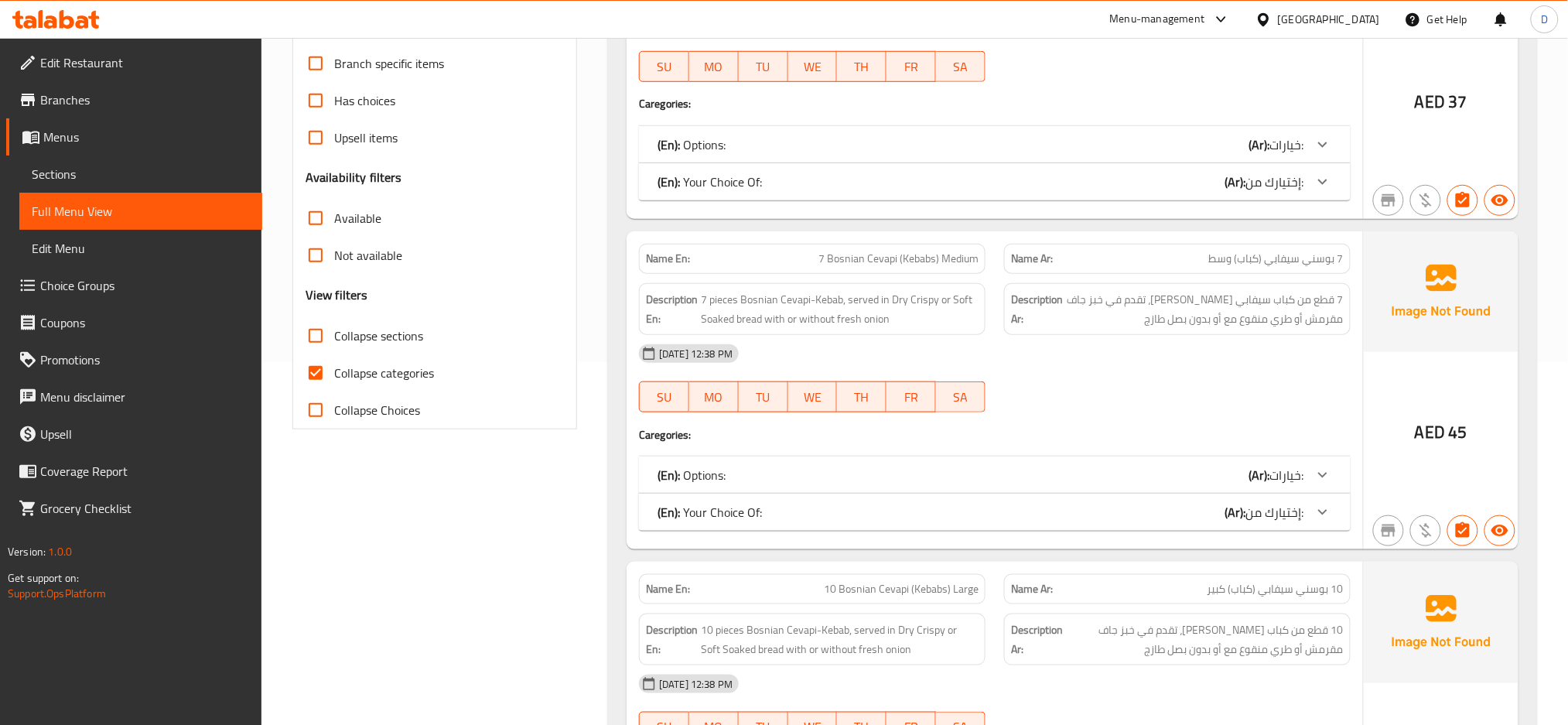
click at [421, 377] on span "Collapse categories" at bounding box center [383, 373] width 100 height 19
click at [334, 377] on input "Collapse categories" at bounding box center [316, 373] width 37 height 37
checkbox input "false"
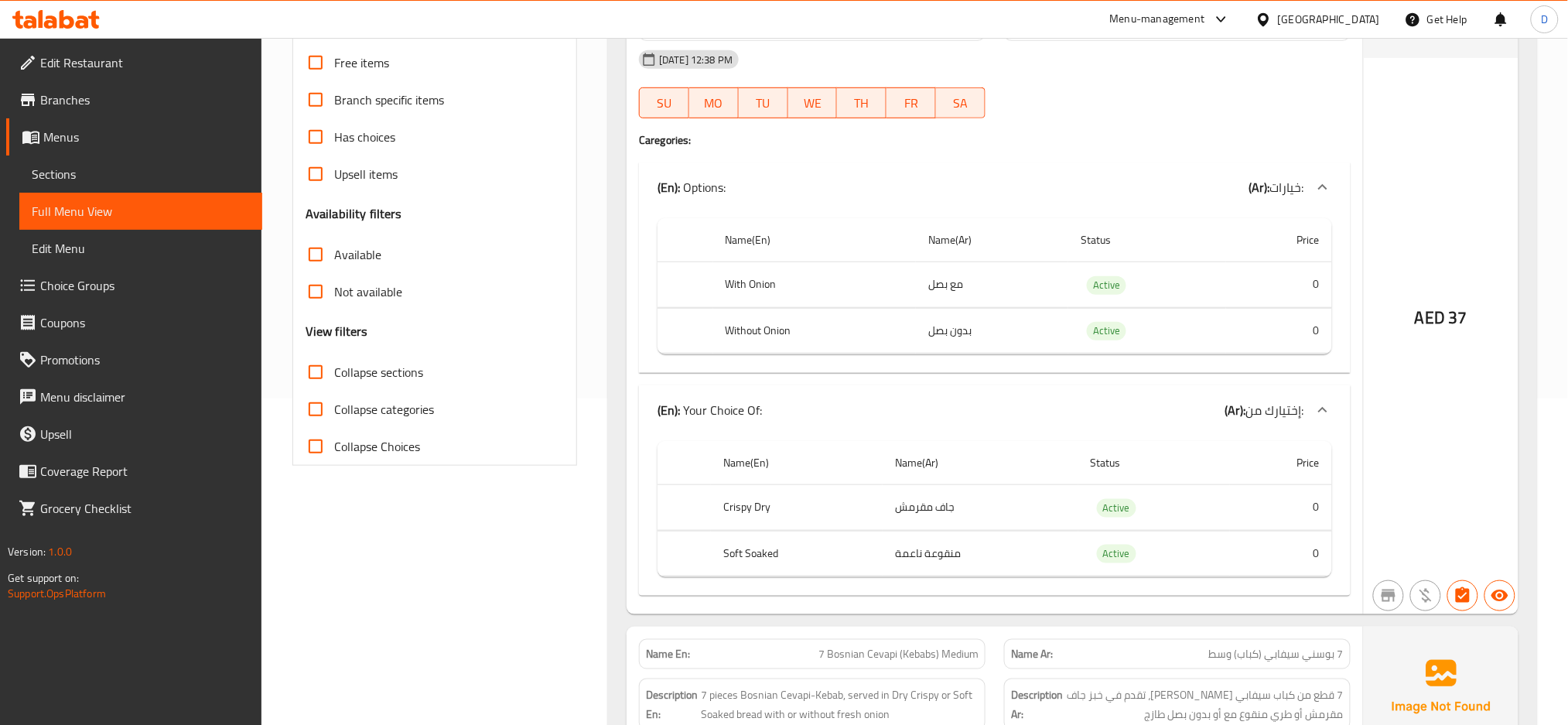
scroll to position [0, 0]
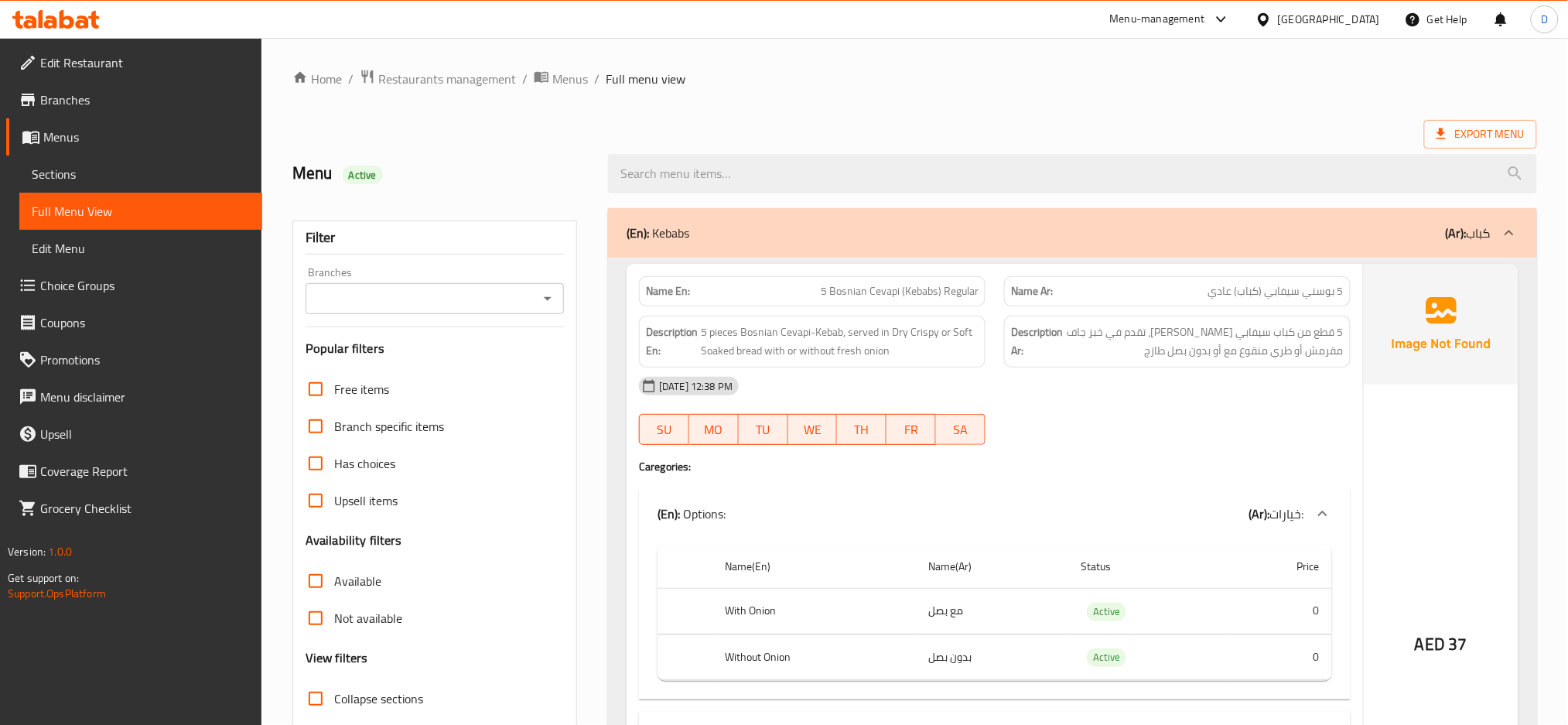
drag, startPoint x: 642, startPoint y: 290, endPoint x: 723, endPoint y: 282, distance: 81.4
click at [723, 282] on div "Name En: 5 Bosnian Cevapi (Kebabs) Regular" at bounding box center [812, 291] width 347 height 30
drag, startPoint x: 644, startPoint y: 290, endPoint x: 720, endPoint y: 290, distance: 76.0
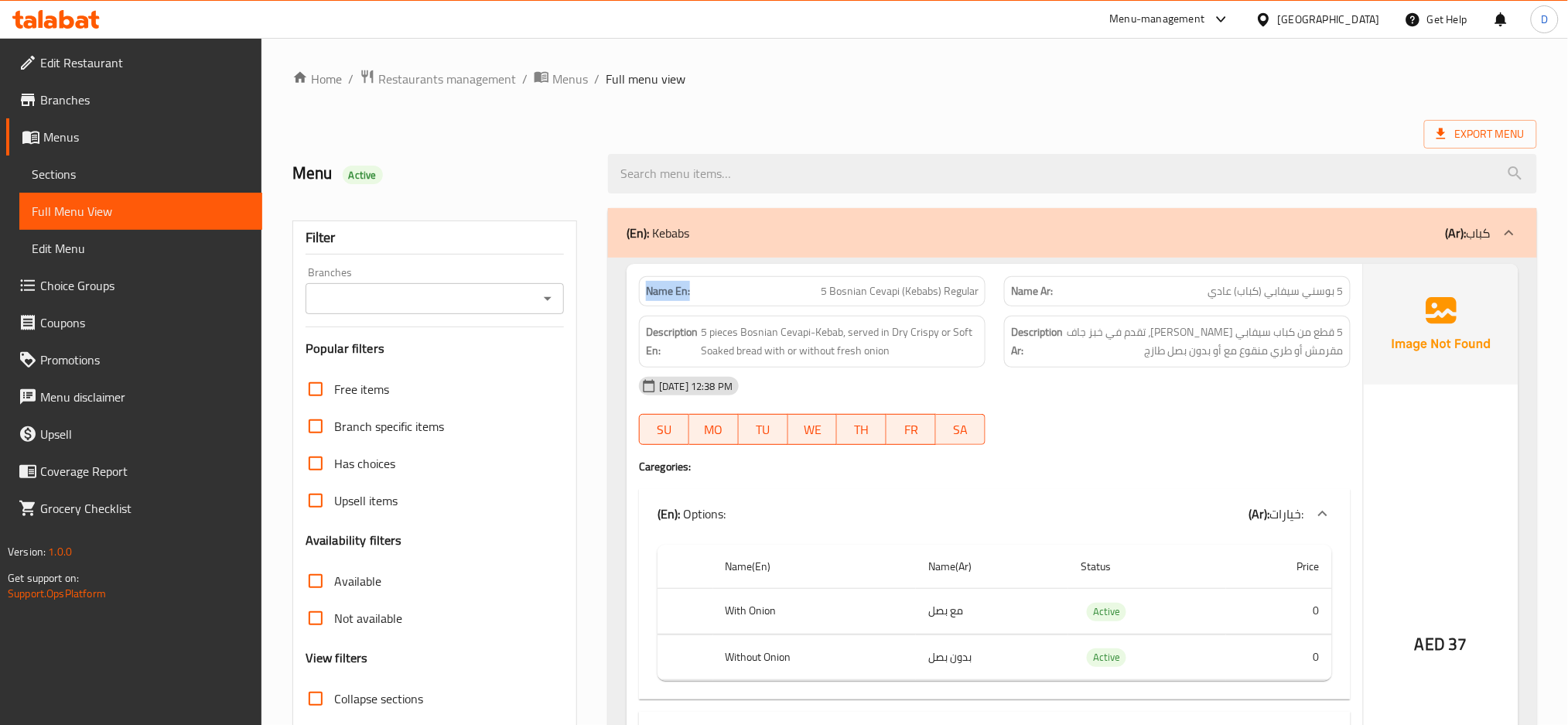
click at [720, 290] on div "Name En: 5 Bosnian Cevapi (Kebabs) Regular" at bounding box center [812, 291] width 347 height 30
copy strong "Name En:"
drag, startPoint x: 646, startPoint y: 330, endPoint x: 660, endPoint y: 357, distance: 30.4
click at [660, 357] on strong "Description En:" at bounding box center [672, 342] width 52 height 37
copy strong "Description En:"
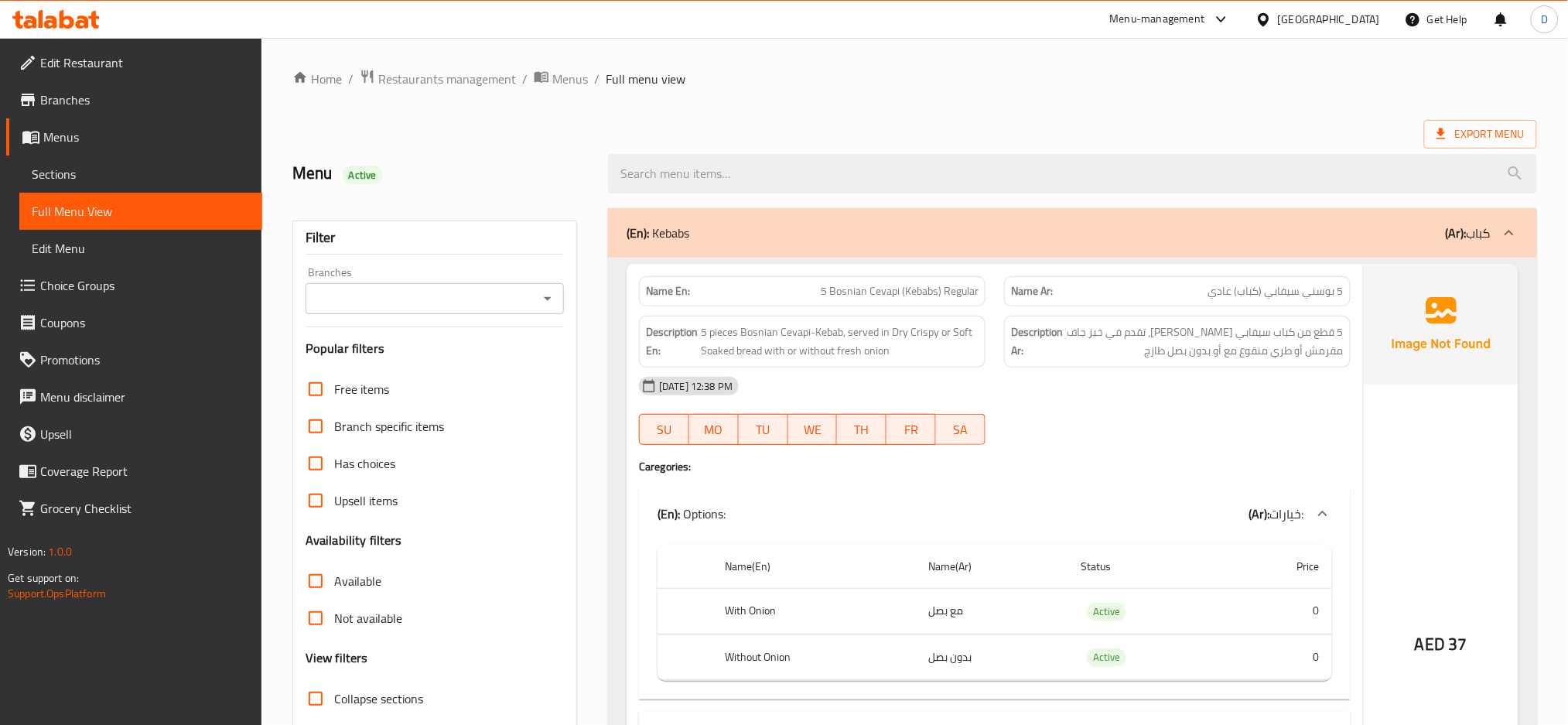
scroll to position [670, 0]
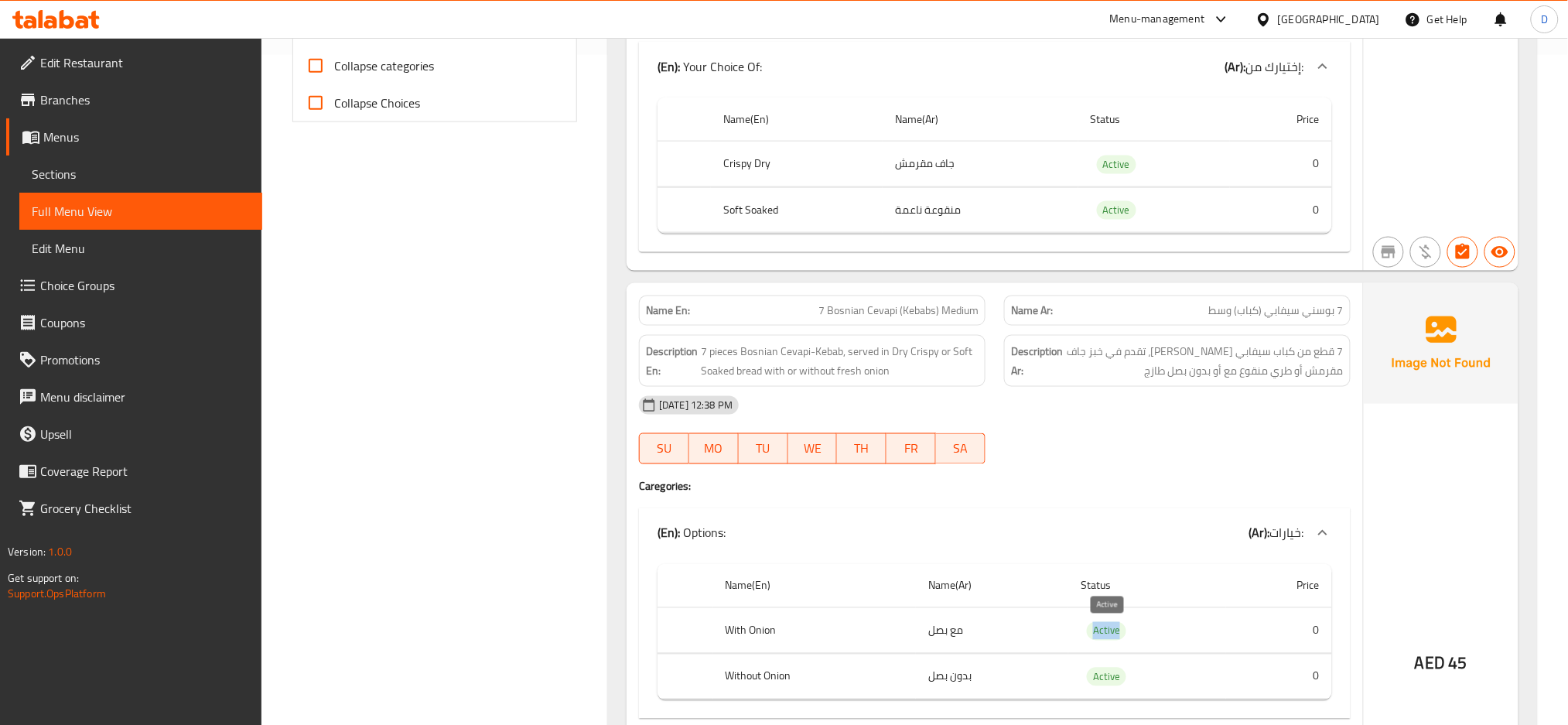
drag, startPoint x: 1092, startPoint y: 630, endPoint x: 1137, endPoint y: 630, distance: 45.0
copy span "Active"
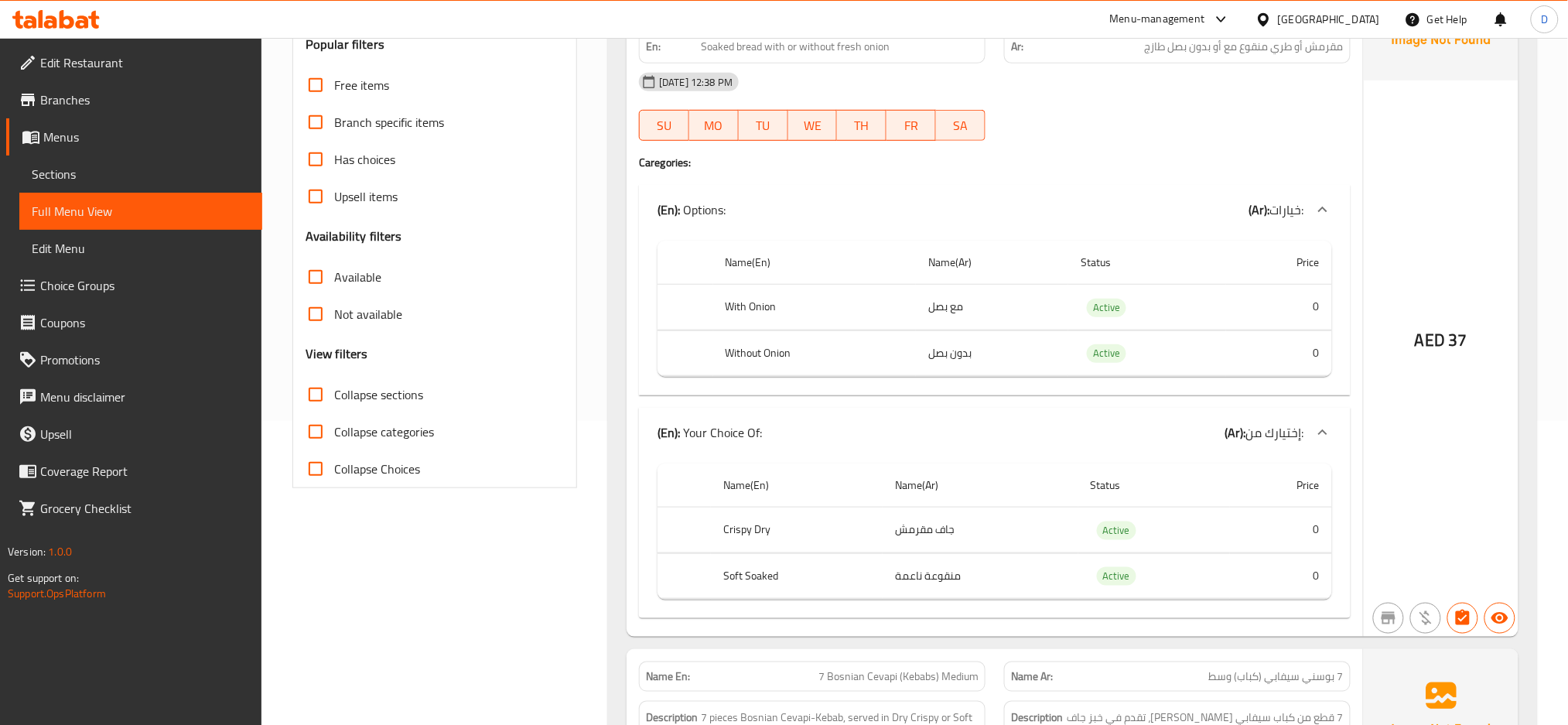
scroll to position [0, 0]
